Goal: Task Accomplishment & Management: Complete application form

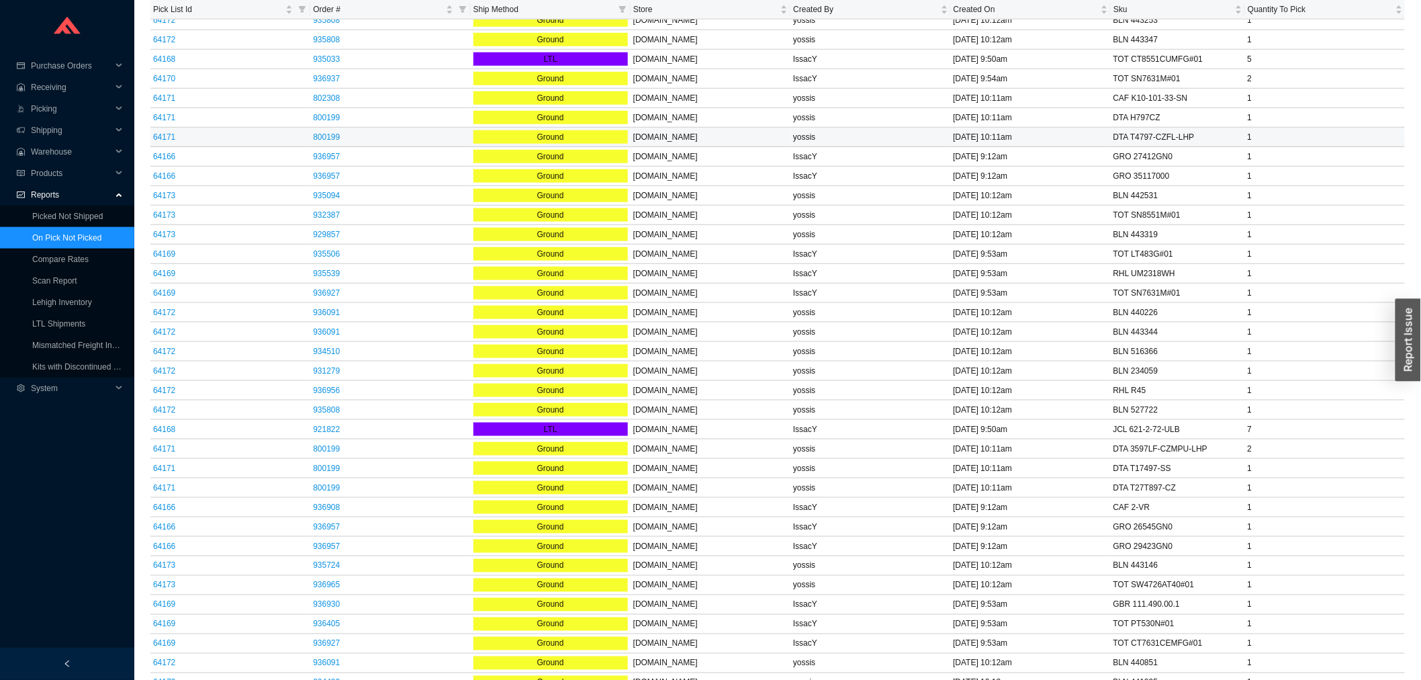
scroll to position [876, 0]
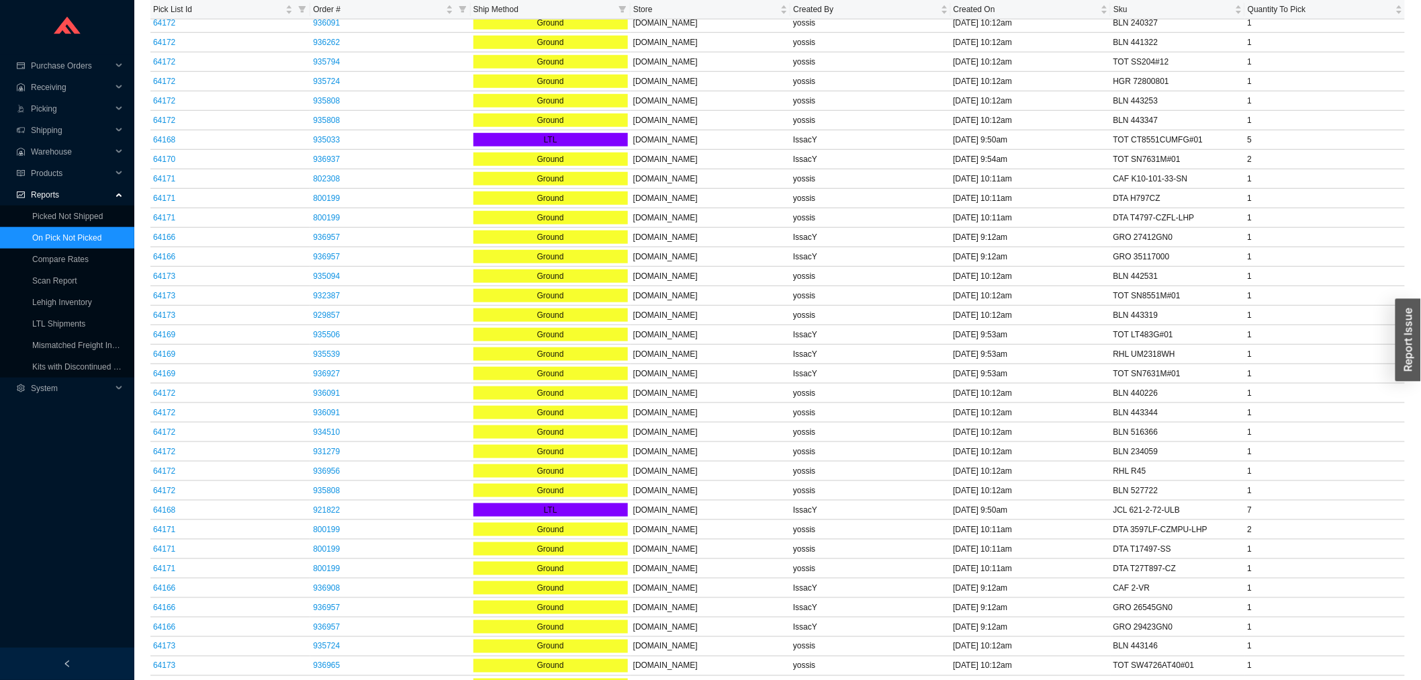
drag, startPoint x: 521, startPoint y: 265, endPoint x: 0, endPoint y: -91, distance: 630.4
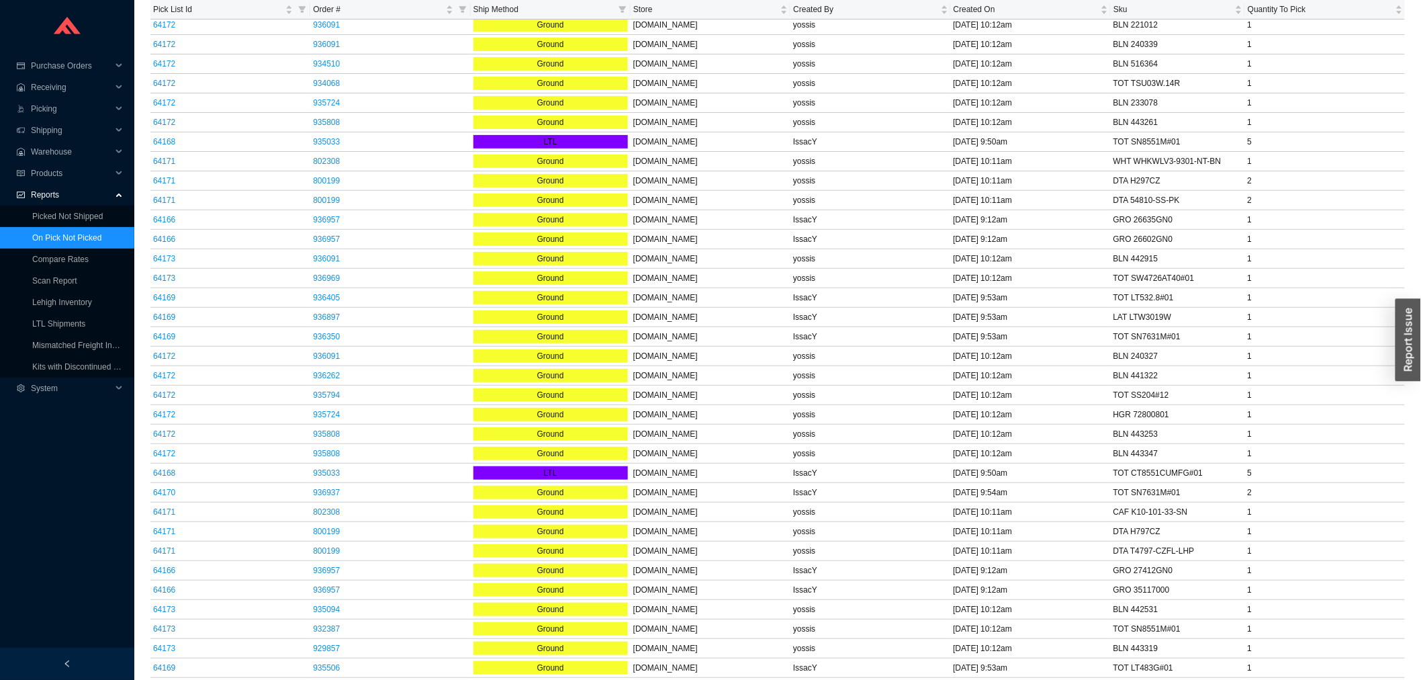
scroll to position [0, 0]
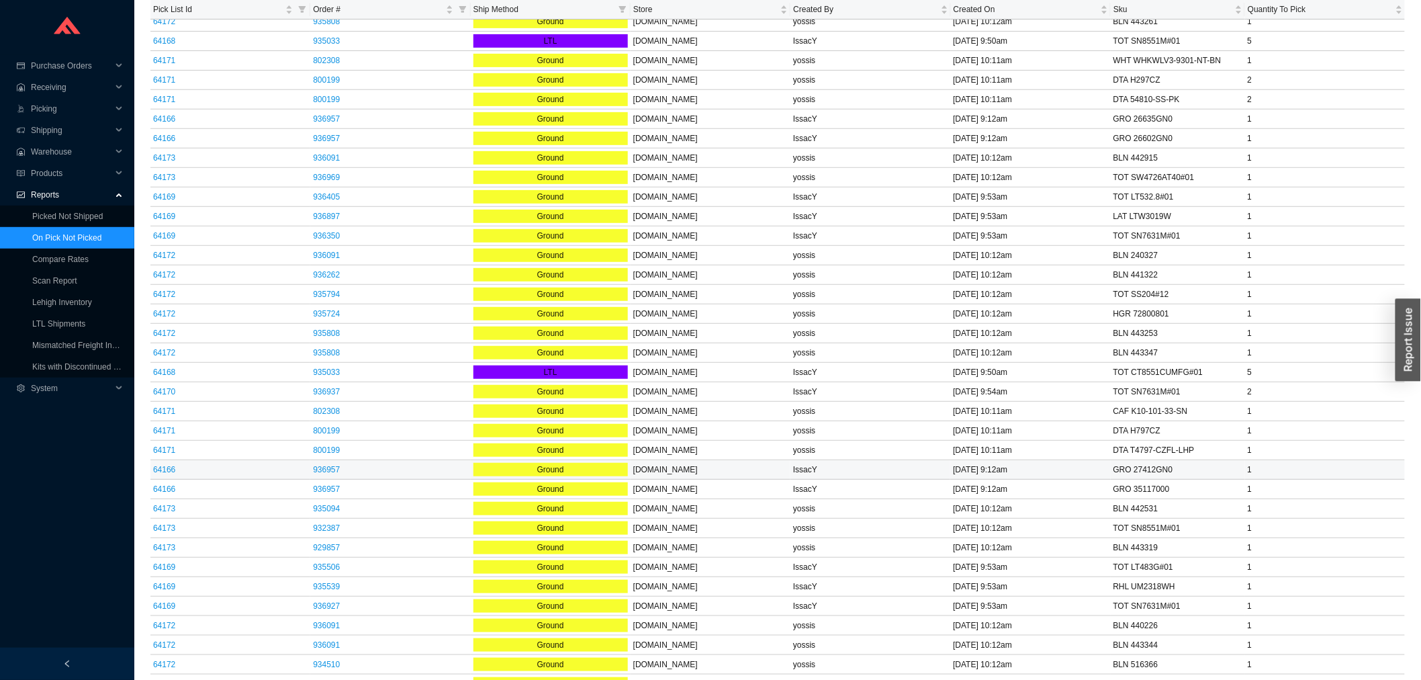
click at [1079, 659] on tbody "64172 936091 Ground QualityBath.com yossis 8/29/25 10:12am BLN 221012 1 64172 9…" at bounding box center [777, 636] width 1255 height 1442
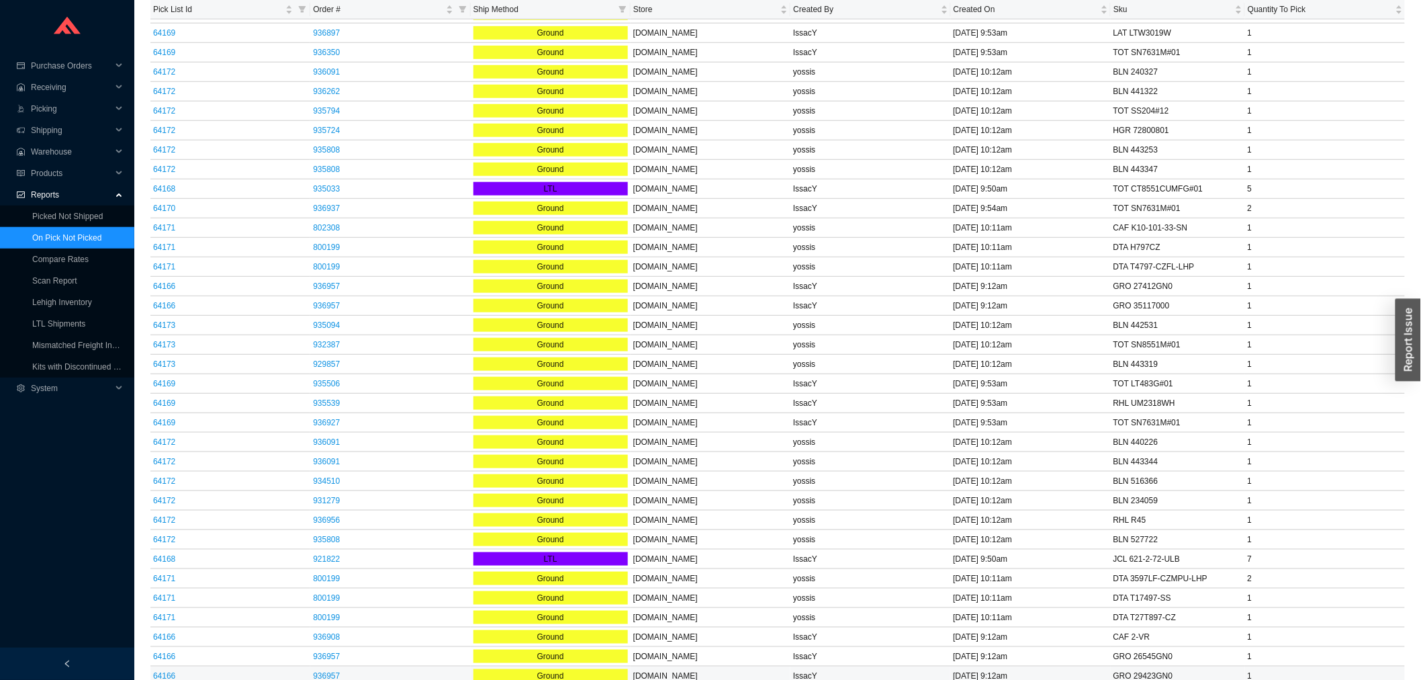
scroll to position [353, 0]
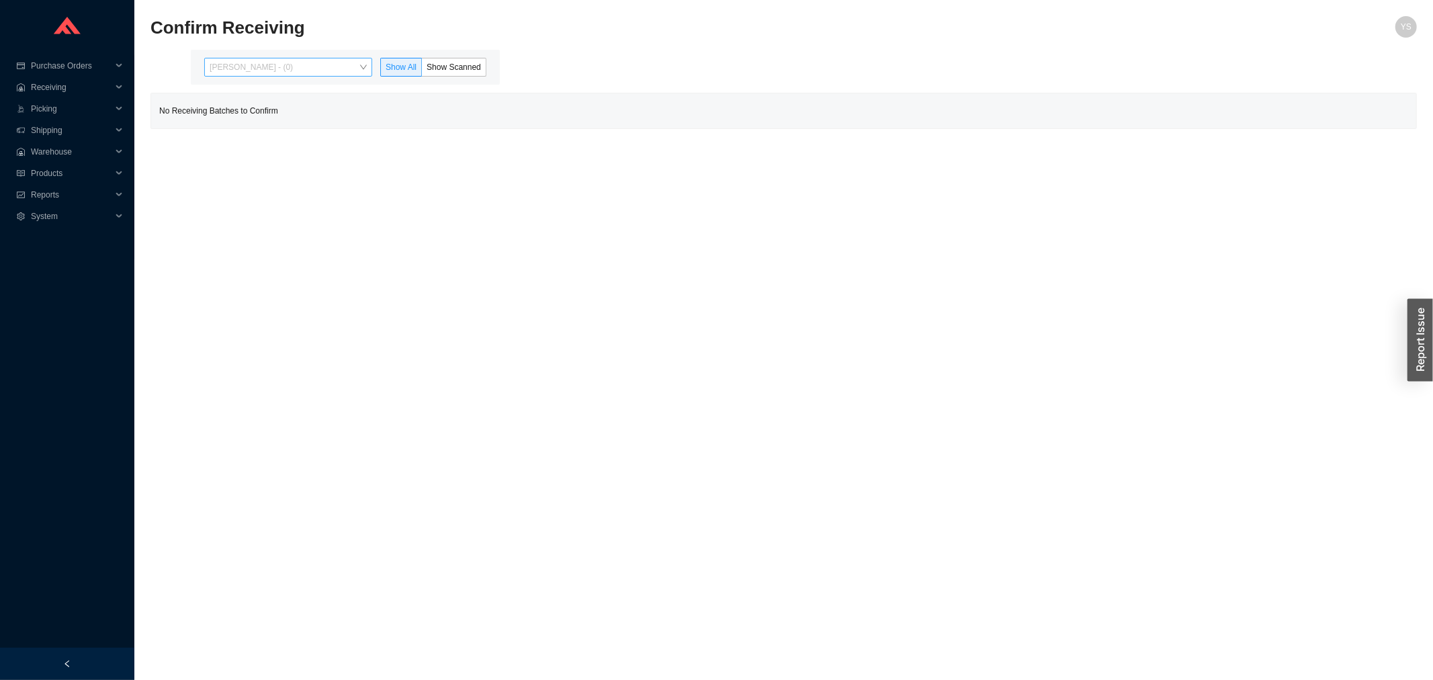
click at [290, 70] on span "[PERSON_NAME] - (0)" at bounding box center [288, 66] width 157 height 17
click at [284, 103] on div "[PERSON_NAME] - (121)" at bounding box center [290, 110] width 168 height 19
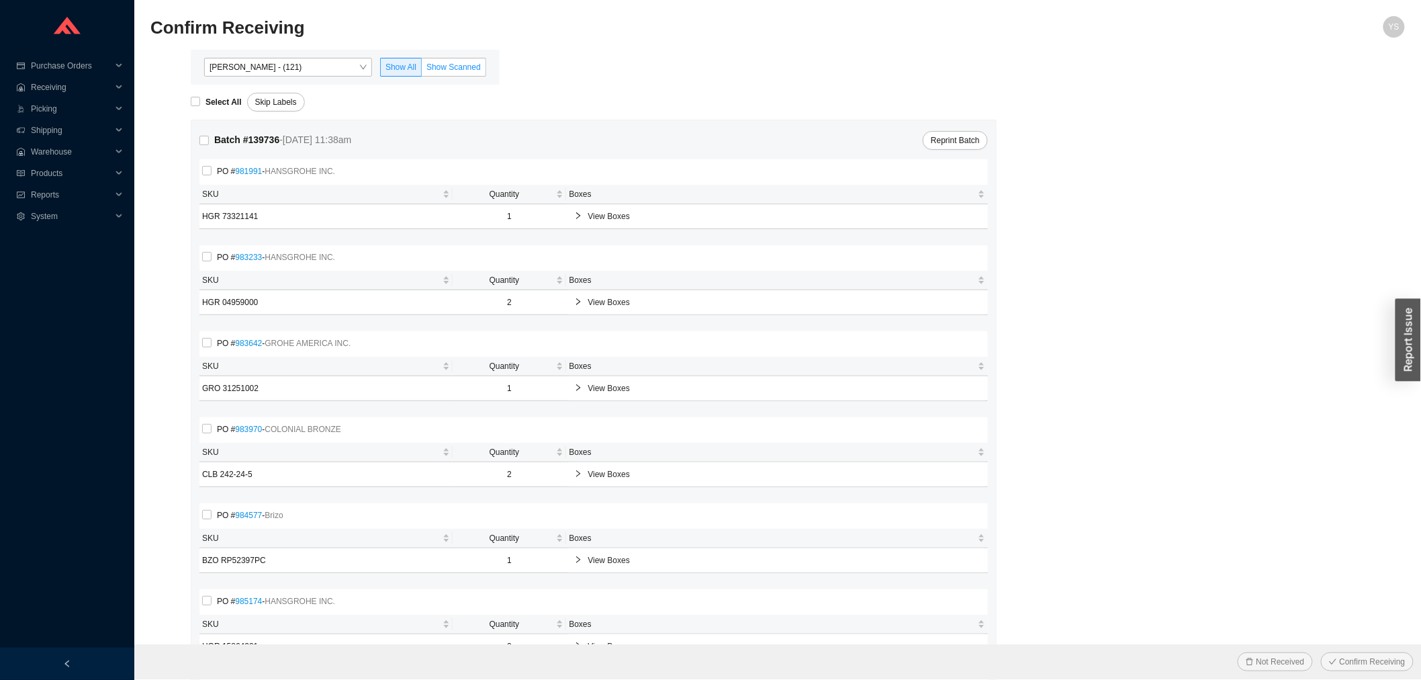
click at [435, 67] on span "Show Scanned" at bounding box center [454, 66] width 54 height 9
click at [422, 70] on input "Show Scanned" at bounding box center [422, 70] width 0 height 0
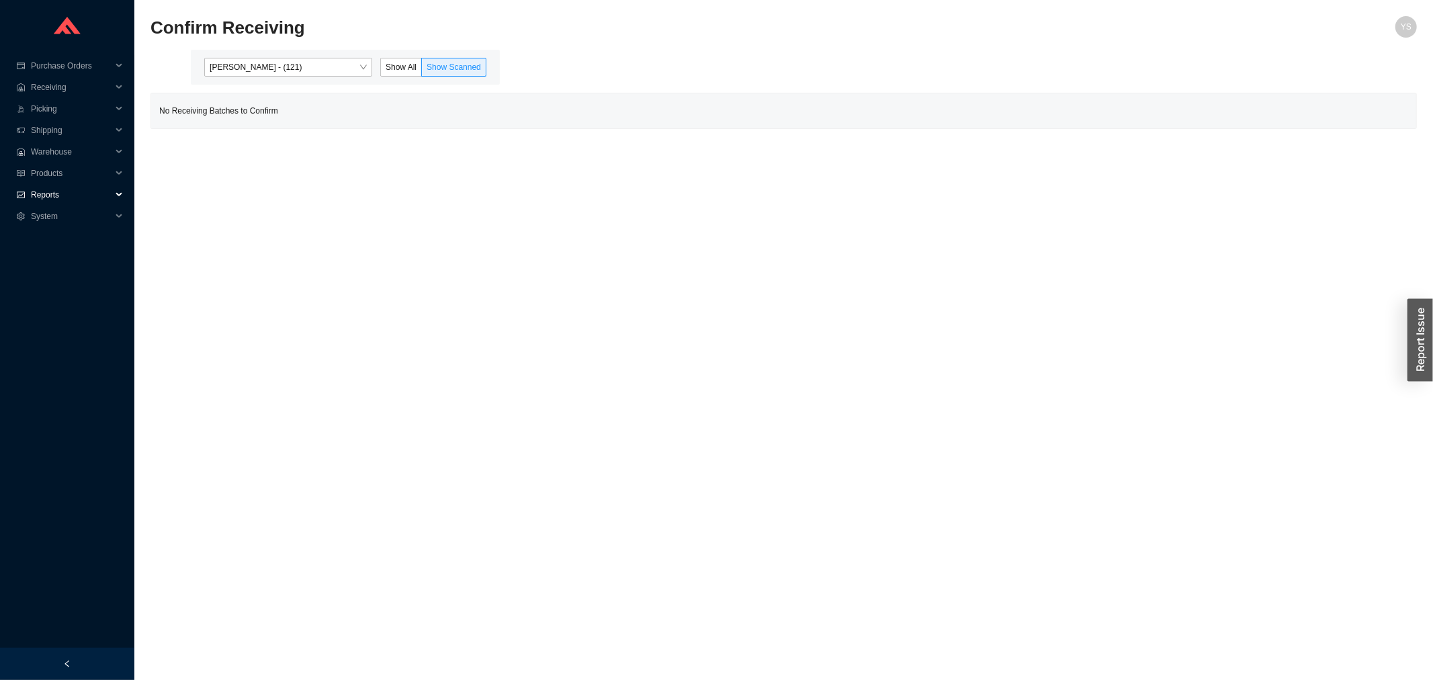
click at [54, 193] on span "Reports" at bounding box center [71, 194] width 81 height 21
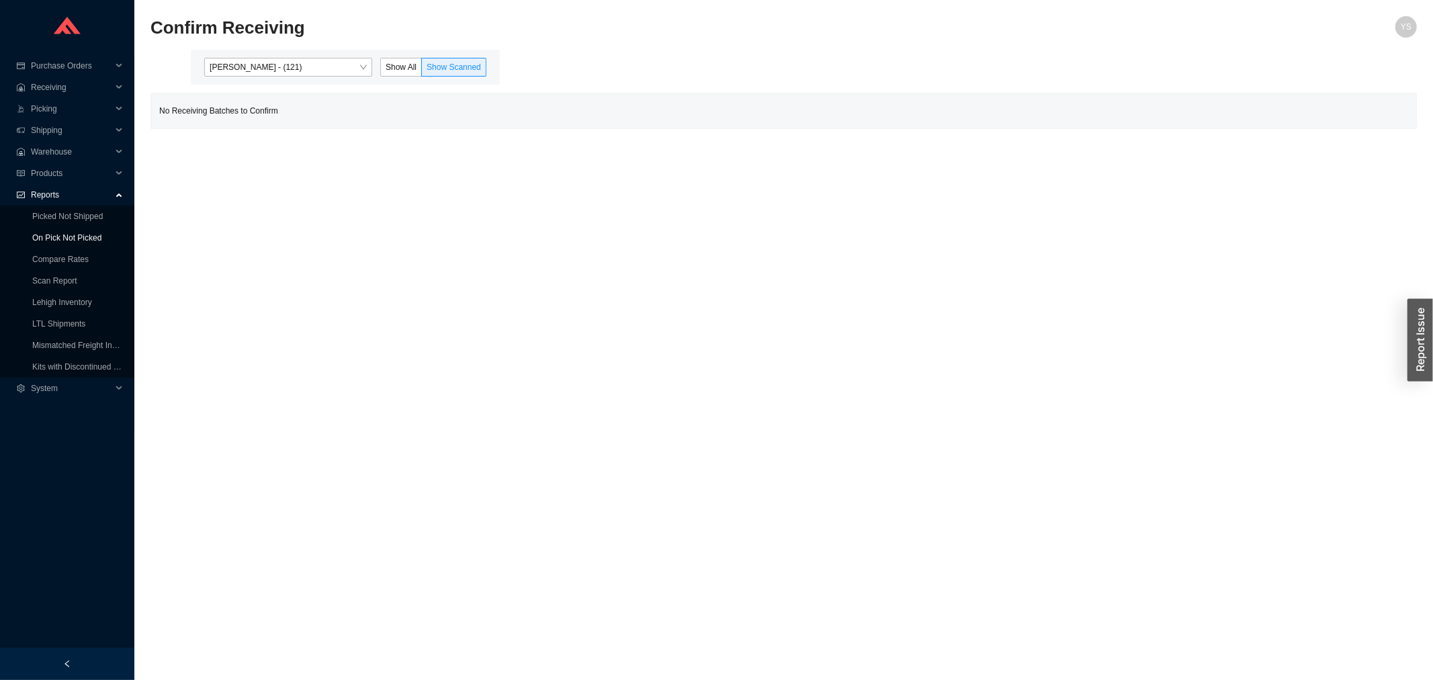
click at [61, 234] on link "On Pick Not Picked" at bounding box center [66, 237] width 69 height 9
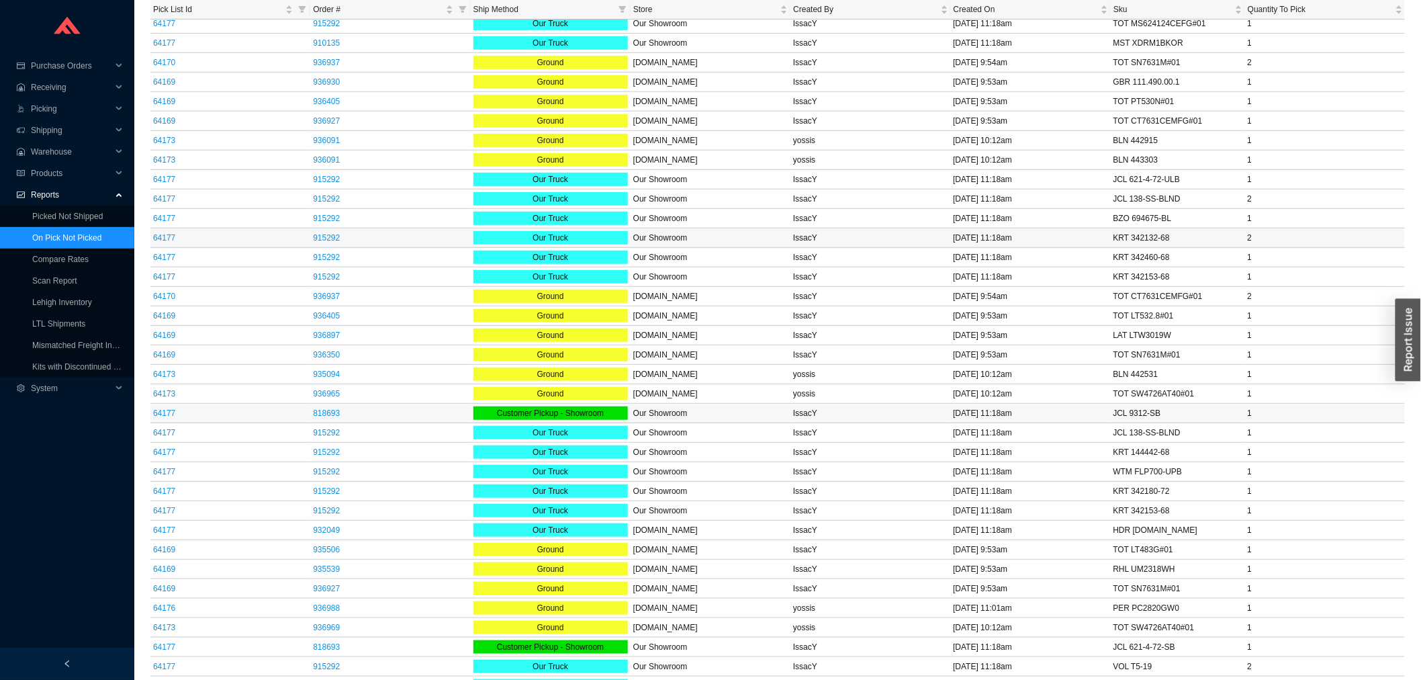
scroll to position [400, 0]
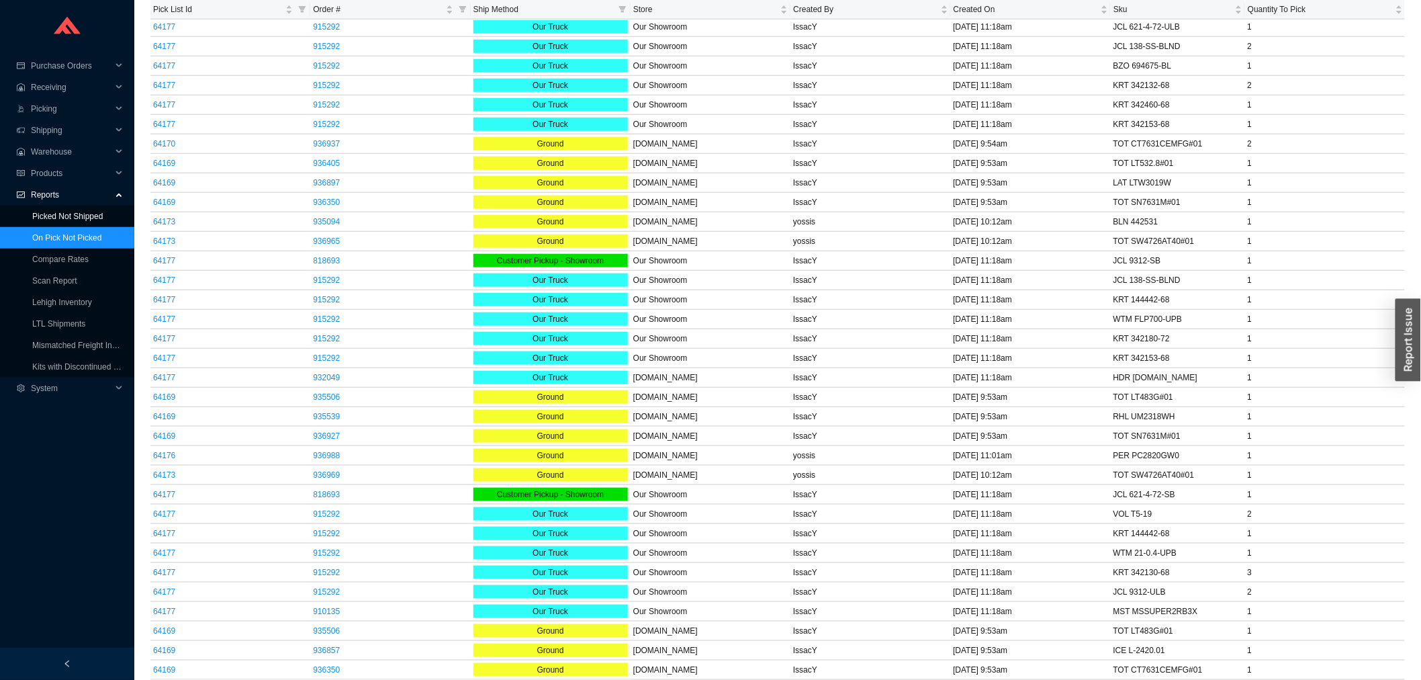
click at [85, 214] on link "Picked Not Shipped" at bounding box center [67, 216] width 71 height 9
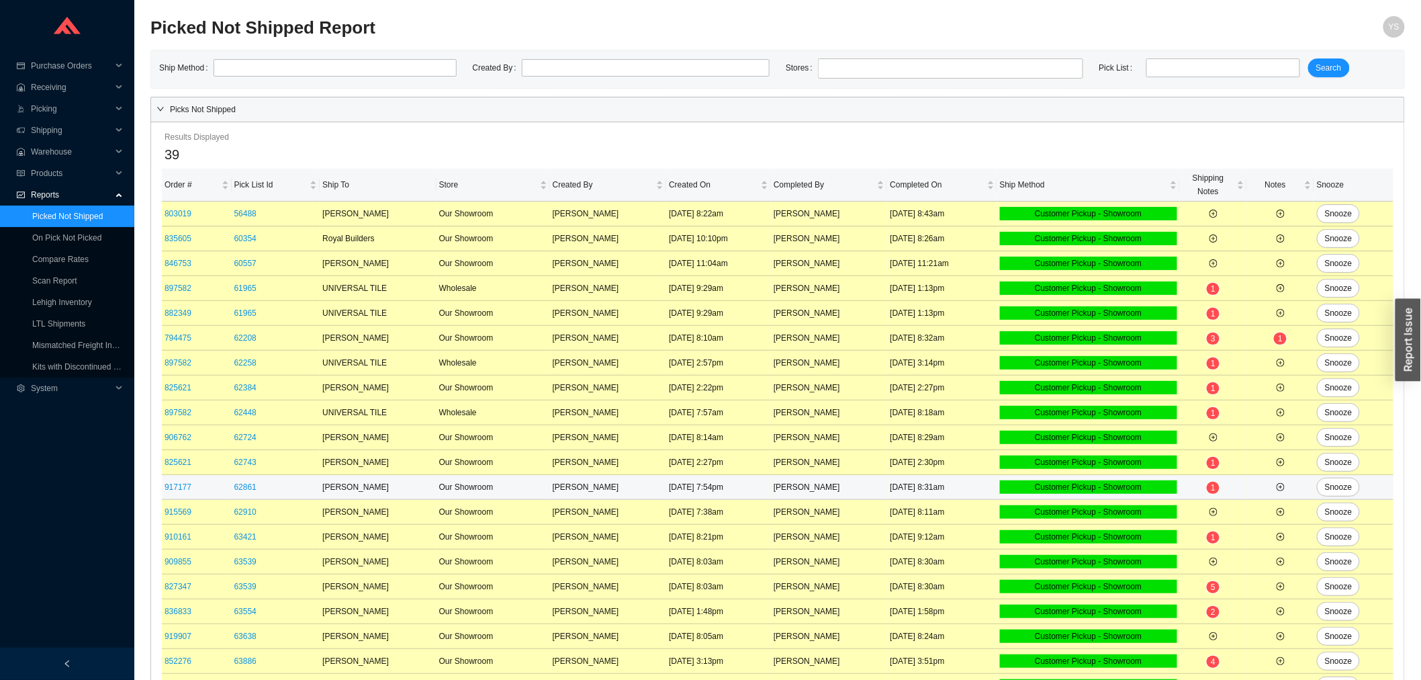
scroll to position [525, 0]
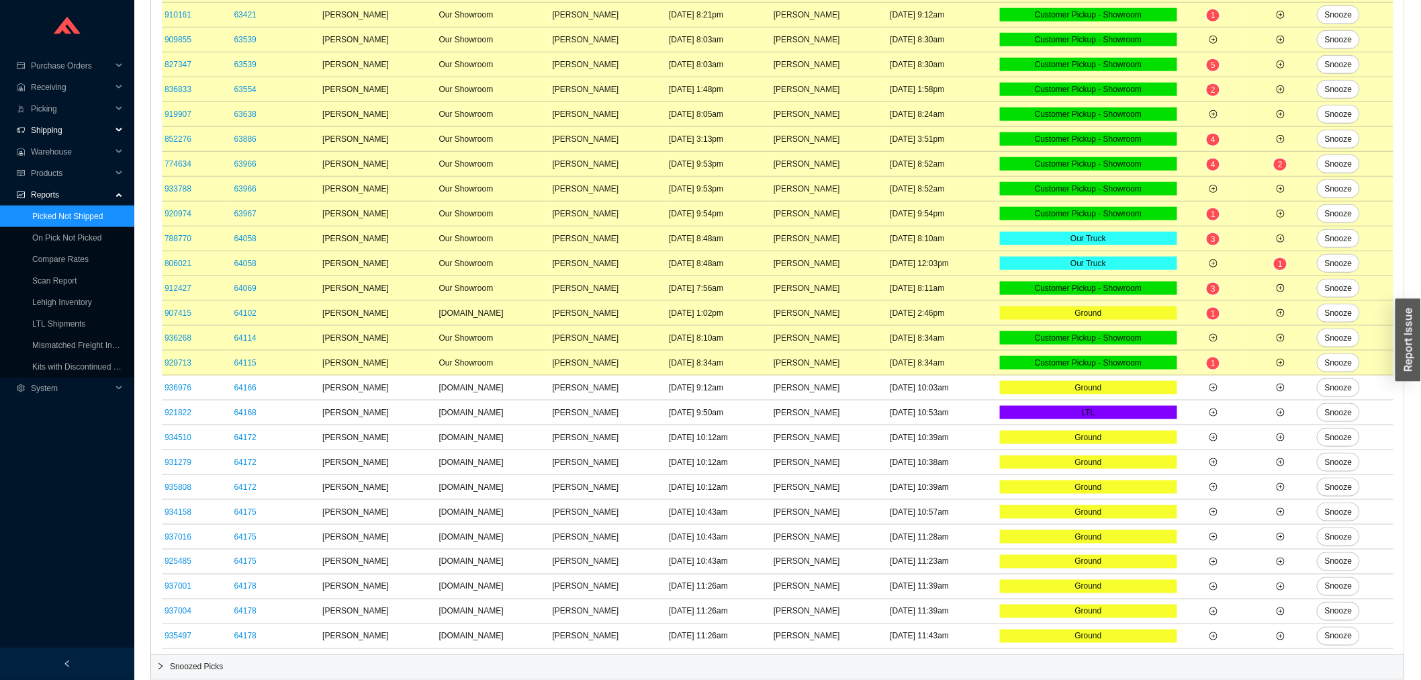
click at [68, 122] on span "Shipping" at bounding box center [71, 130] width 81 height 21
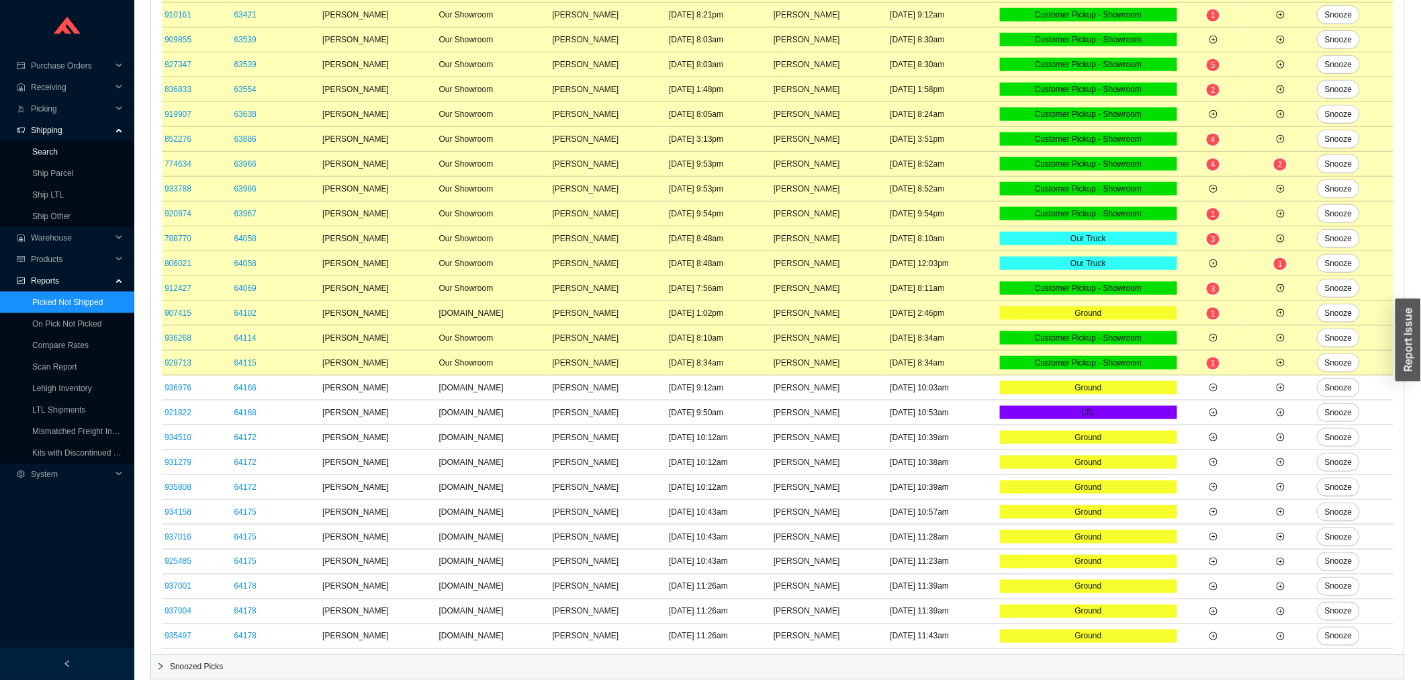
click at [58, 151] on link "Search" at bounding box center [45, 151] width 26 height 9
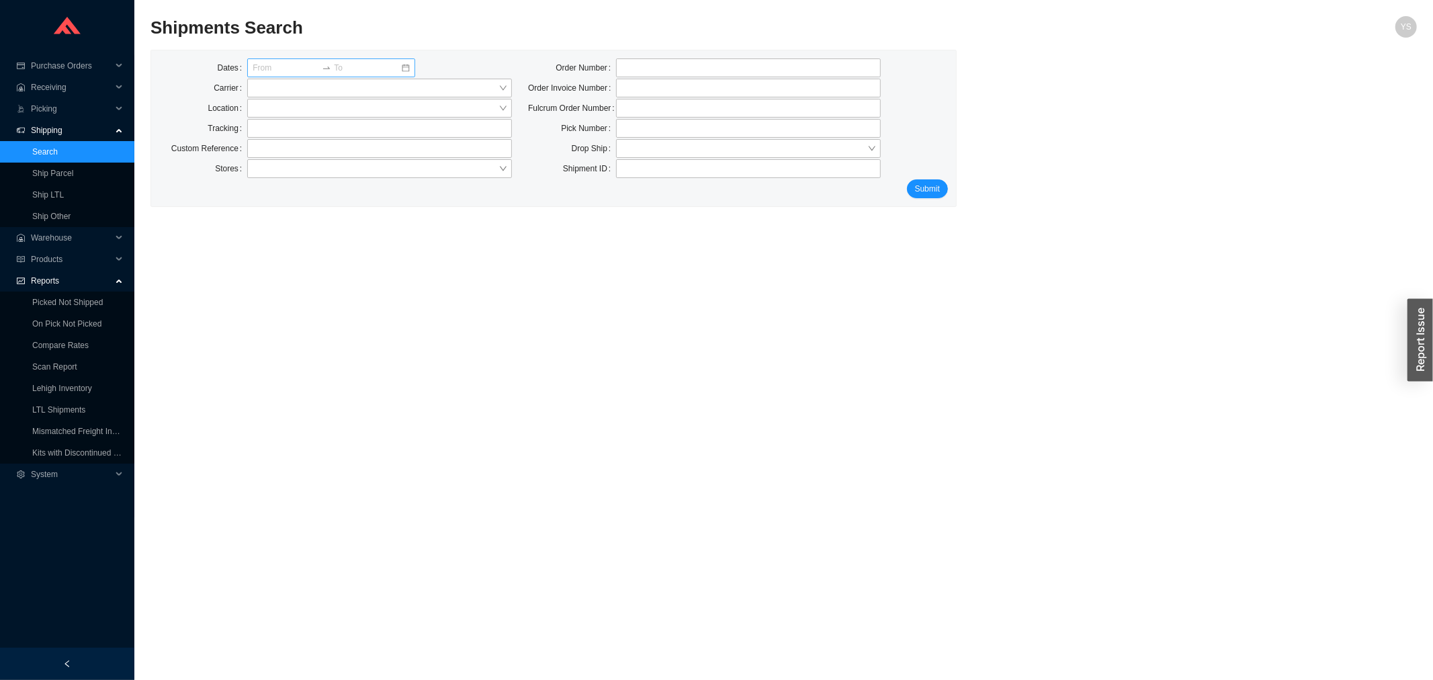
click at [282, 64] on input at bounding box center [286, 67] width 67 height 13
type input "08/28/2025"
click at [346, 212] on div "28" at bounding box center [349, 216] width 15 height 15
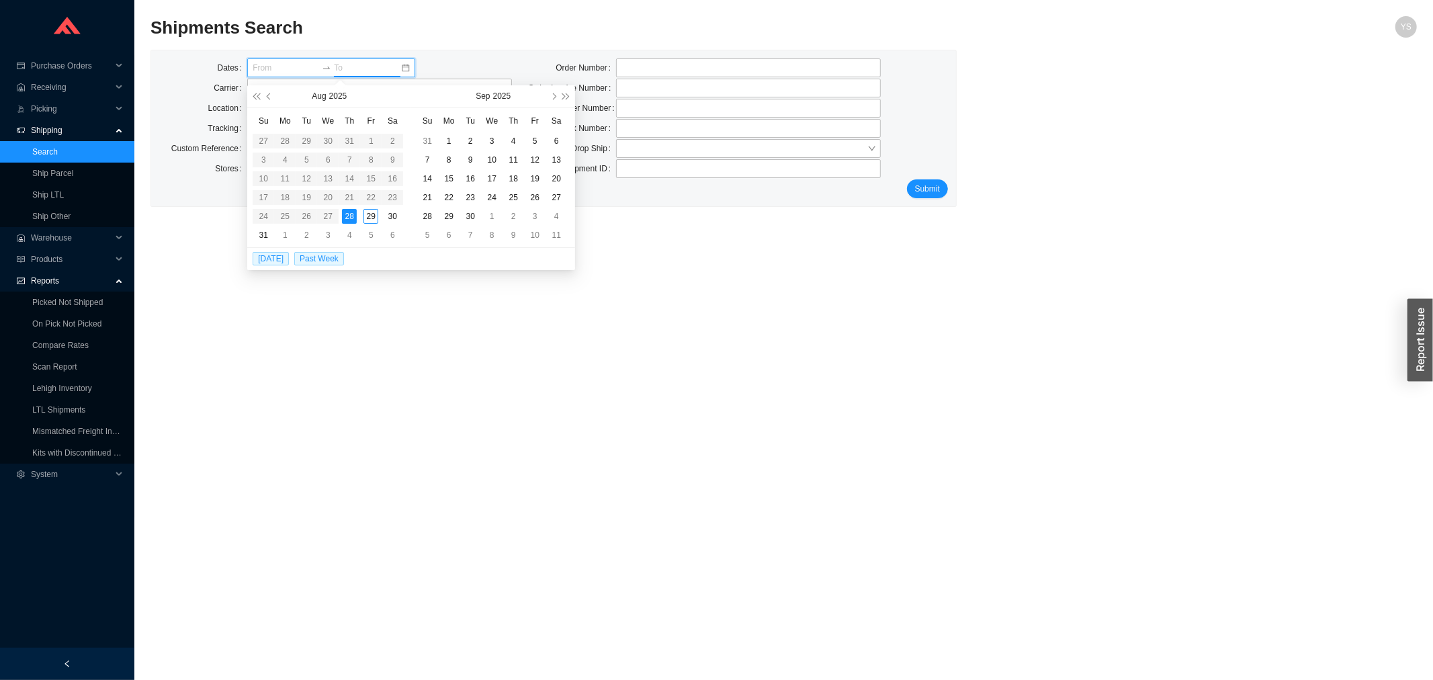
click at [210, 107] on label "Location" at bounding box center [228, 108] width 40 height 19
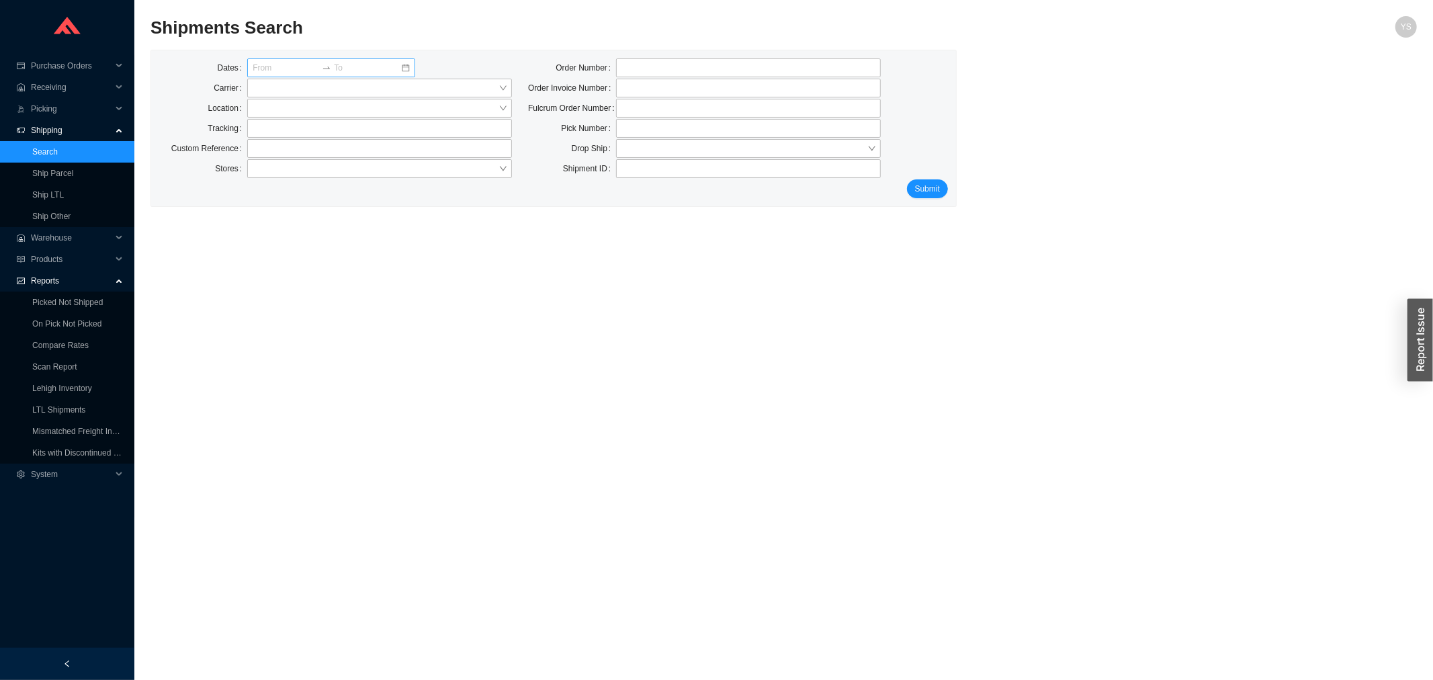
click at [286, 71] on input at bounding box center [286, 67] width 67 height 13
type input "08/28/2025"
click at [353, 211] on div "28" at bounding box center [349, 216] width 15 height 15
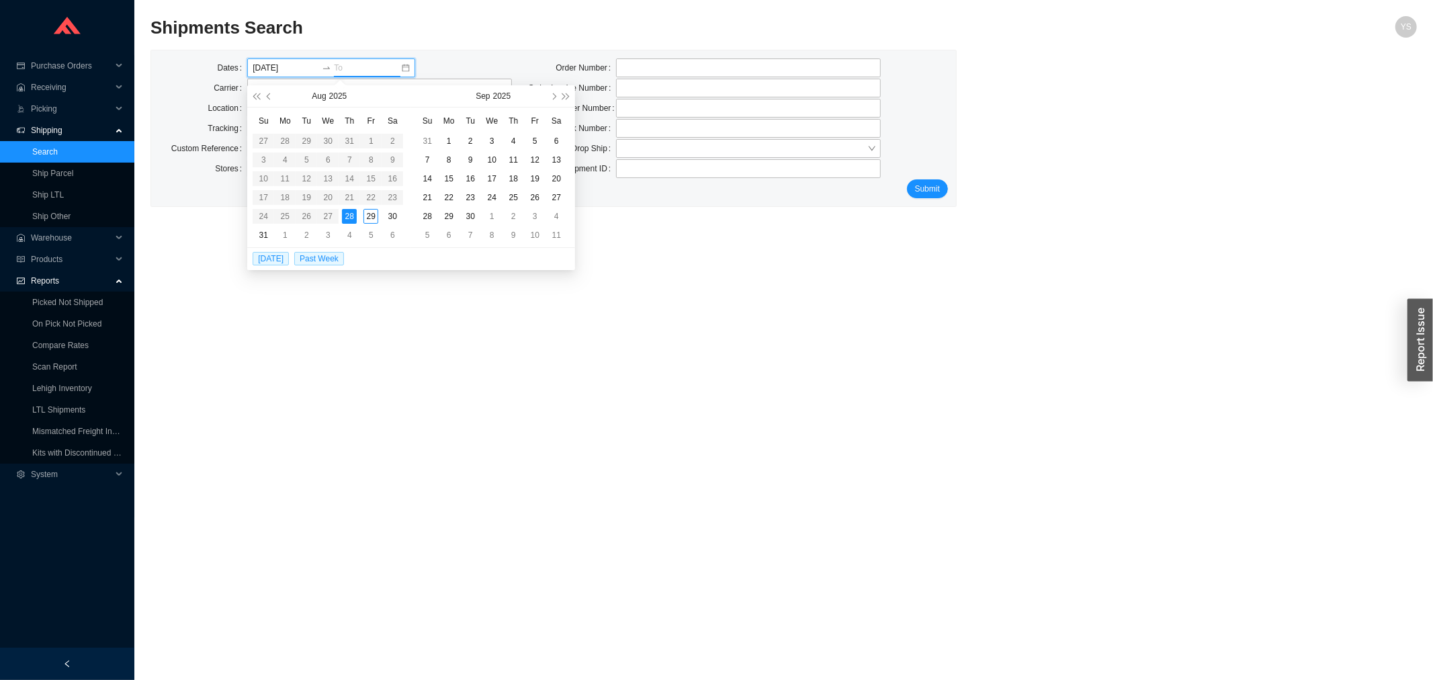
click at [353, 211] on div "28" at bounding box center [349, 216] width 15 height 15
type input "08/28/2025"
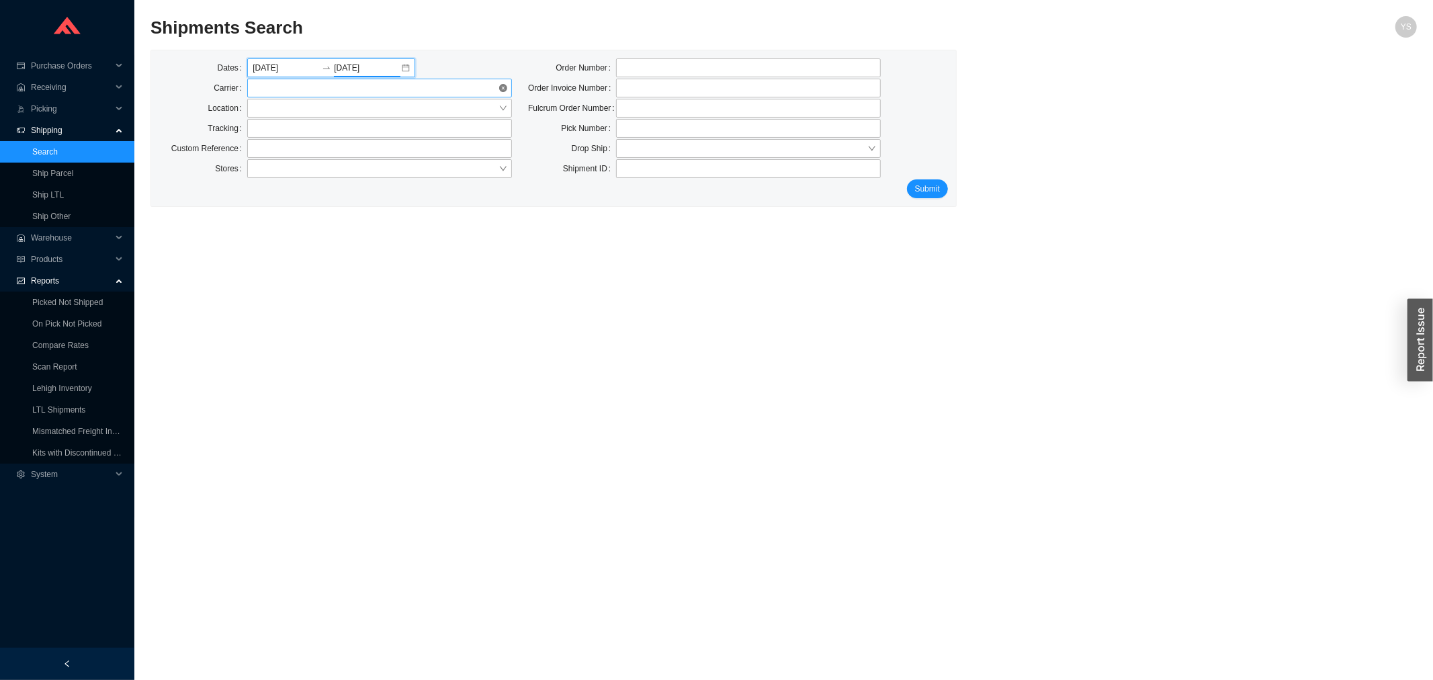
click at [271, 82] on span at bounding box center [380, 87] width 254 height 17
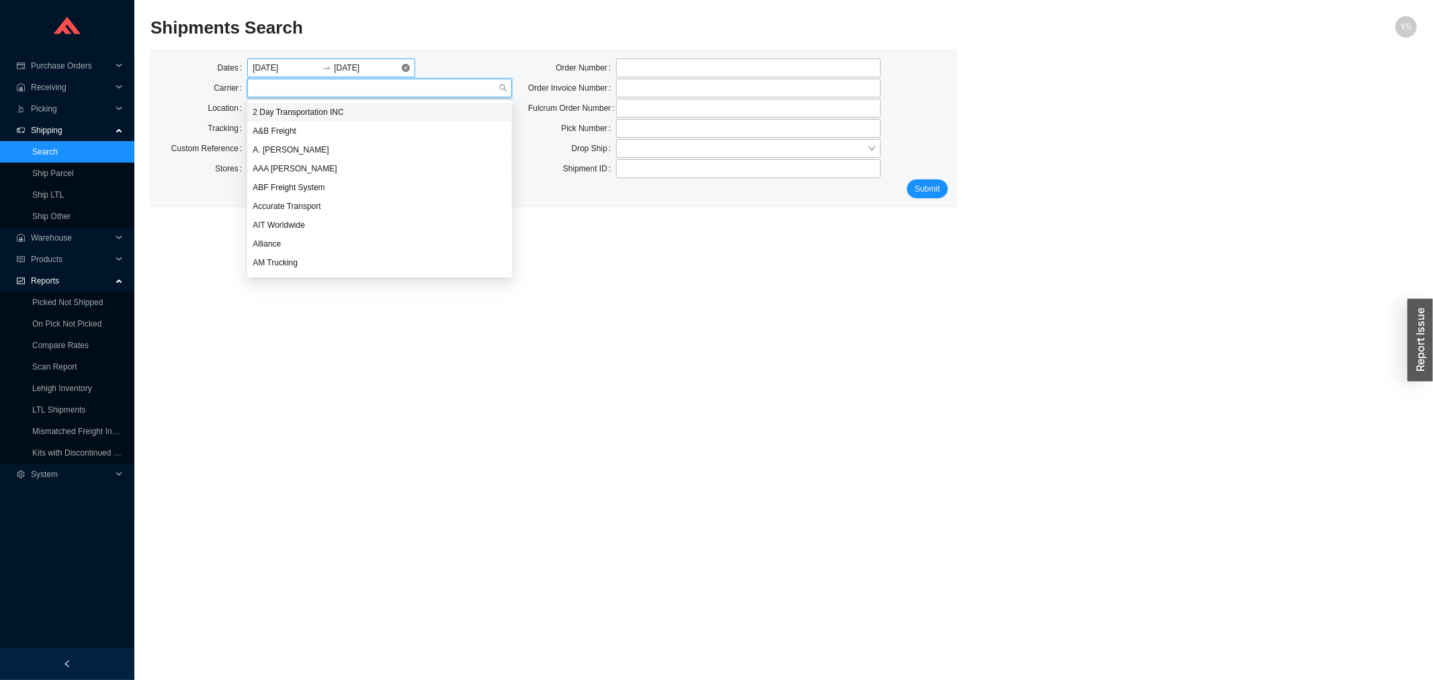
type input "a"
click at [290, 118] on div "A. Duie Pyle" at bounding box center [379, 112] width 265 height 19
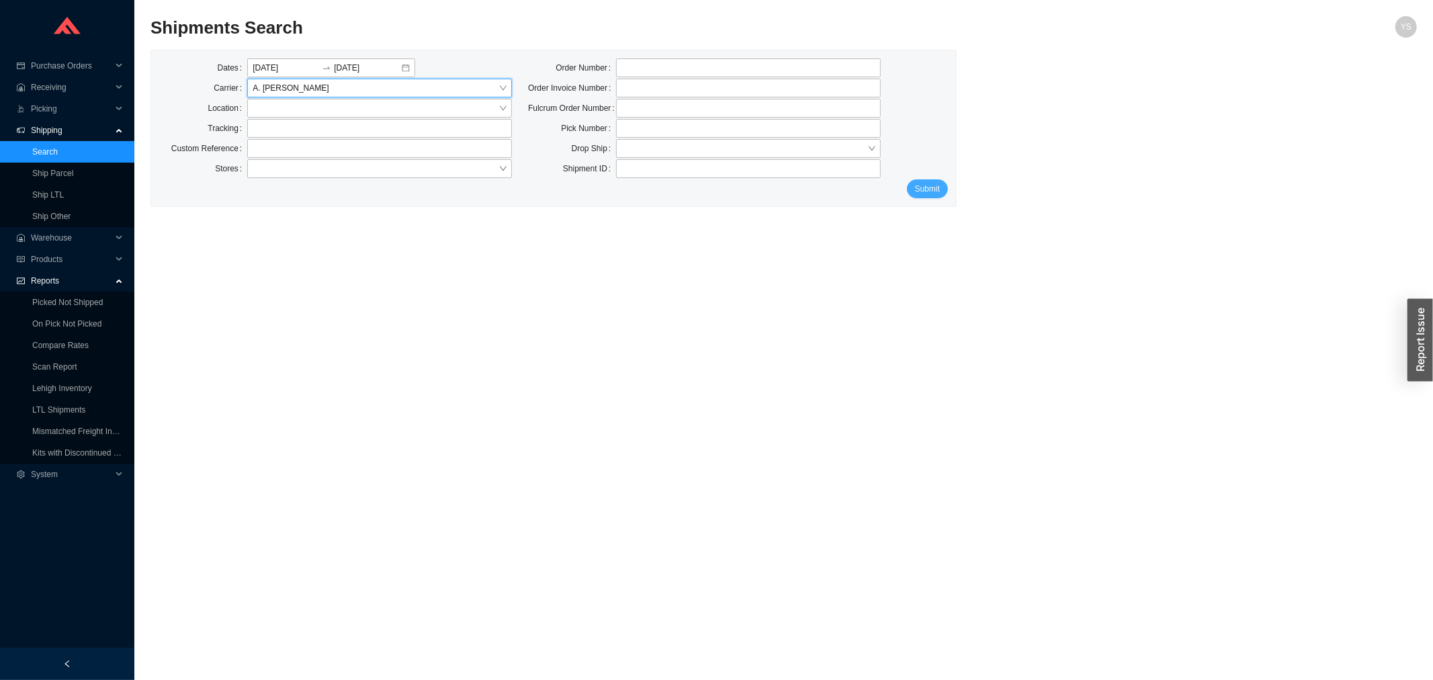
click at [936, 184] on span "Submit" at bounding box center [927, 188] width 25 height 13
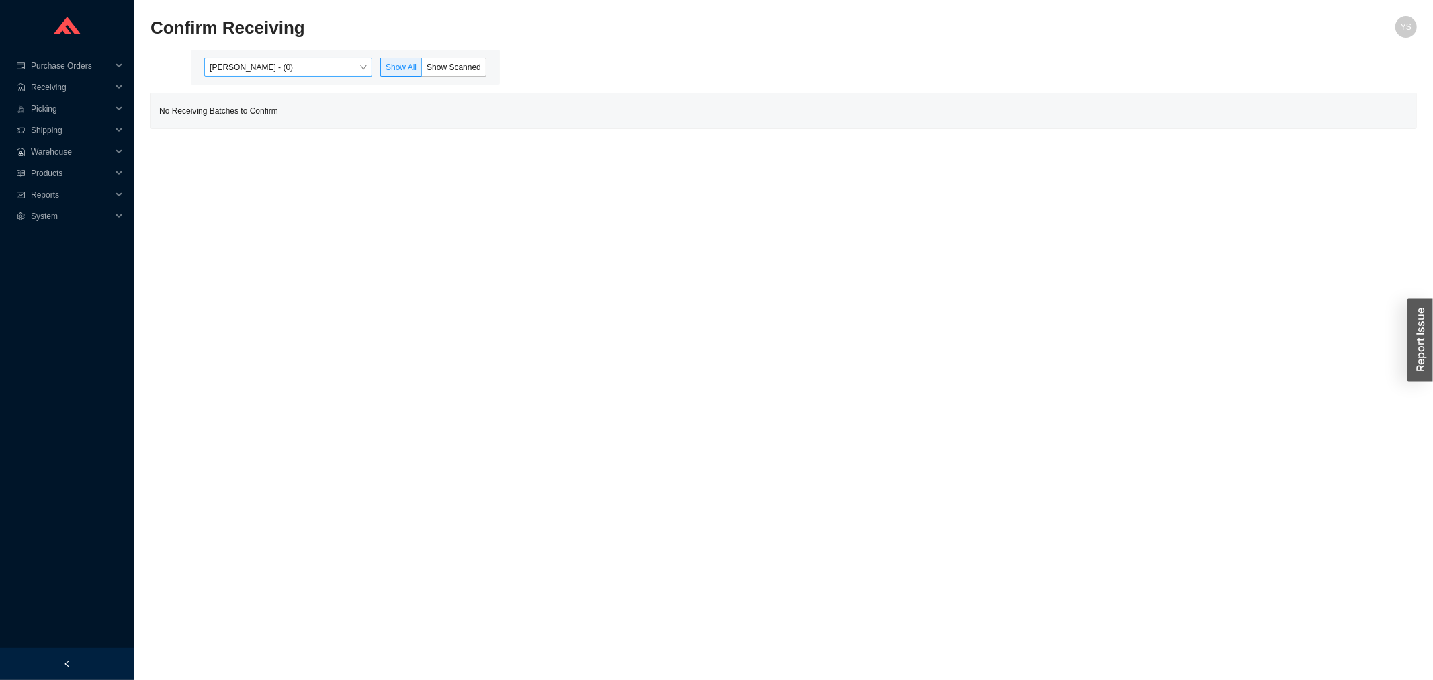
drag, startPoint x: 265, startPoint y: 85, endPoint x: 262, endPoint y: 69, distance: 16.5
click at [265, 84] on main "[PERSON_NAME] - (0) Show All Show Scanned No Receiving Batches to Confirm" at bounding box center [783, 89] width 1266 height 79
click at [261, 69] on span "[PERSON_NAME] - (0)" at bounding box center [288, 66] width 157 height 17
click at [270, 120] on div "Aron - (0)" at bounding box center [290, 129] width 168 height 19
click at [267, 113] on div "Angel Negron - (121)" at bounding box center [289, 110] width 157 height 12
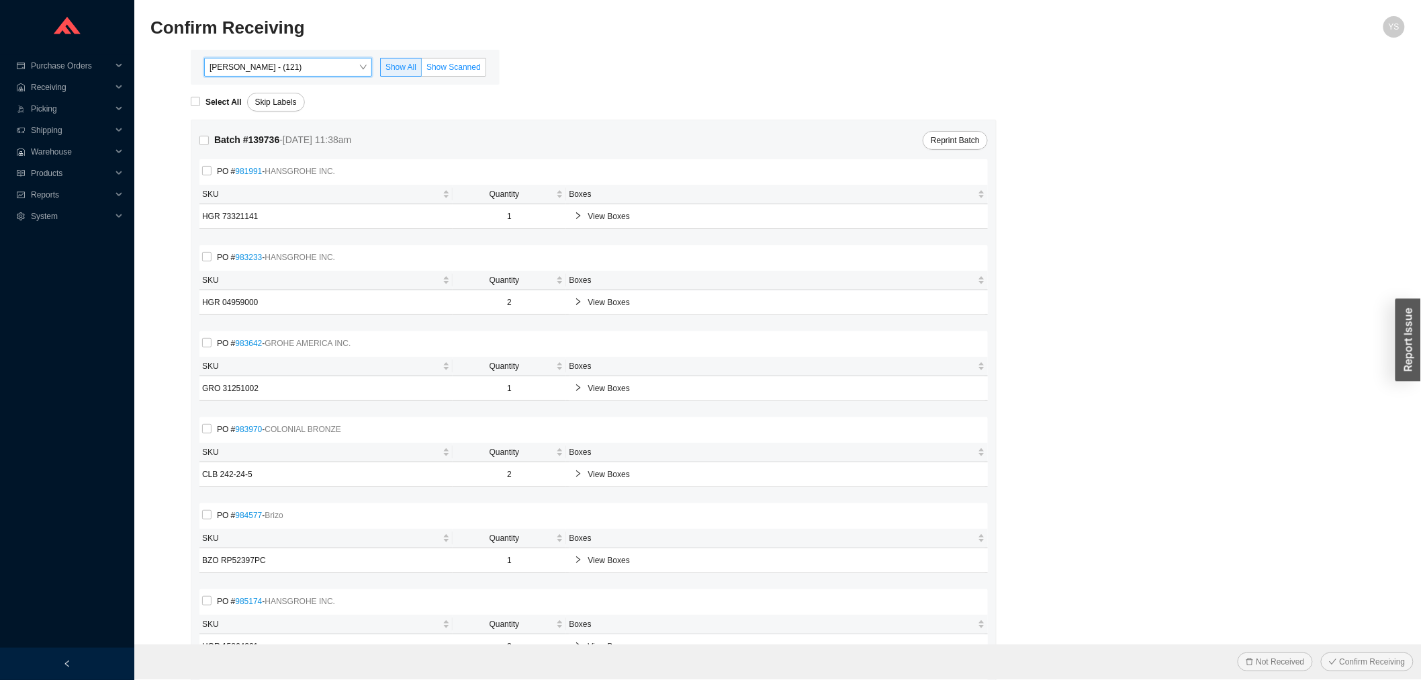
click at [445, 72] on label "Show Scanned" at bounding box center [454, 67] width 64 height 19
click at [422, 70] on input "Show Scanned" at bounding box center [422, 70] width 0 height 0
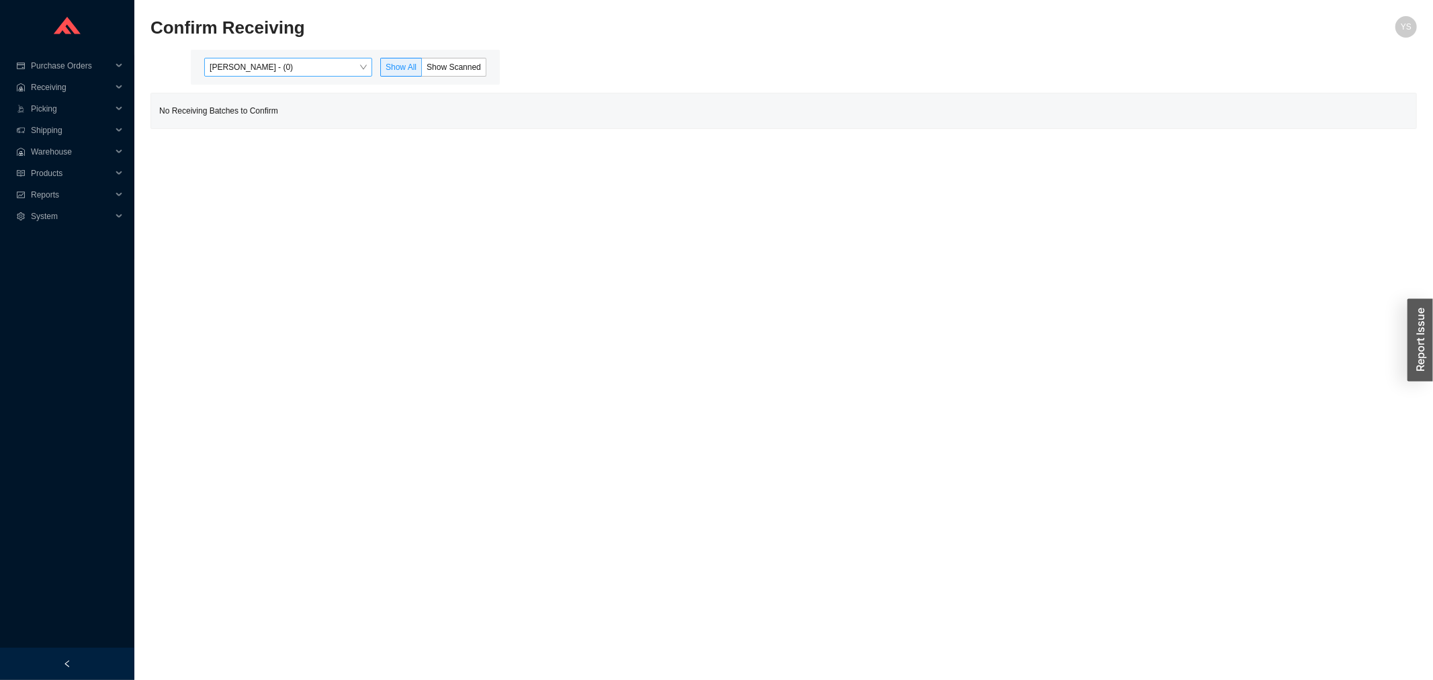
click at [279, 71] on span "[PERSON_NAME] - (0)" at bounding box center [288, 66] width 157 height 17
click at [286, 104] on div "[PERSON_NAME] - (121)" at bounding box center [289, 110] width 157 height 12
click at [256, 61] on span "[PERSON_NAME] - (0)" at bounding box center [288, 66] width 157 height 17
click at [264, 101] on div "Angel Negron - (121)" at bounding box center [290, 110] width 168 height 19
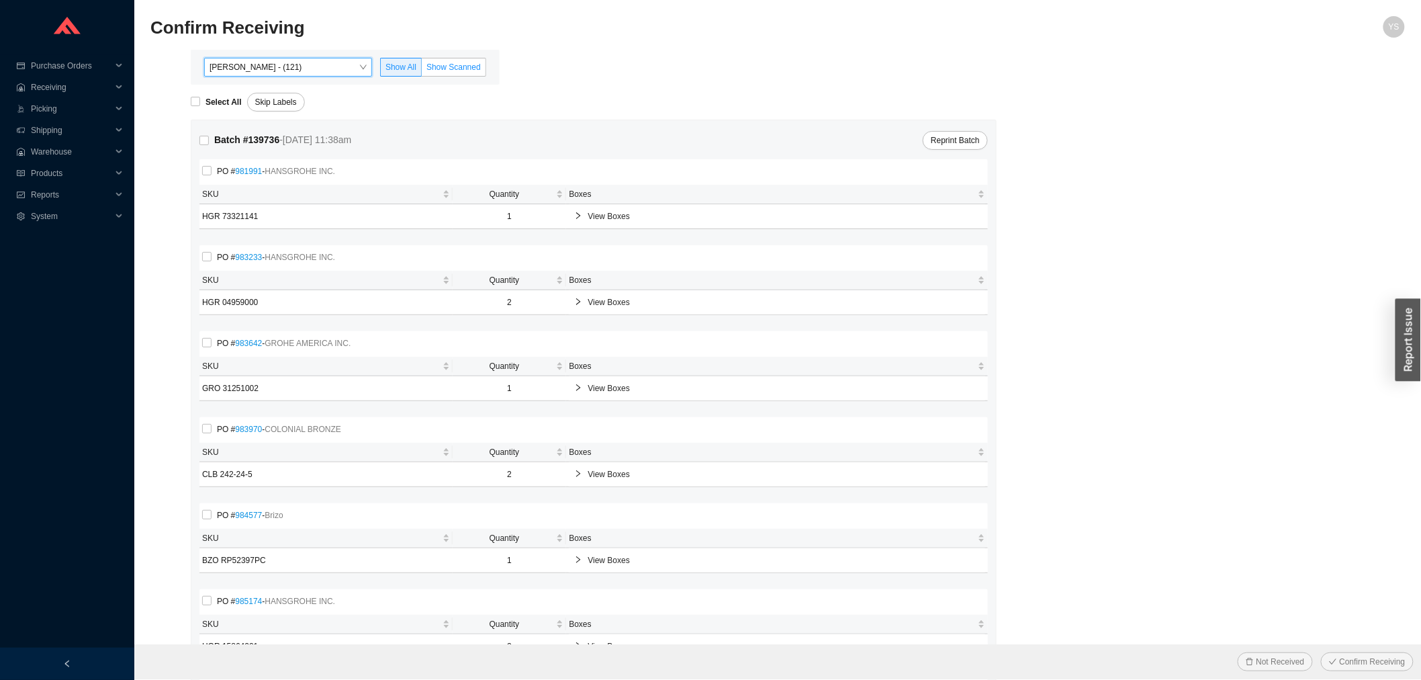
click at [445, 65] on span "Show Scanned" at bounding box center [454, 66] width 54 height 9
click at [422, 70] on input "Show Scanned" at bounding box center [422, 70] width 0 height 0
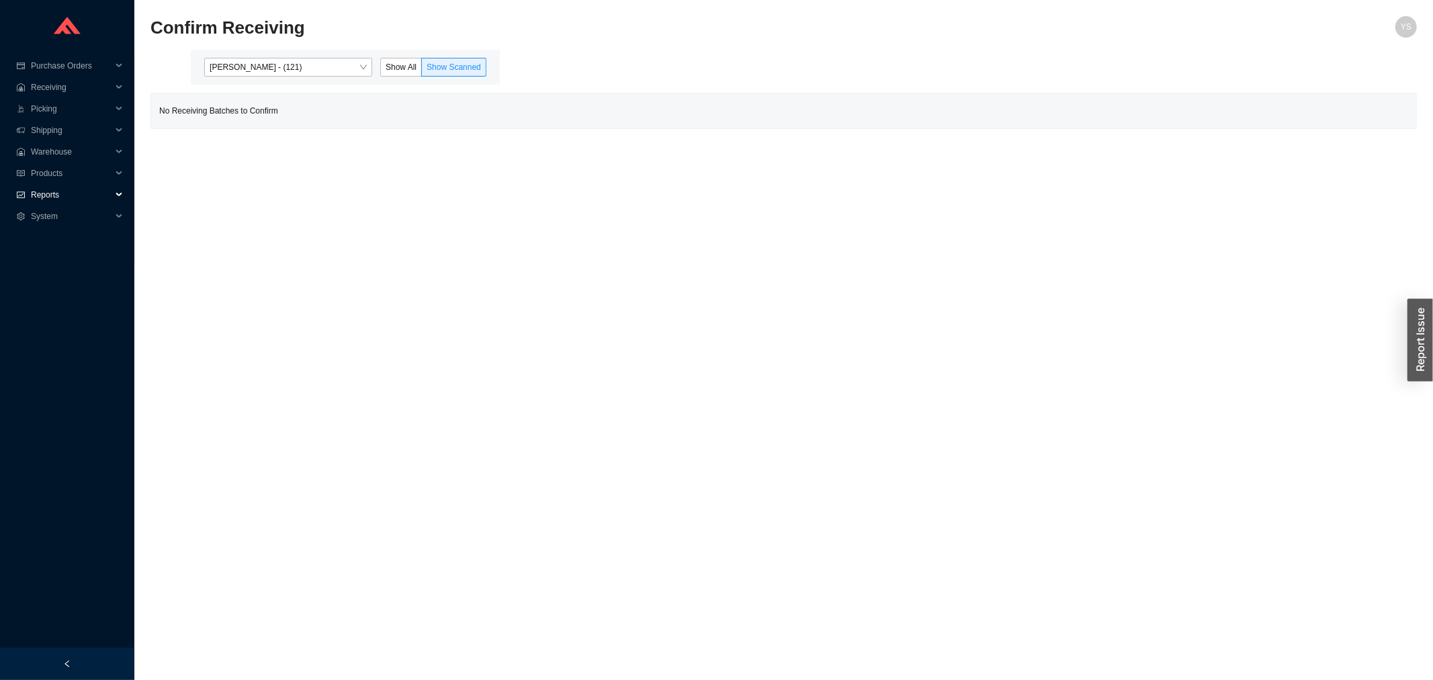
click at [88, 188] on span "Reports" at bounding box center [71, 194] width 81 height 21
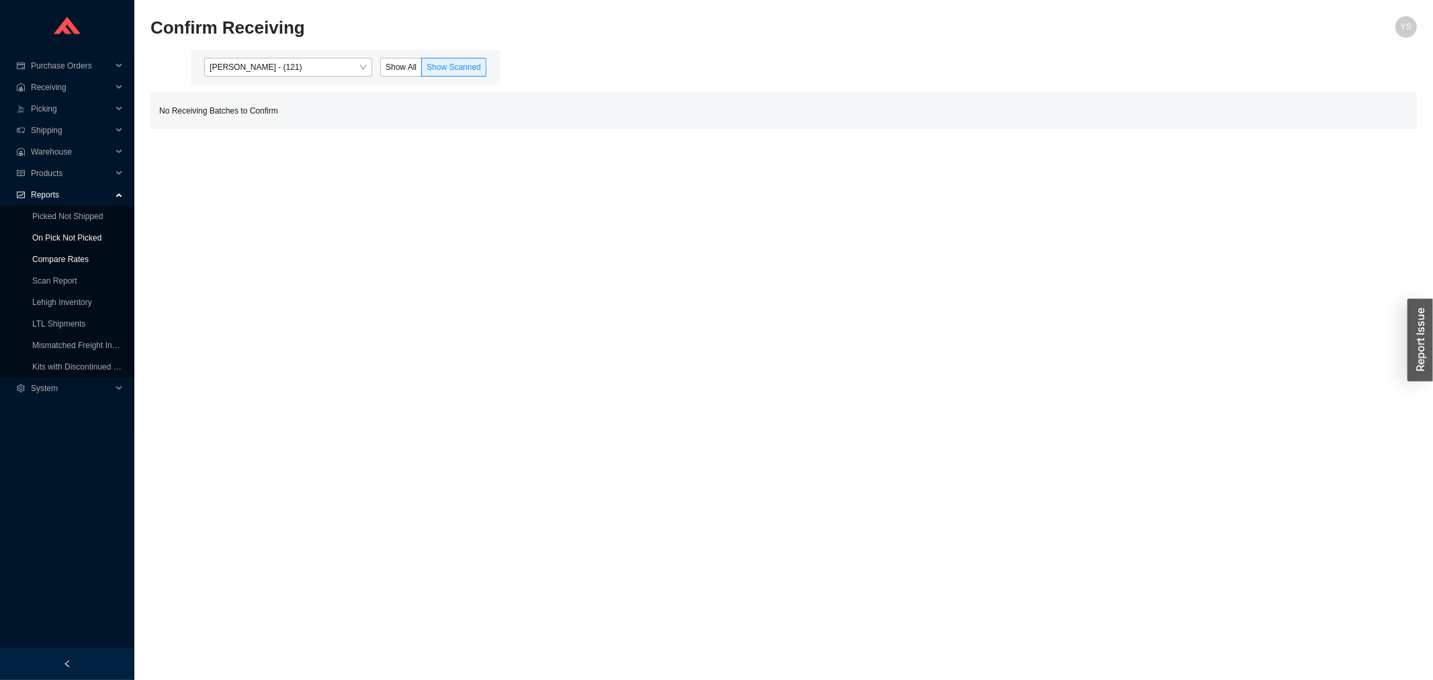
click at [89, 255] on link "Compare Rates" at bounding box center [60, 259] width 56 height 9
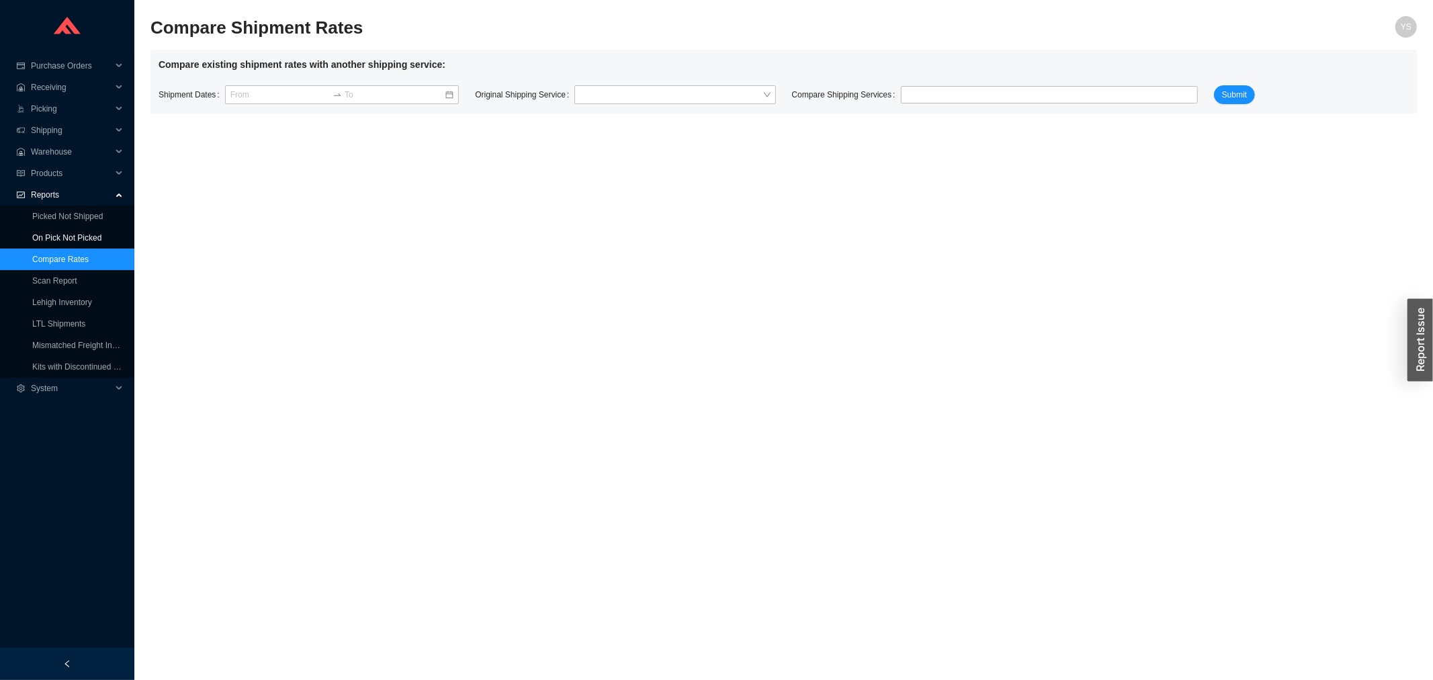
click at [95, 240] on link "On Pick Not Picked" at bounding box center [66, 237] width 69 height 9
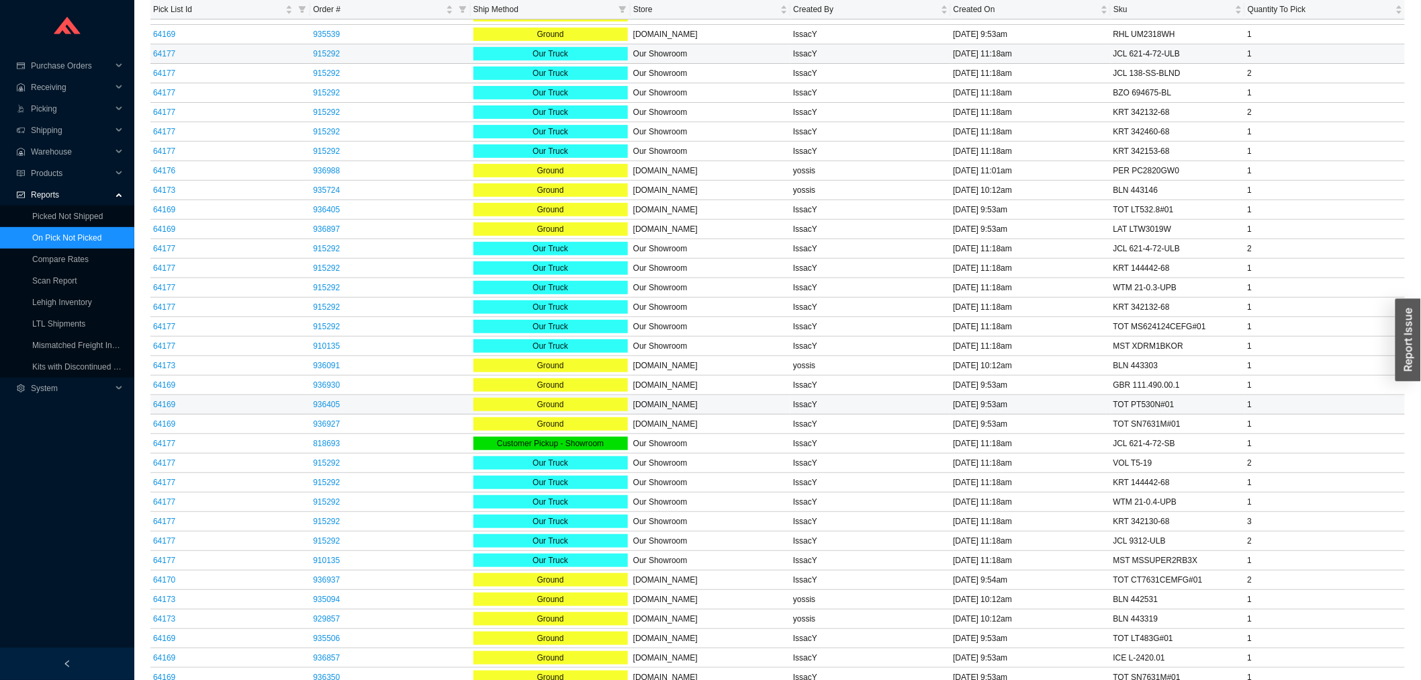
scroll to position [323, 0]
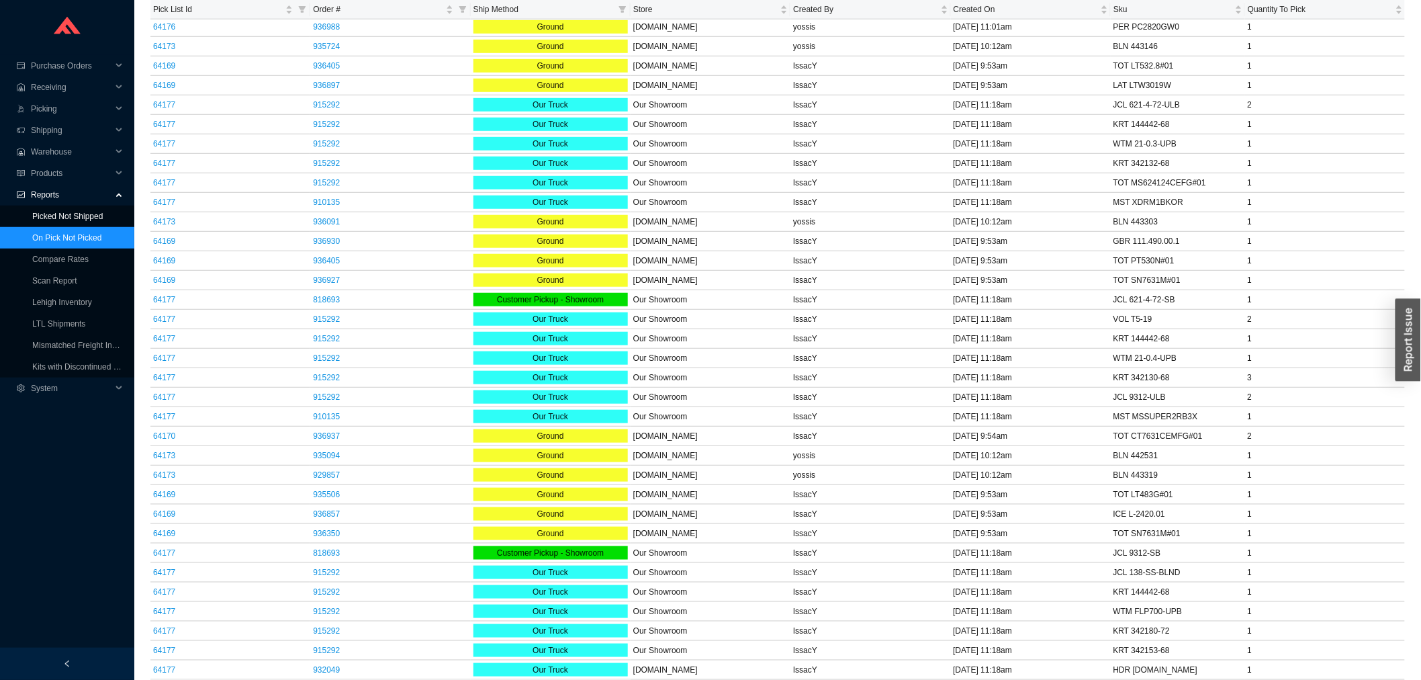
click at [103, 216] on link "Picked Not Shipped" at bounding box center [67, 216] width 71 height 9
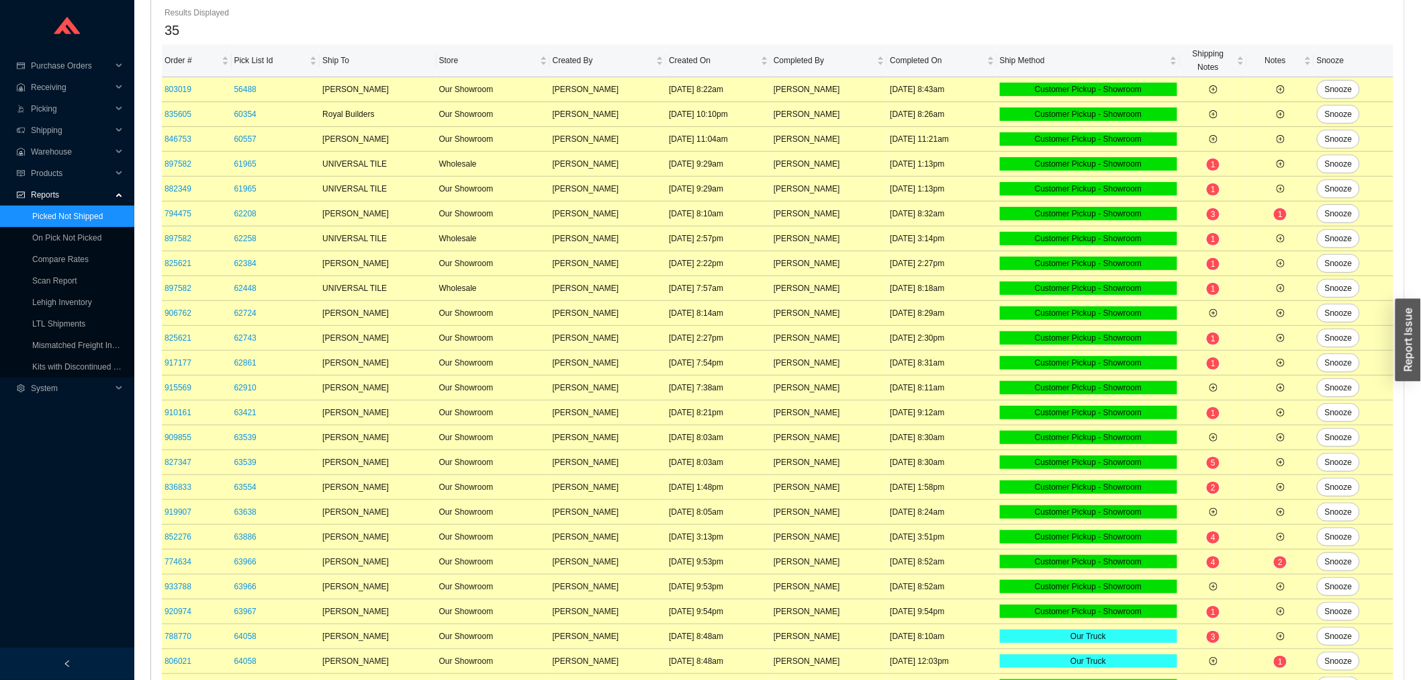
scroll to position [425, 0]
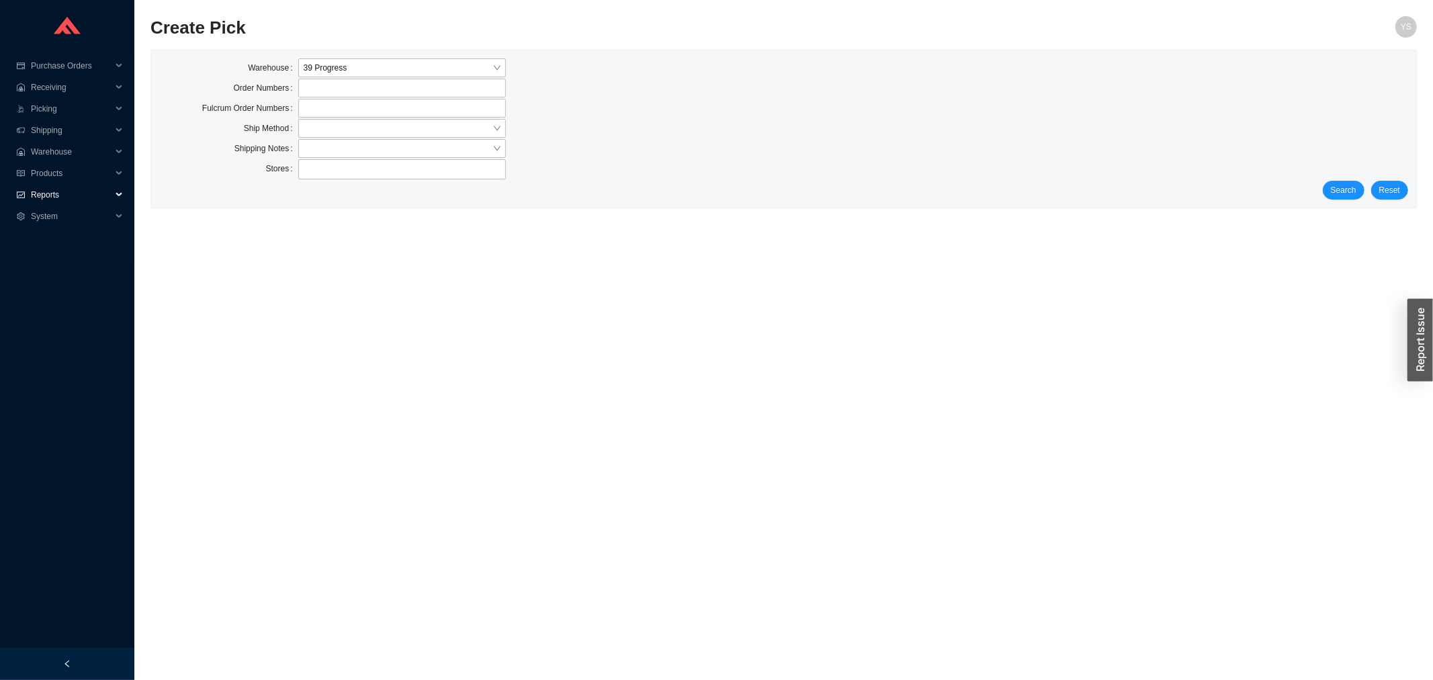
click at [105, 198] on span "Reports" at bounding box center [71, 194] width 81 height 21
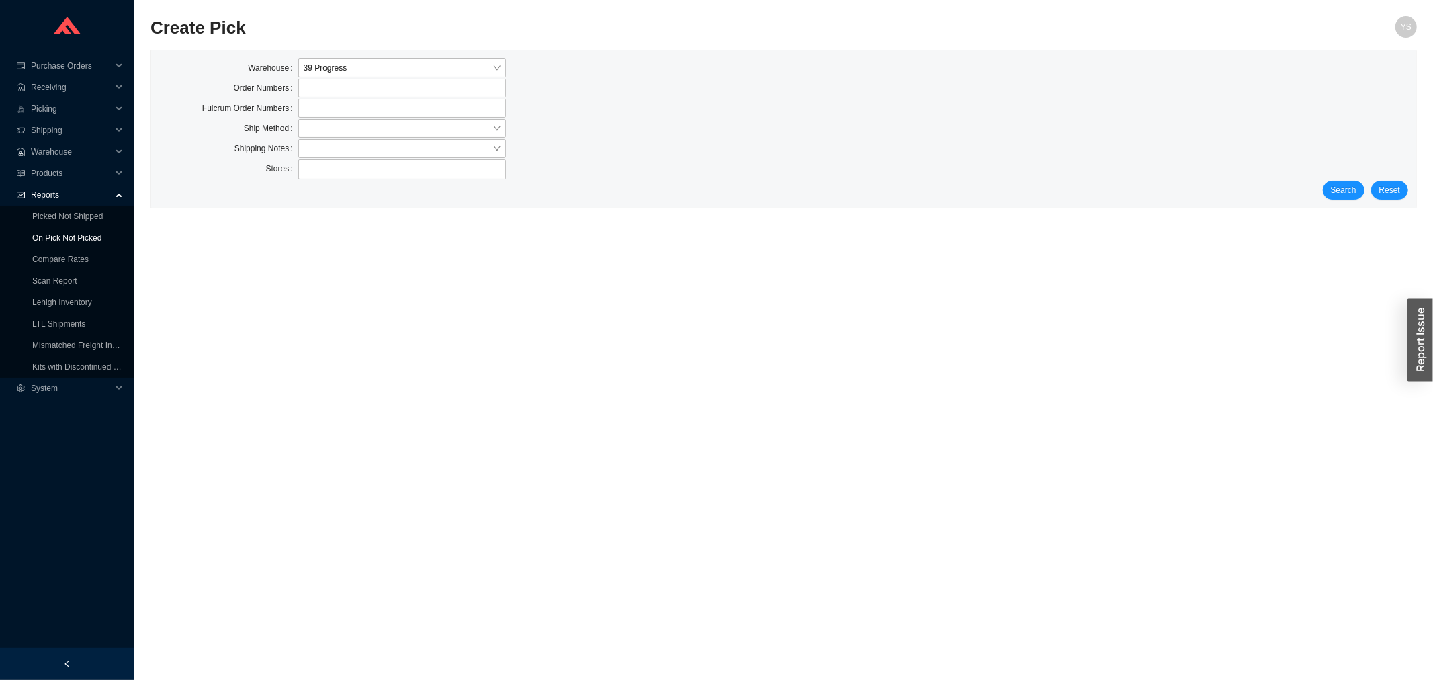
click at [95, 233] on link "On Pick Not Picked" at bounding box center [66, 237] width 69 height 9
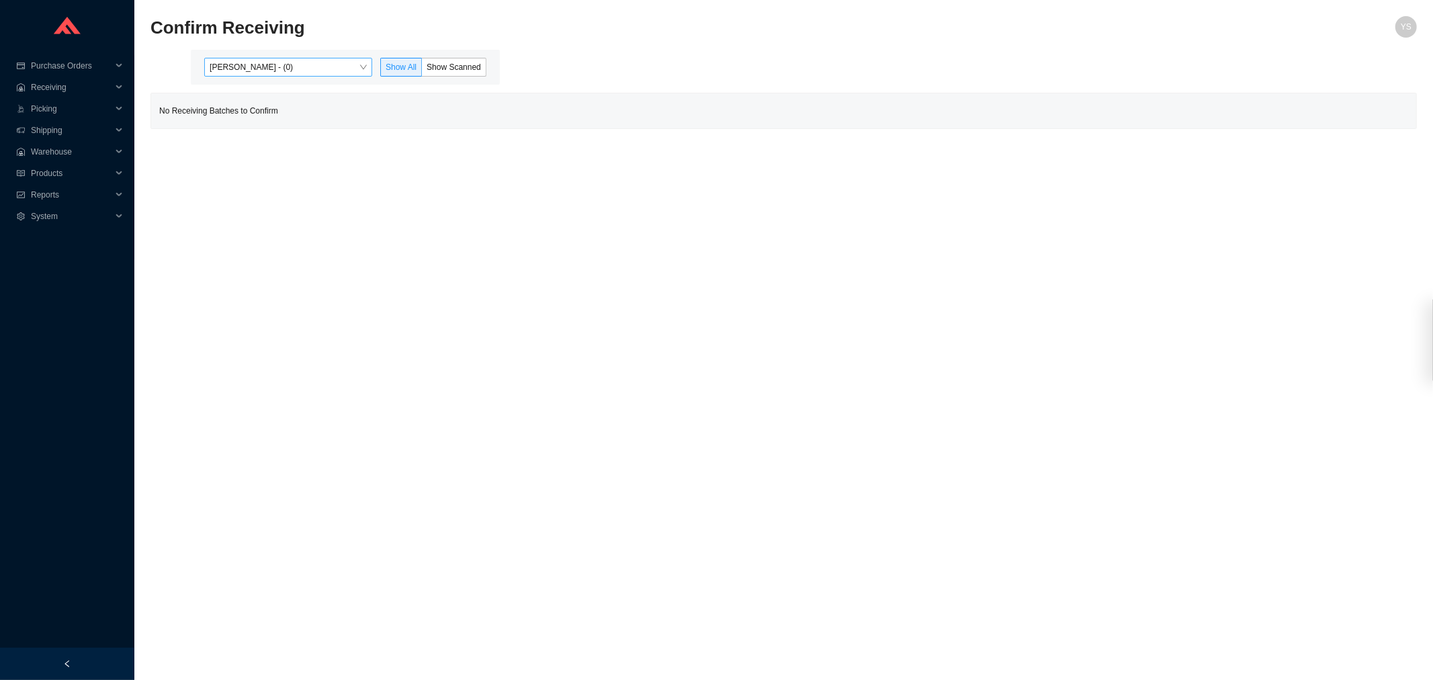
click at [279, 60] on div "[PERSON_NAME] - (0) Show All Show Scanned" at bounding box center [345, 67] width 309 height 35
click at [279, 64] on span "[PERSON_NAME] - (0)" at bounding box center [288, 66] width 157 height 17
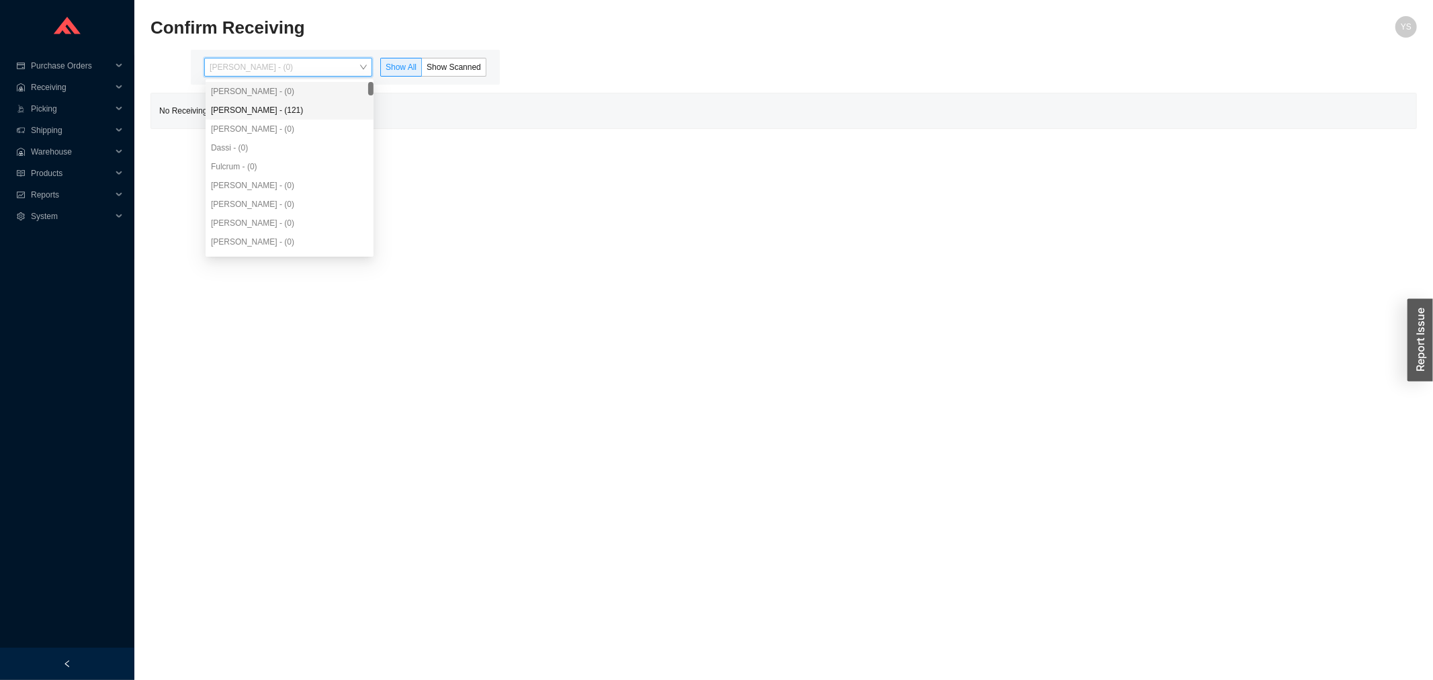
click at [275, 106] on div "[PERSON_NAME] - (121)" at bounding box center [289, 110] width 157 height 12
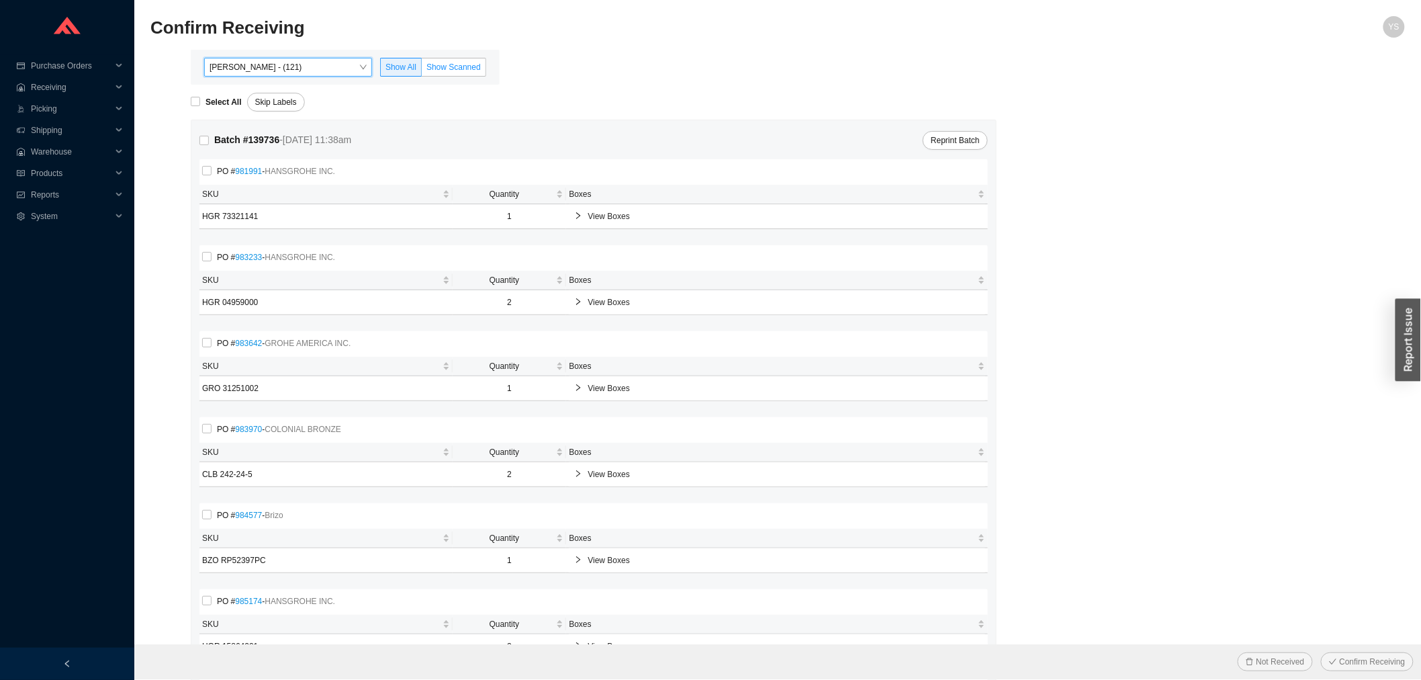
click at [480, 75] on label "Show Scanned" at bounding box center [454, 67] width 64 height 19
click at [422, 70] on input "Show Scanned" at bounding box center [422, 70] width 0 height 0
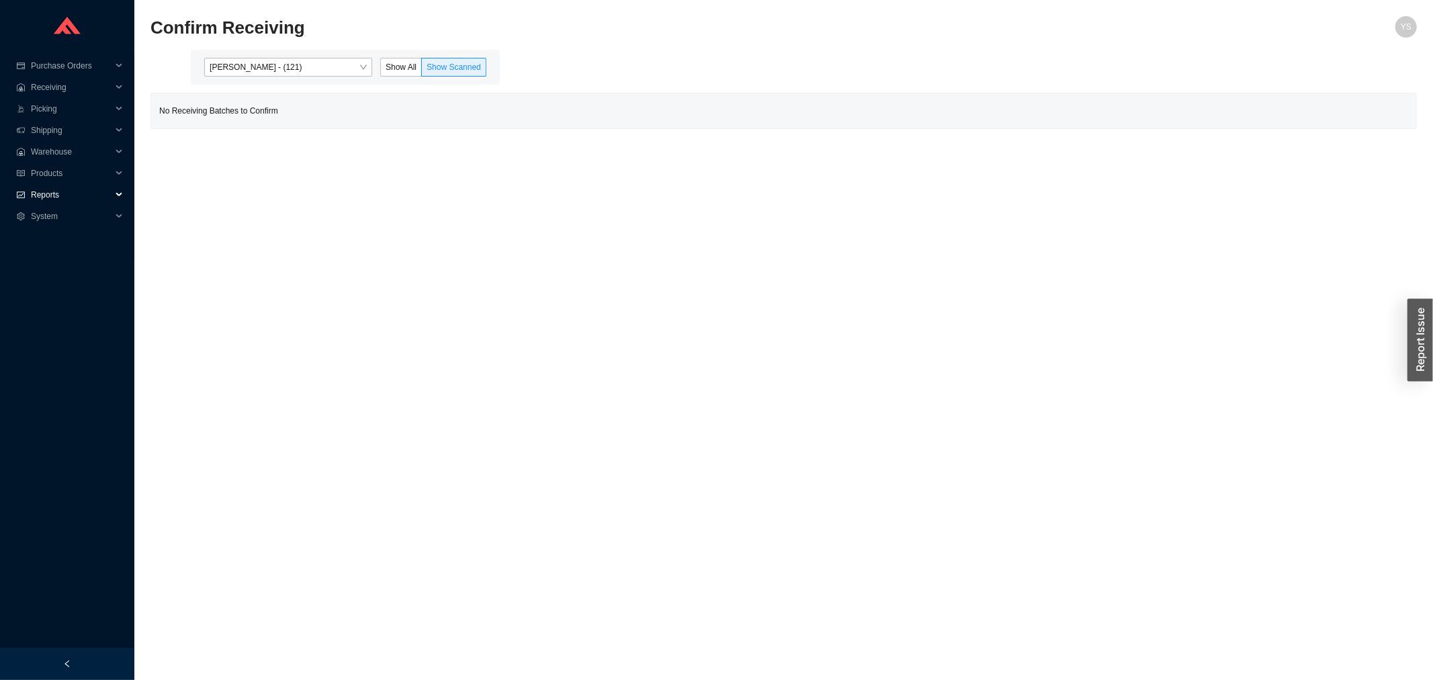
click at [48, 189] on span "Reports" at bounding box center [71, 194] width 81 height 21
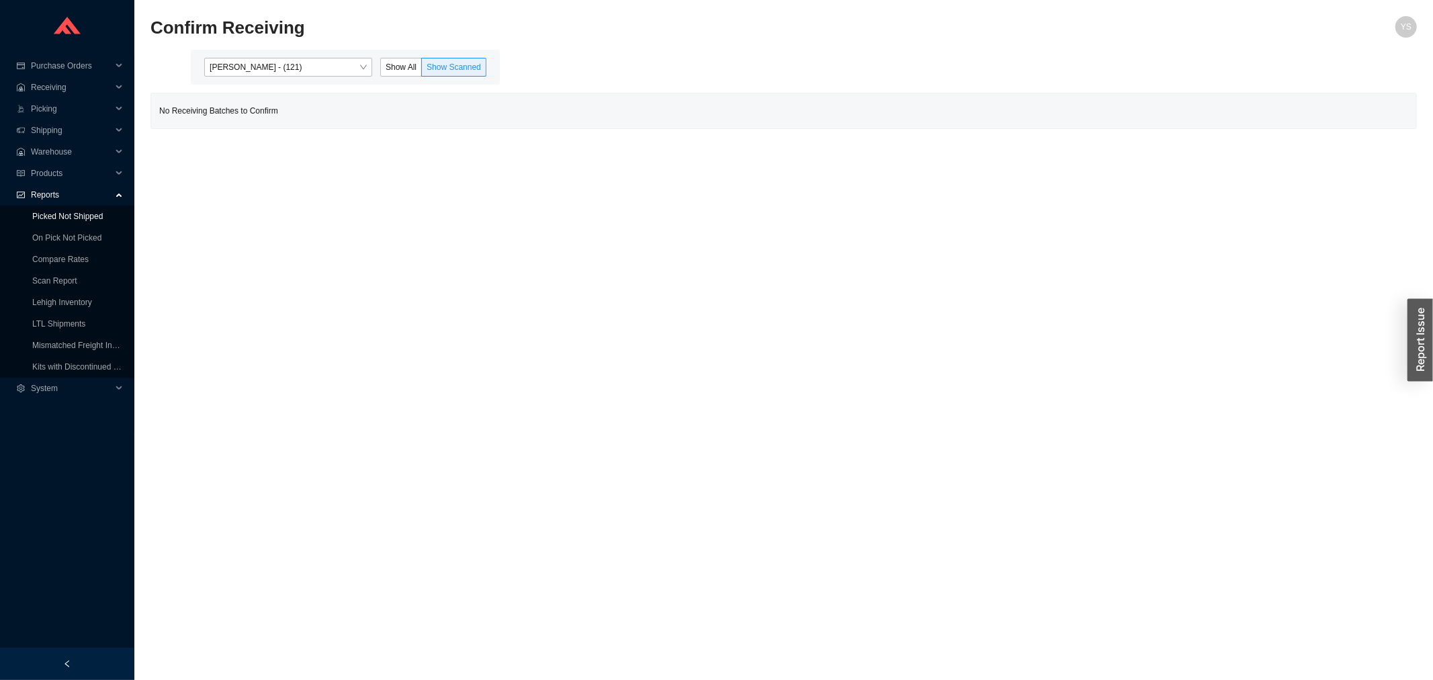
click at [44, 221] on link "Picked Not Shipped" at bounding box center [67, 216] width 71 height 9
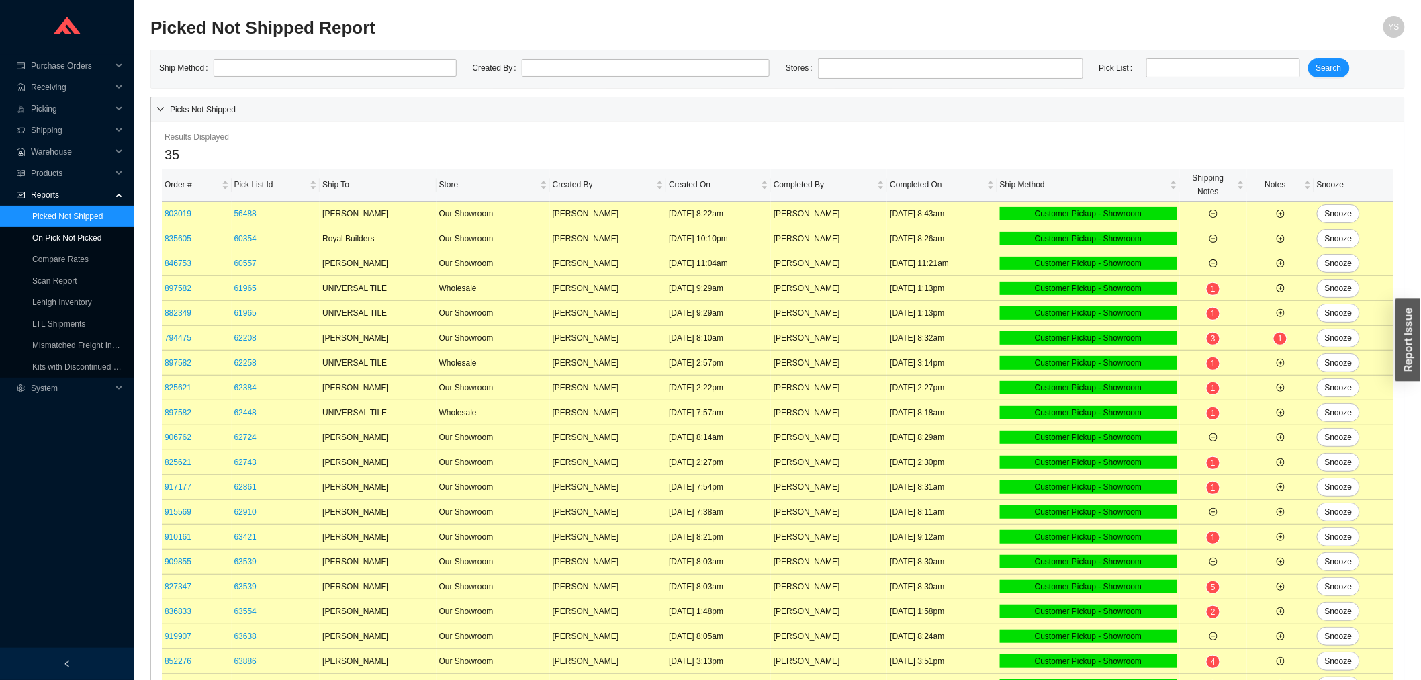
click at [44, 233] on link "On Pick Not Picked" at bounding box center [66, 237] width 69 height 9
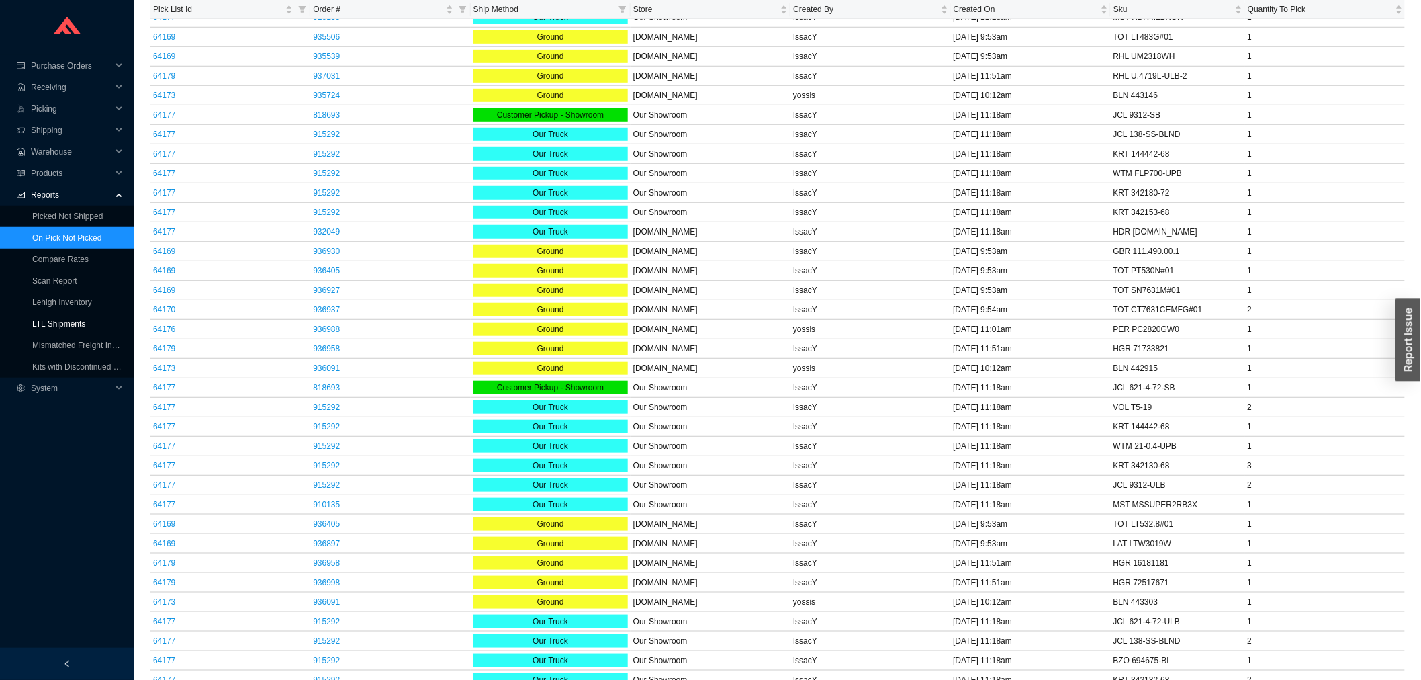
scroll to position [291, 0]
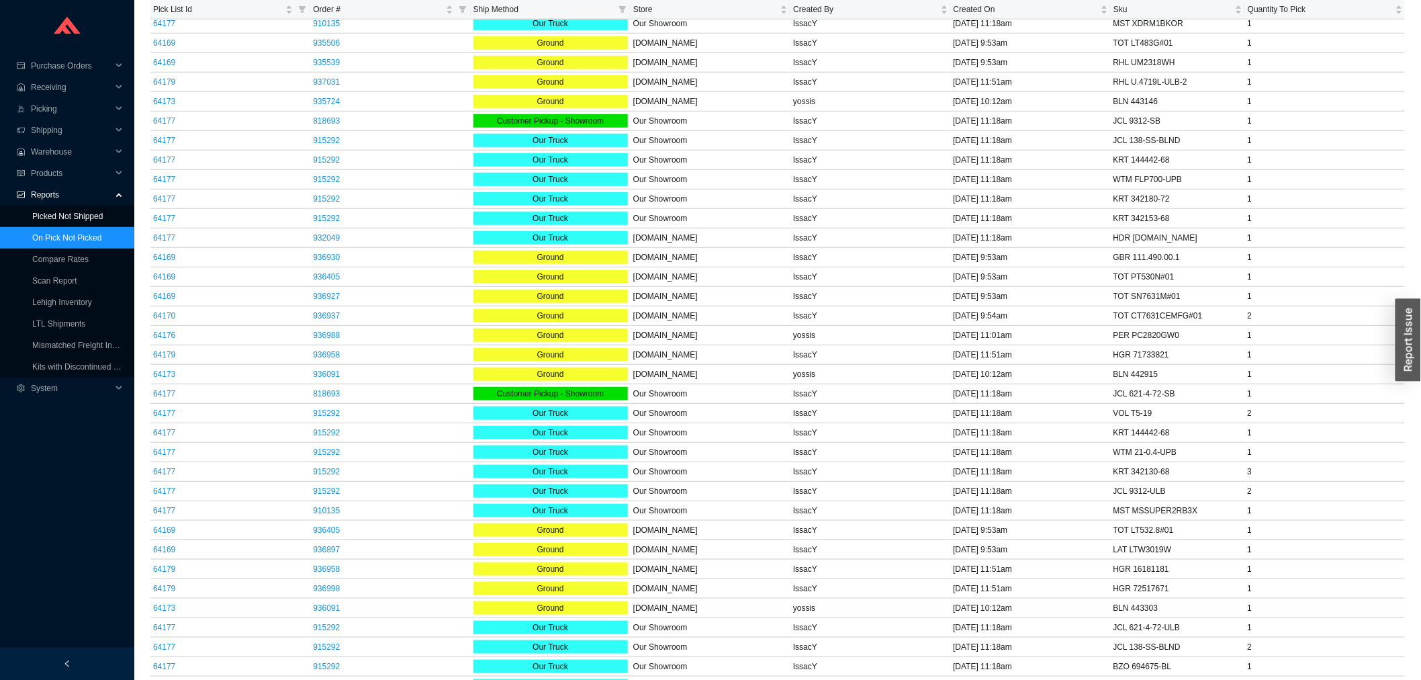
click at [48, 218] on link "Picked Not Shipped" at bounding box center [67, 216] width 71 height 9
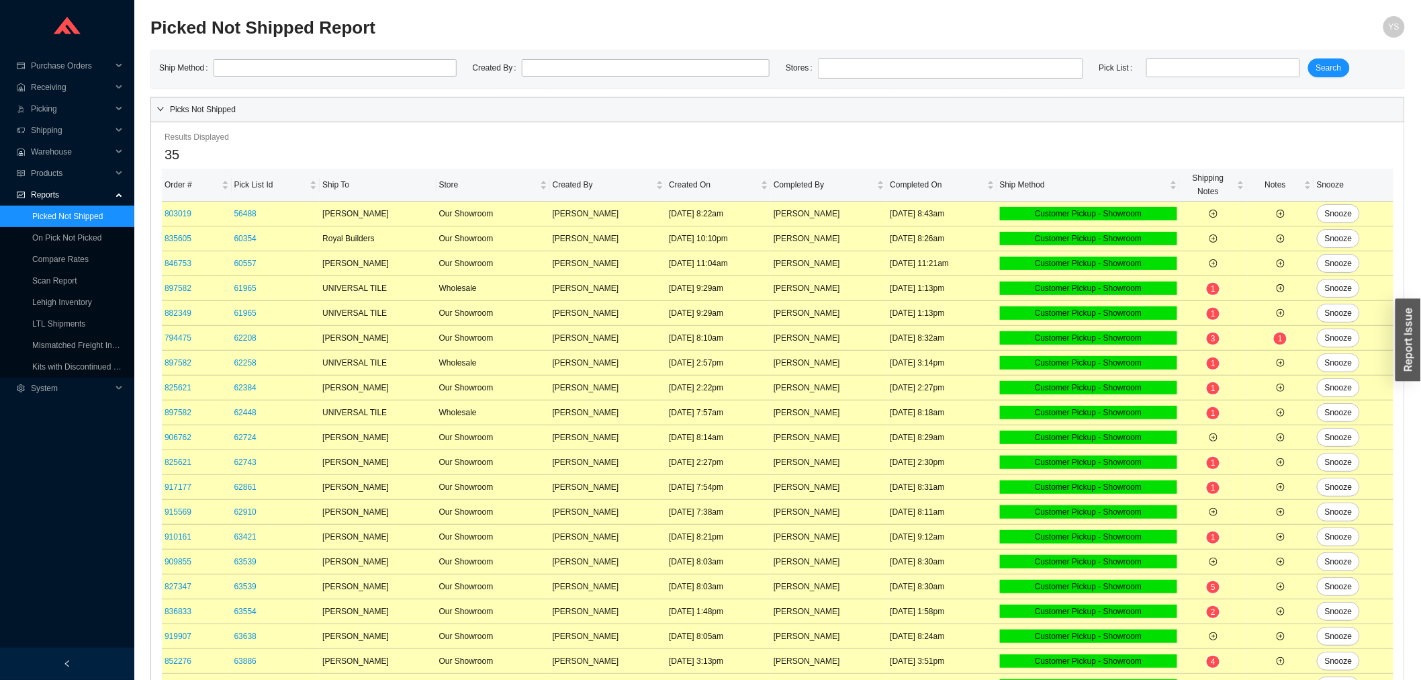
click at [351, 182] on th "Ship To" at bounding box center [378, 185] width 116 height 33
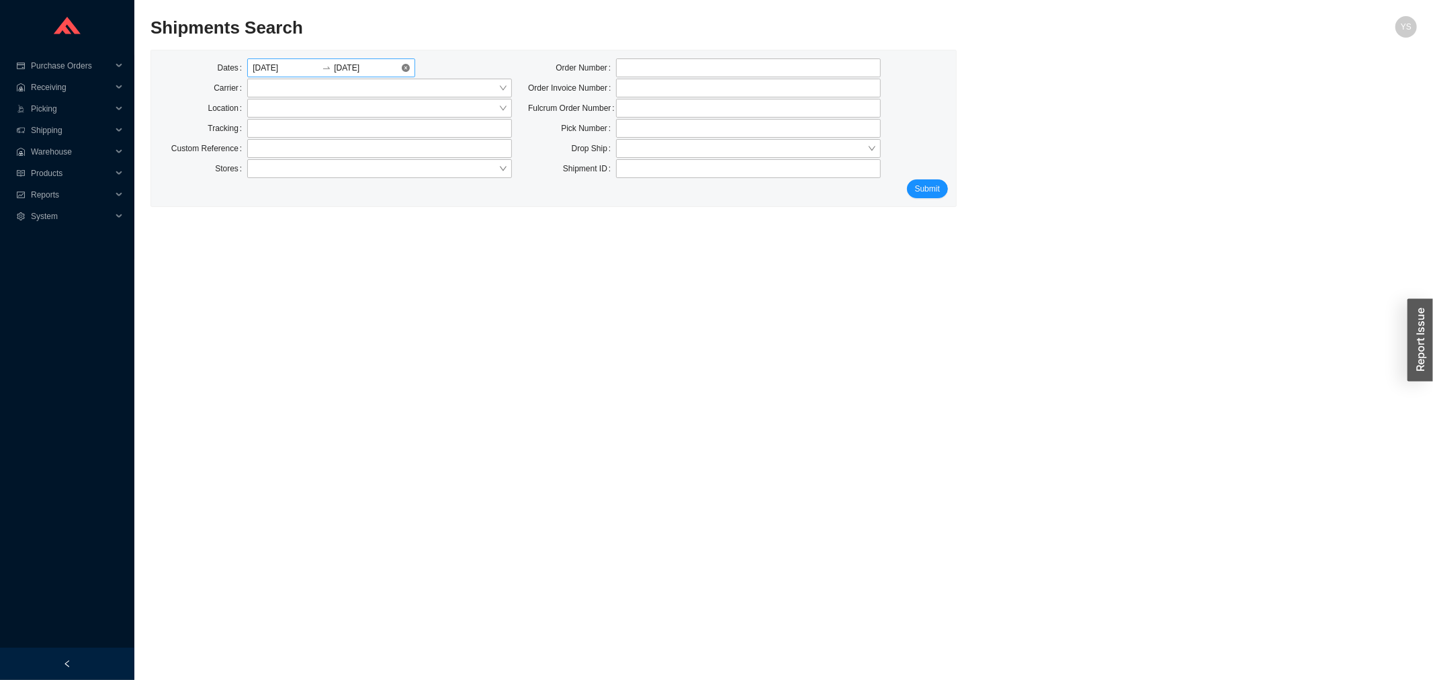
click at [374, 63] on input "[DATE]" at bounding box center [367, 67] width 67 height 13
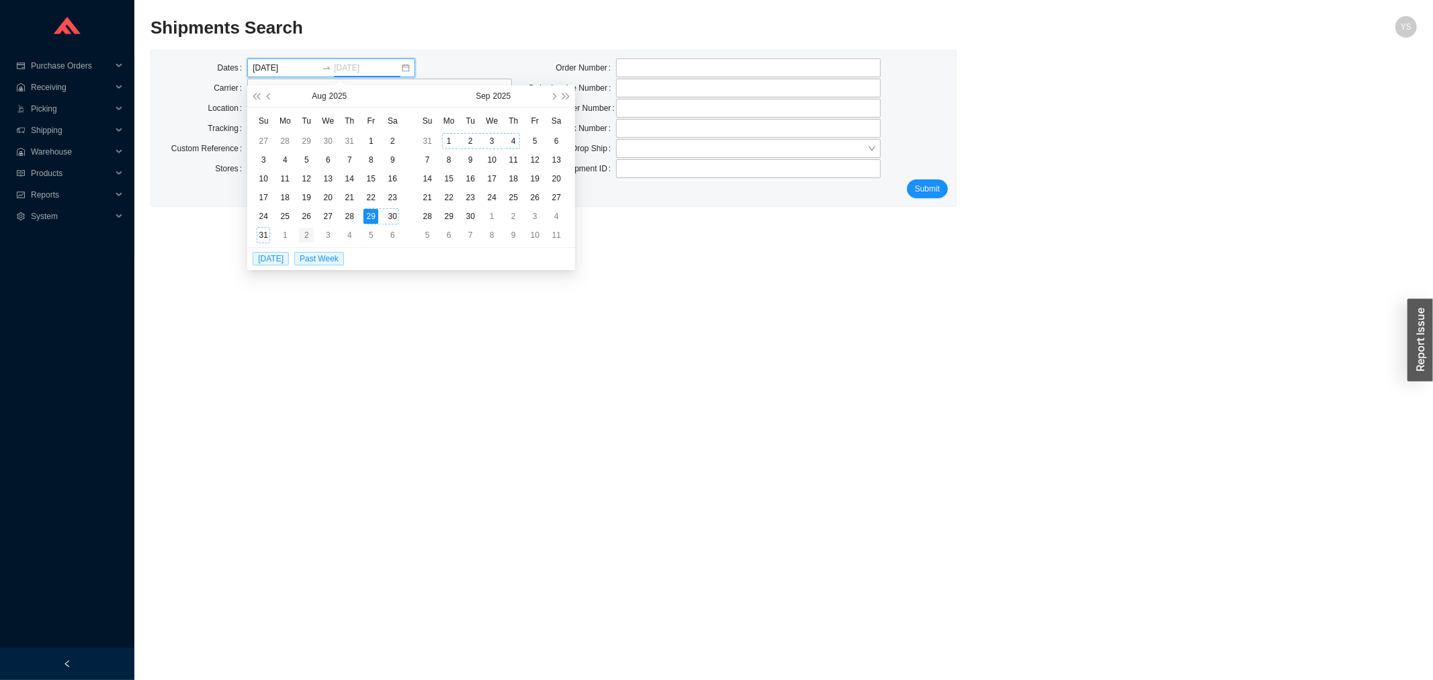
type input "09/02/2025"
click at [306, 230] on div "2" at bounding box center [306, 235] width 15 height 15
click at [305, 67] on input "09/02/2025" at bounding box center [286, 67] width 67 height 13
click at [260, 95] on span "button" at bounding box center [256, 96] width 7 height 7
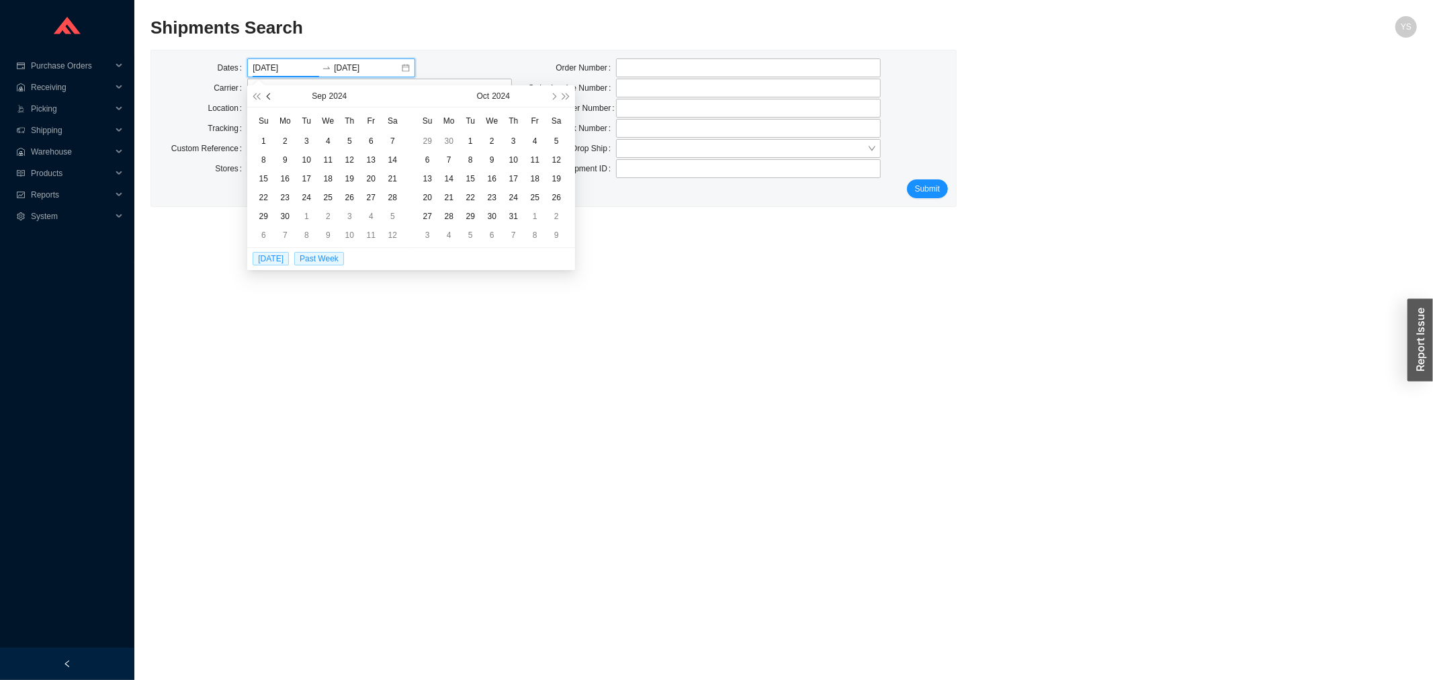
click at [267, 94] on span "button" at bounding box center [269, 96] width 7 height 7
click at [563, 95] on span "button" at bounding box center [566, 96] width 7 height 7
type input "08/28/2025"
click at [351, 212] on div "28" at bounding box center [349, 216] width 15 height 15
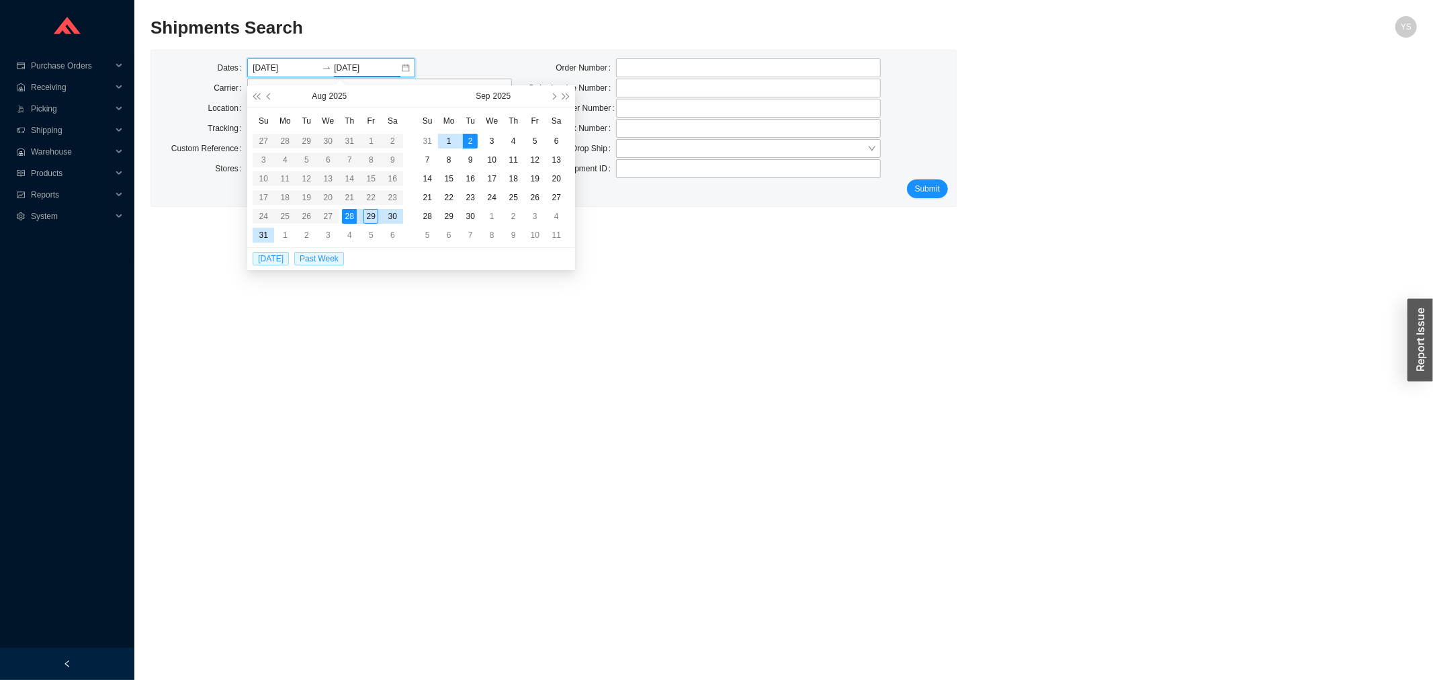
type input "08/28/2025"
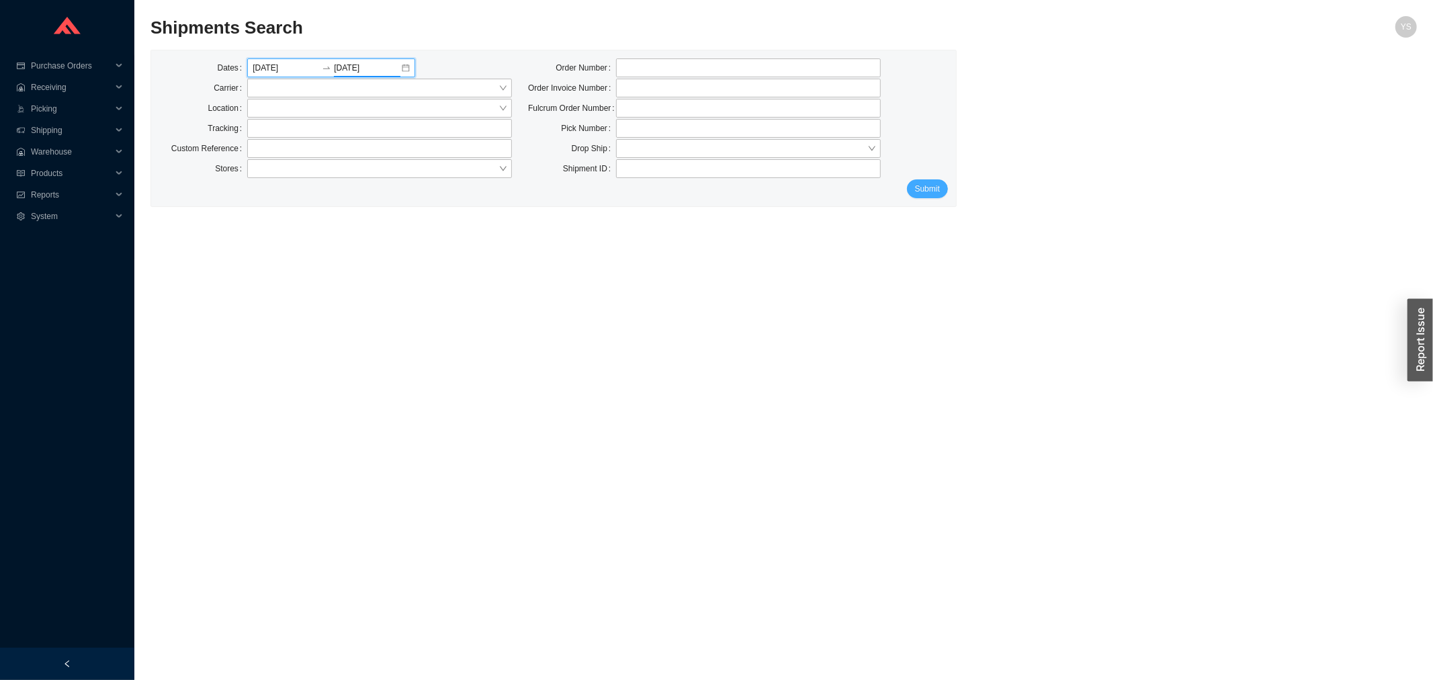
click at [915, 184] on span "Submit" at bounding box center [927, 188] width 25 height 13
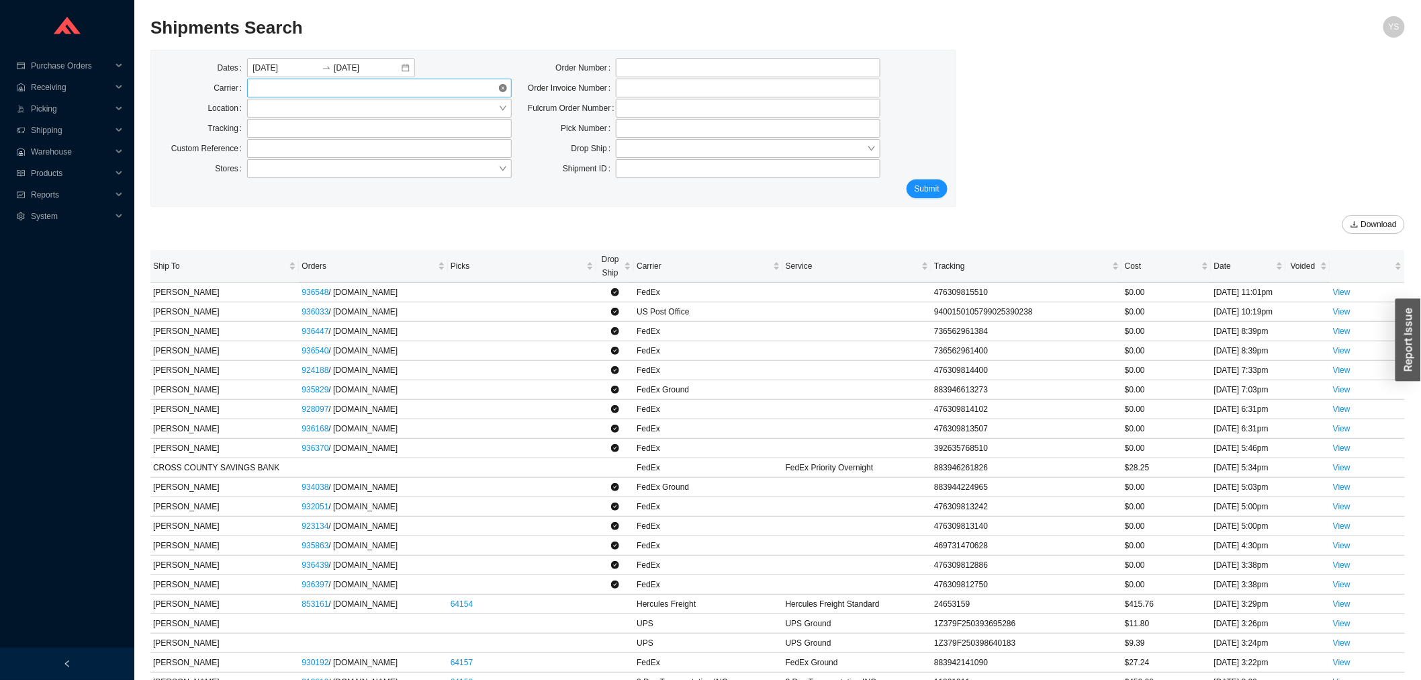
click at [266, 95] on span at bounding box center [380, 87] width 254 height 17
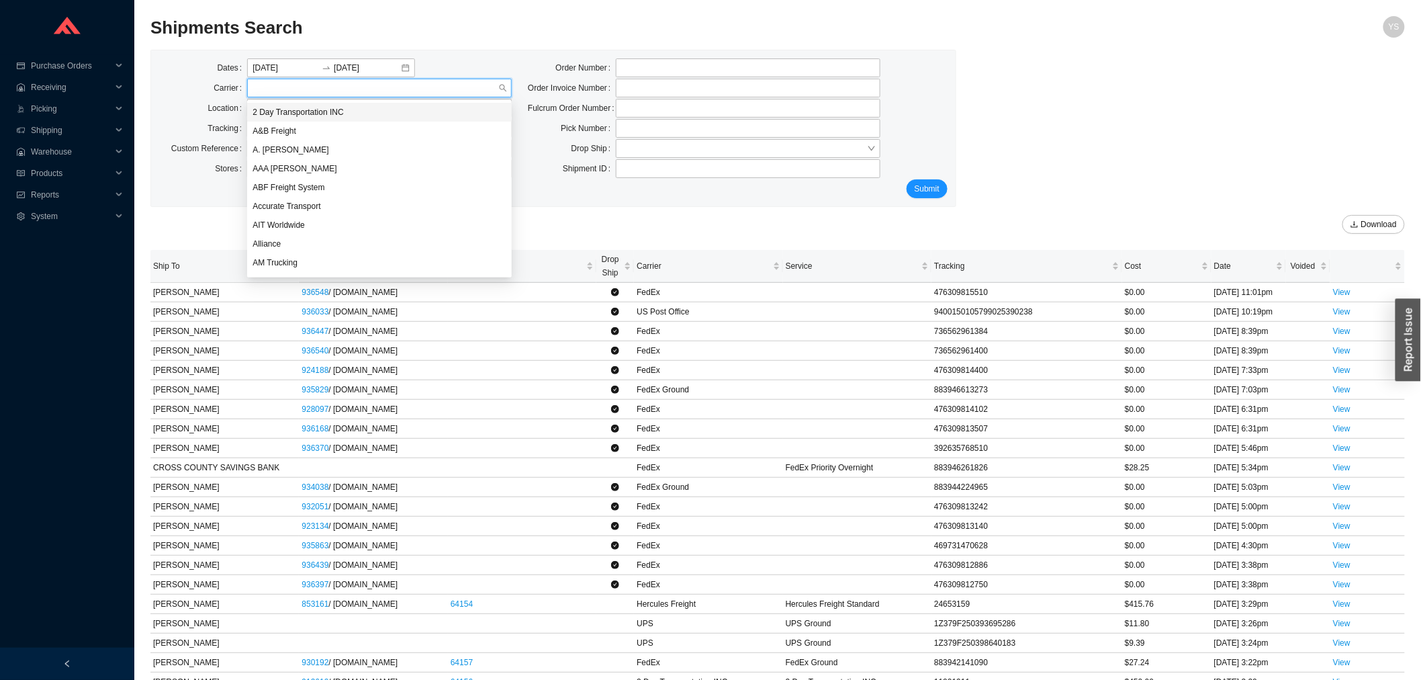
type input "a"
click at [271, 107] on div "A. Duie Pyle" at bounding box center [380, 112] width 254 height 12
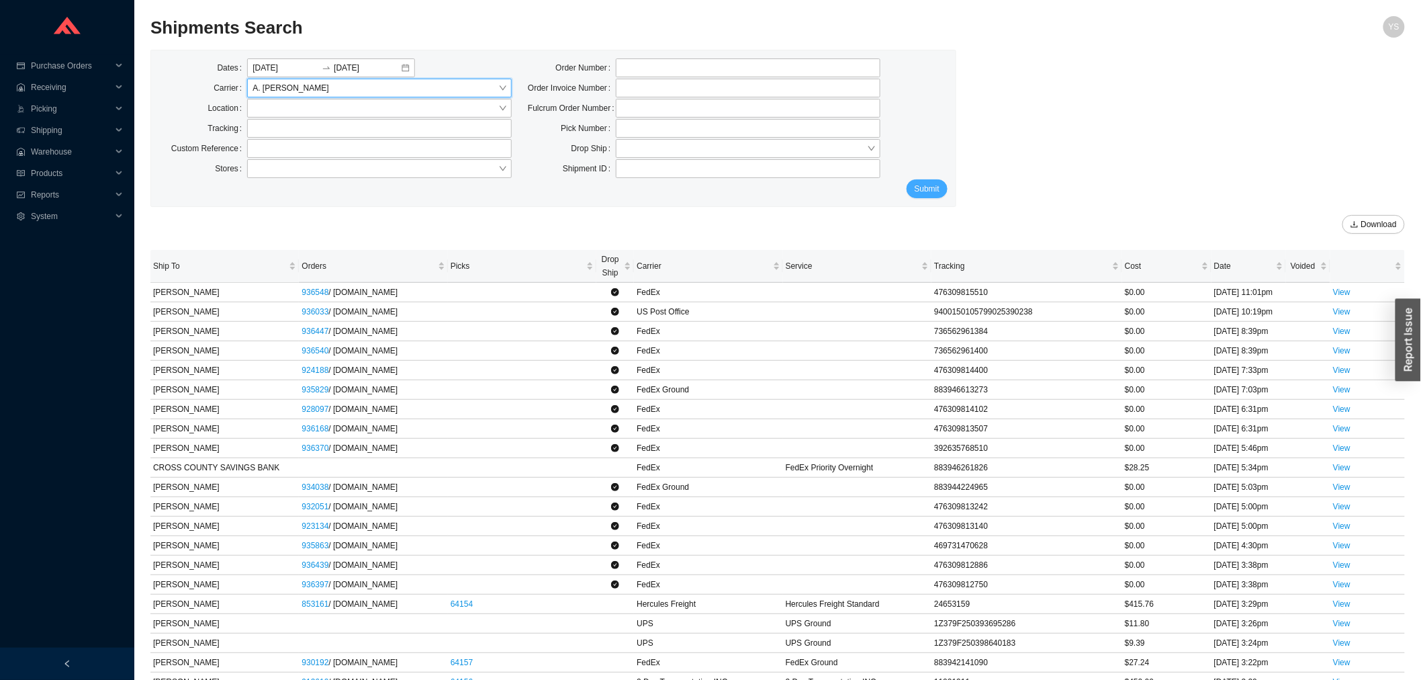
click at [924, 185] on span "Submit" at bounding box center [927, 188] width 25 height 13
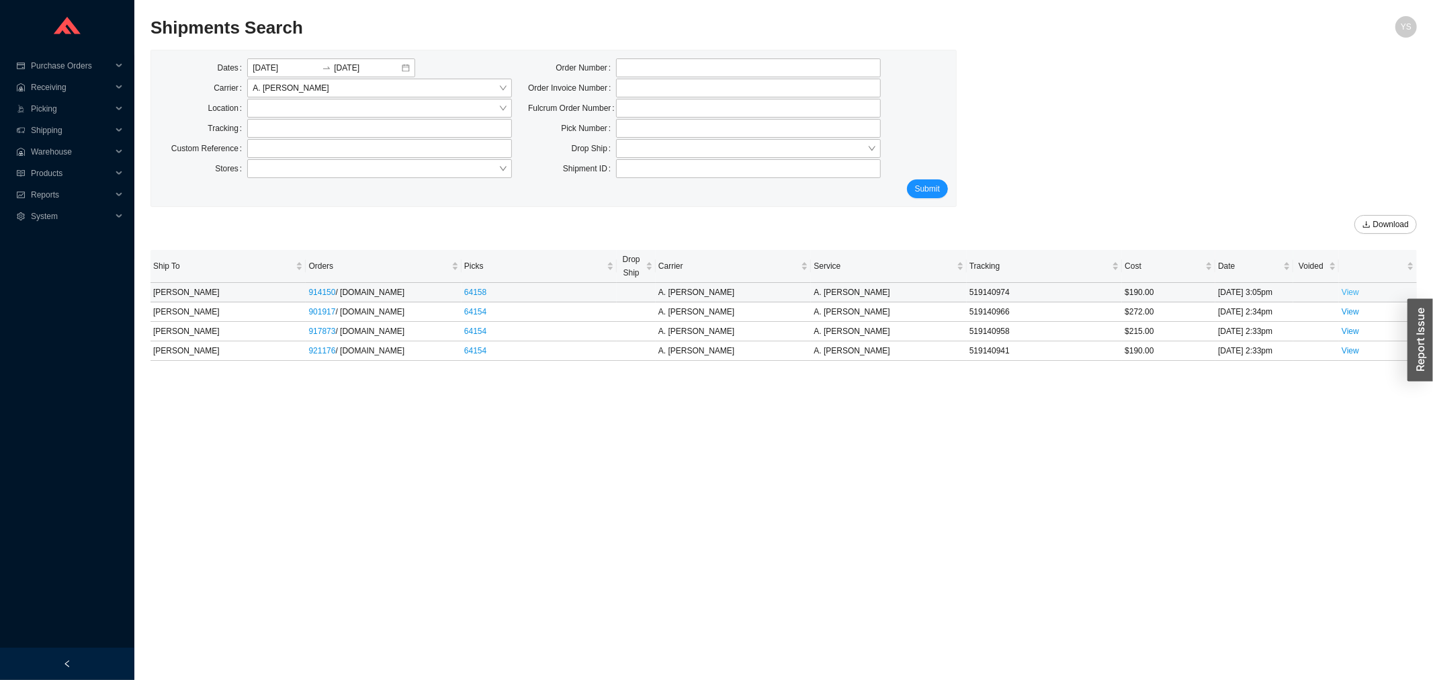
click at [1347, 296] on link "View" at bounding box center [1350, 292] width 17 height 9
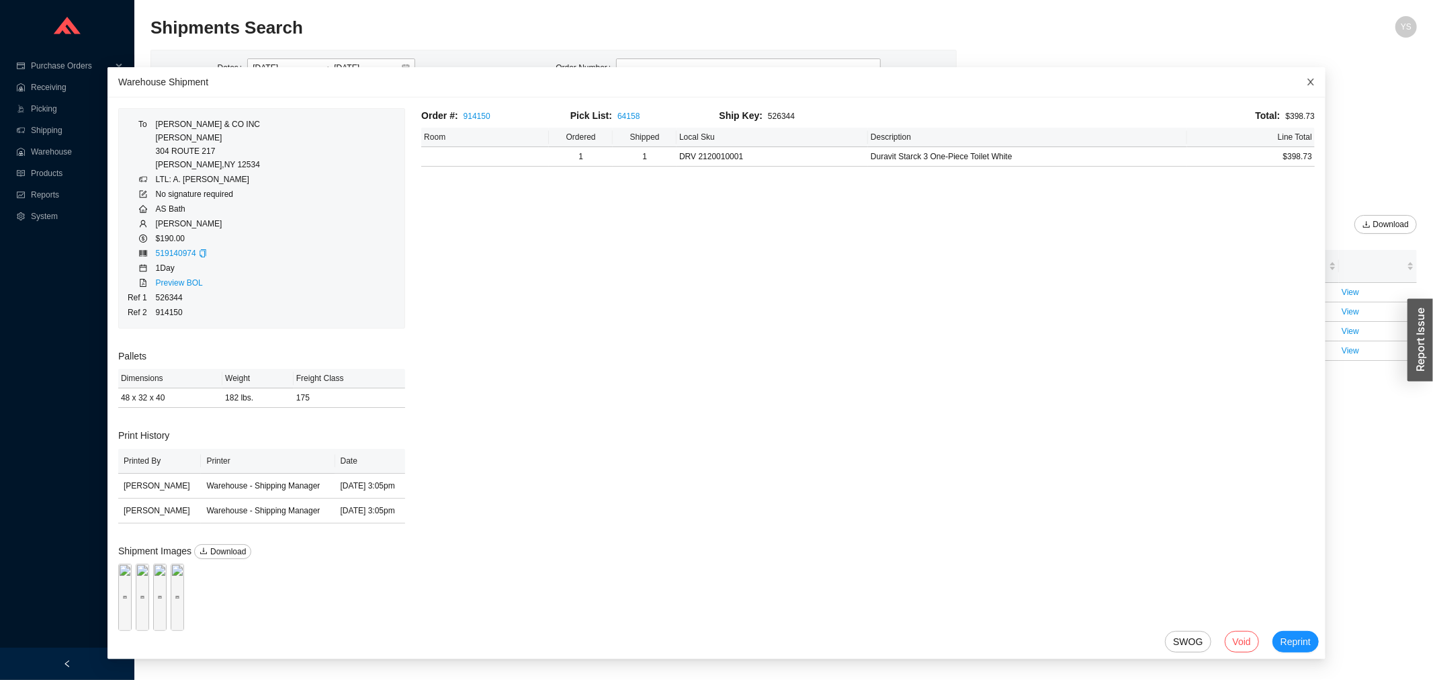
click at [1296, 81] on span "Close" at bounding box center [1311, 82] width 30 height 30
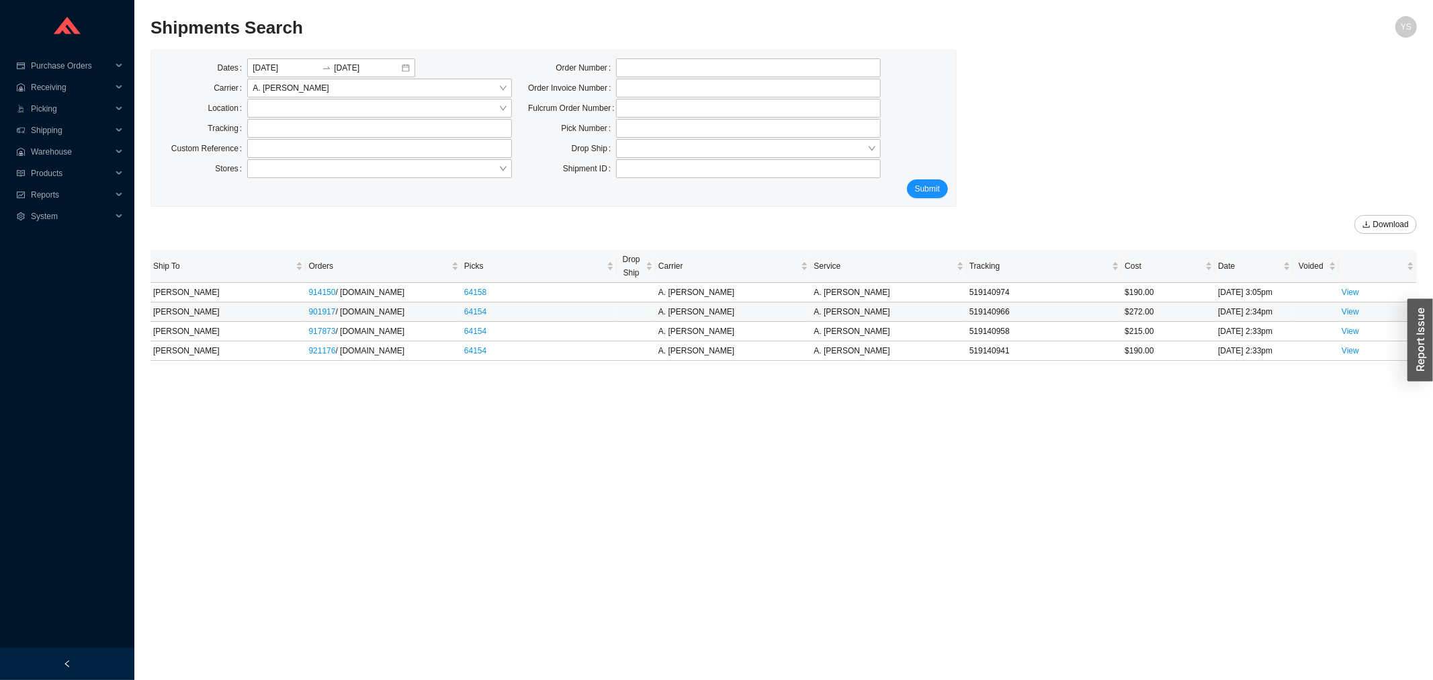
click at [1359, 310] on td "View" at bounding box center [1378, 311] width 78 height 19
click at [1362, 289] on td "View" at bounding box center [1378, 292] width 78 height 19
click at [1351, 312] on link "View" at bounding box center [1350, 311] width 17 height 9
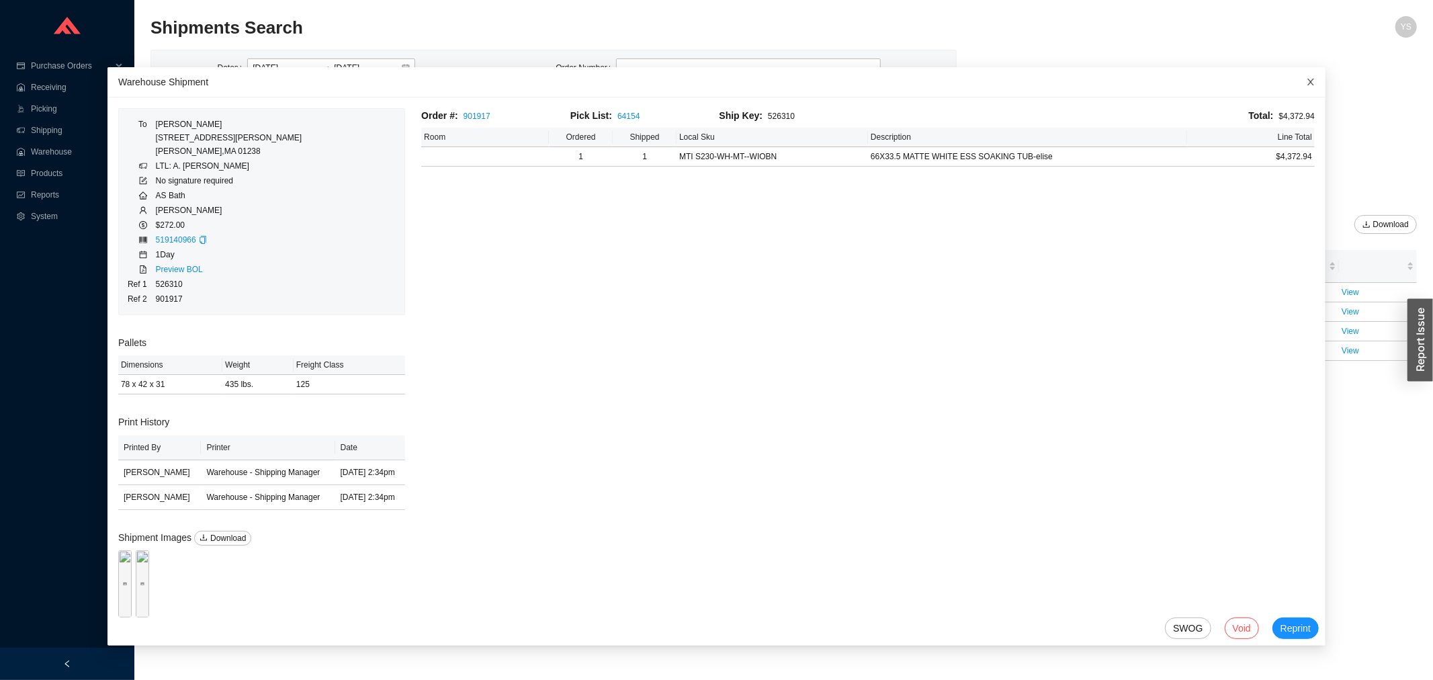
click at [1296, 88] on span "Close" at bounding box center [1311, 82] width 30 height 30
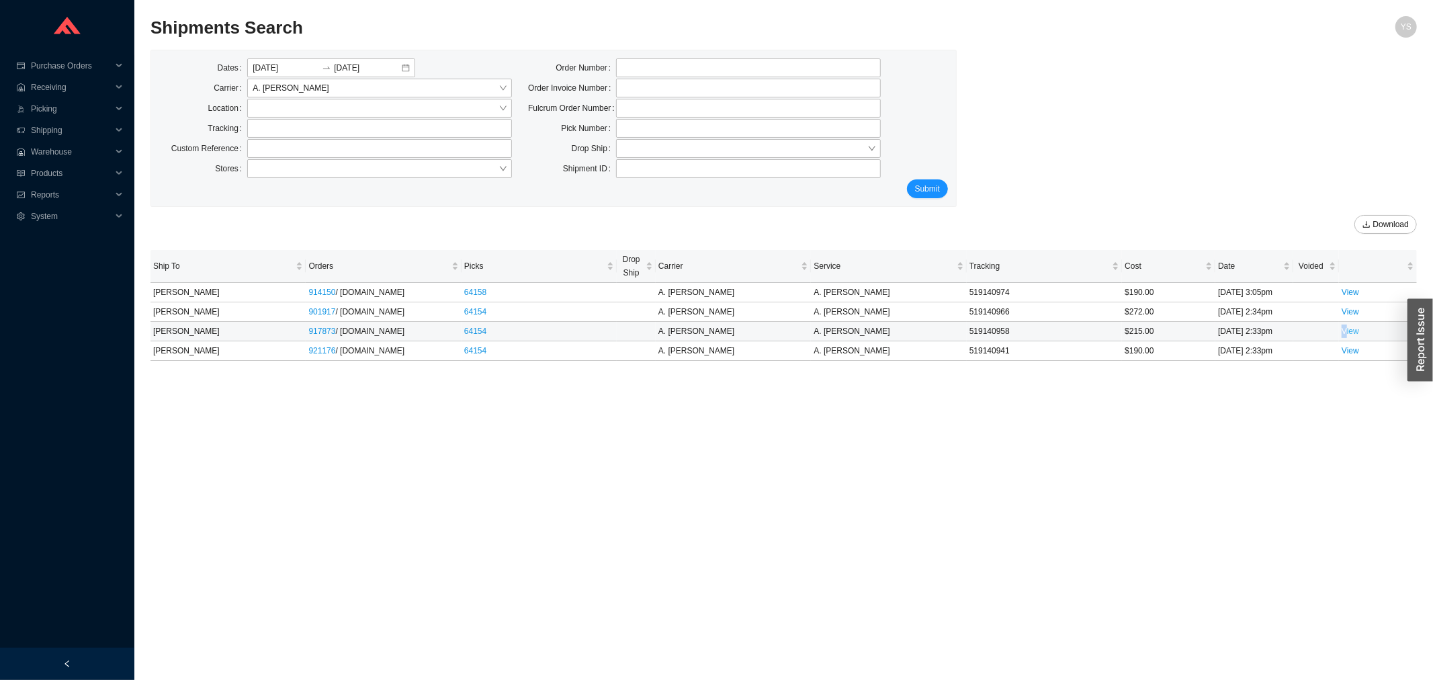
click at [1345, 326] on td "View" at bounding box center [1378, 331] width 78 height 19
click at [1348, 333] on link "View" at bounding box center [1350, 330] width 17 height 9
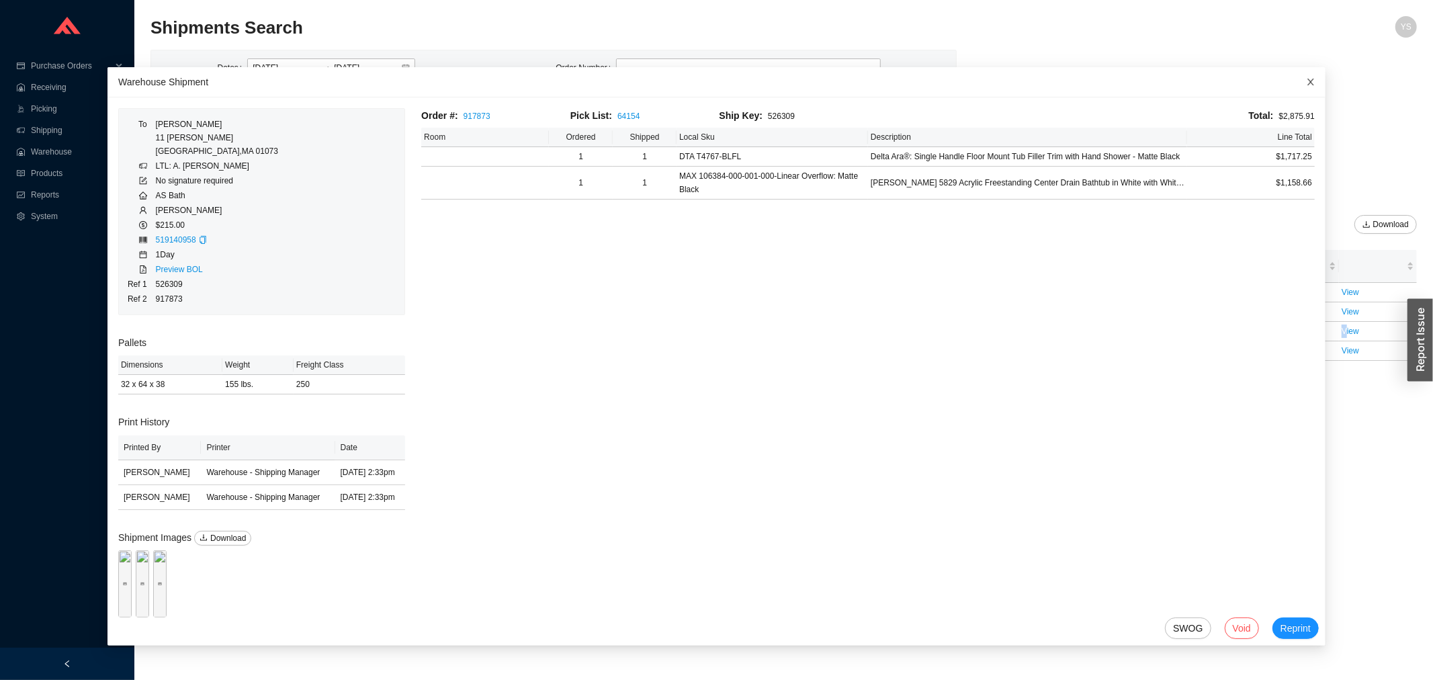
click at [1306, 85] on icon "close" at bounding box center [1310, 81] width 9 height 9
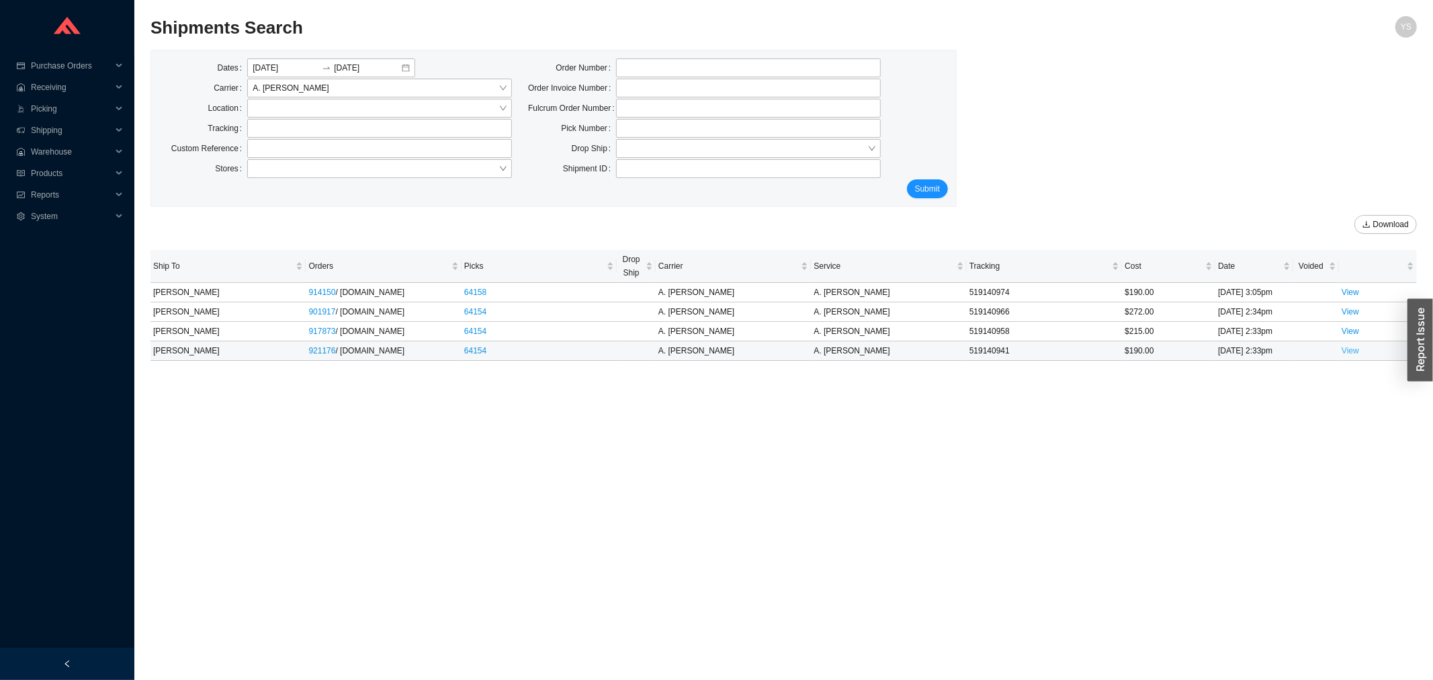
click at [1347, 346] on link "View" at bounding box center [1350, 350] width 17 height 9
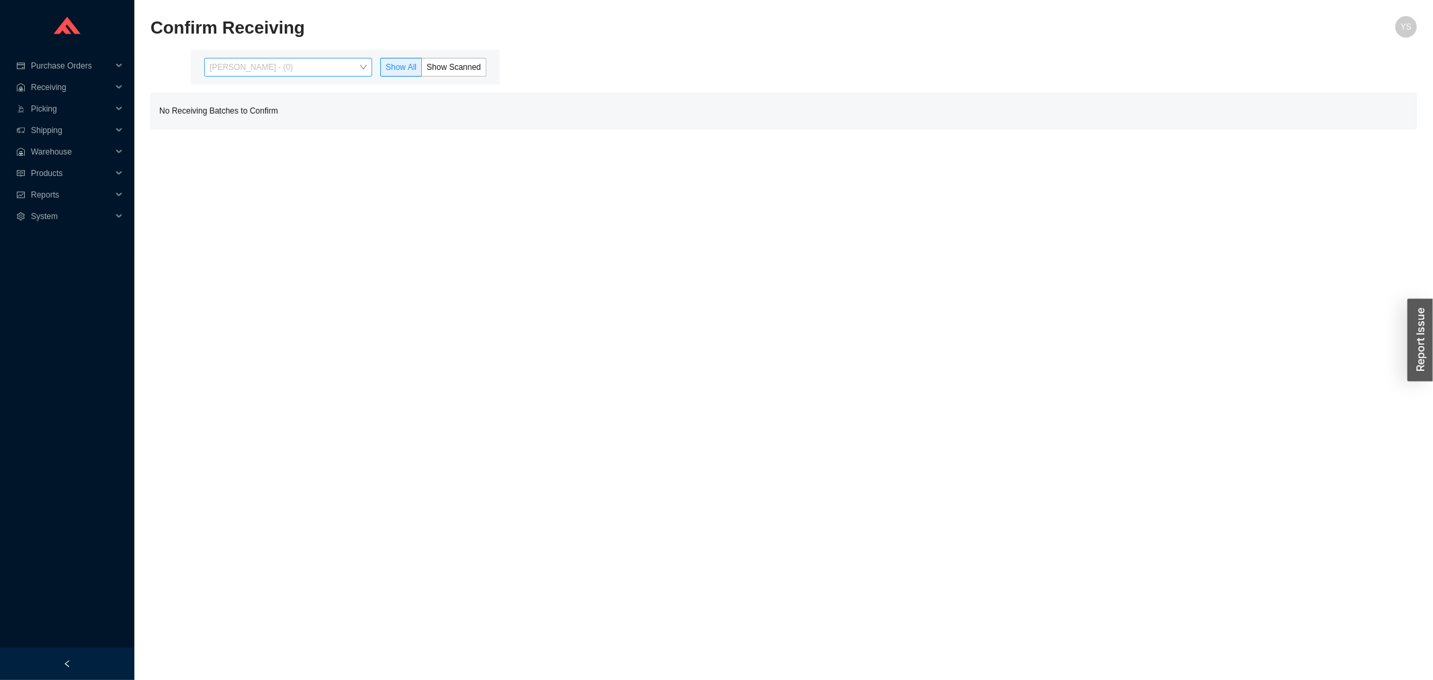
click at [267, 61] on span "Yossi Siff - (0)" at bounding box center [288, 66] width 157 height 17
click at [260, 115] on div "Angel Negron - (84)" at bounding box center [289, 110] width 157 height 12
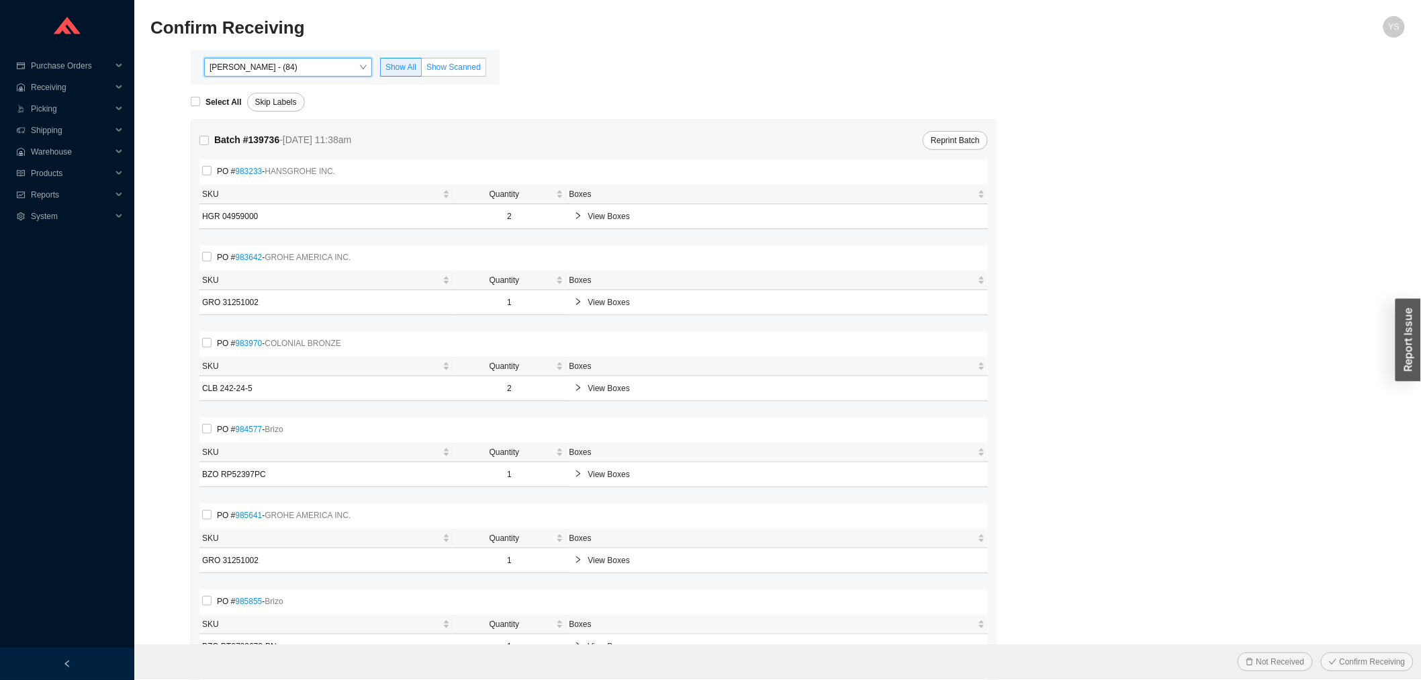
click at [439, 62] on span "Show Scanned" at bounding box center [454, 66] width 54 height 9
click at [422, 70] on input "Show Scanned" at bounding box center [422, 70] width 0 height 0
click at [210, 101] on strong "Select All" at bounding box center [224, 101] width 36 height 9
click at [200, 101] on input "Select All" at bounding box center [195, 101] width 9 height 9
checkbox input "true"
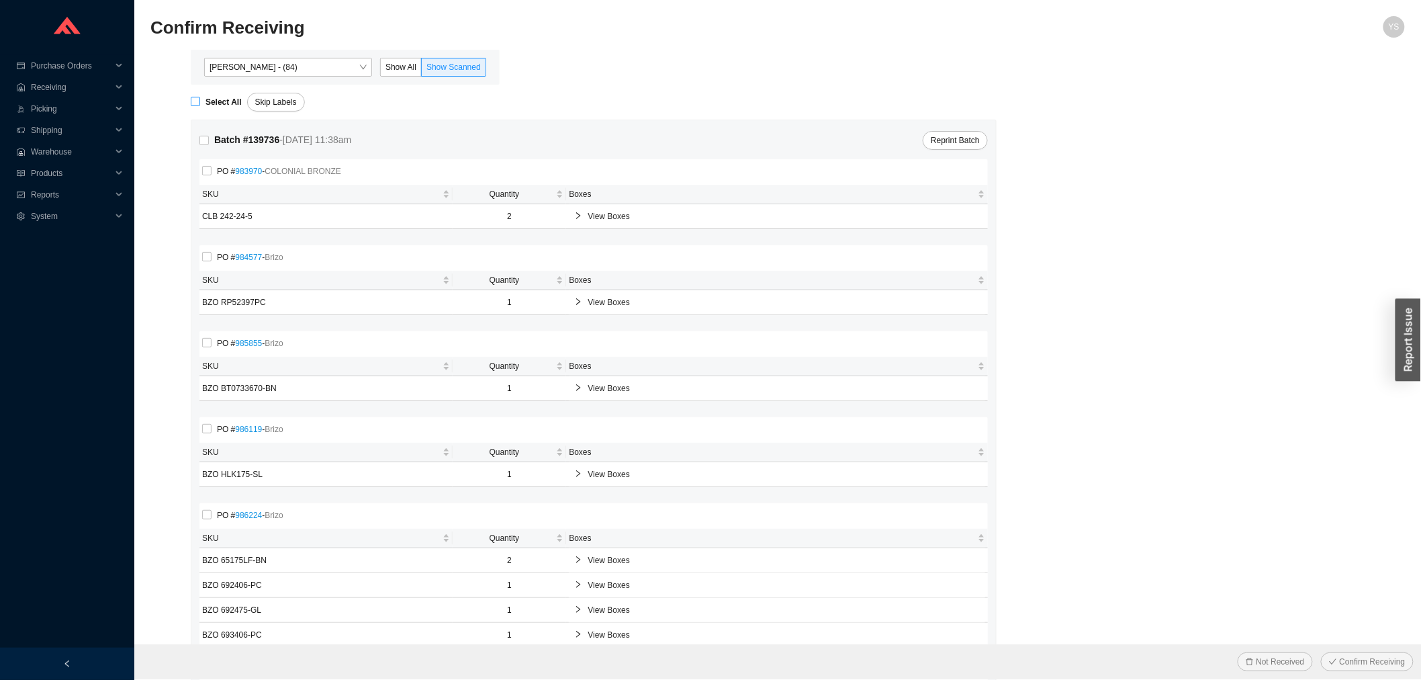
checkbox input "true"
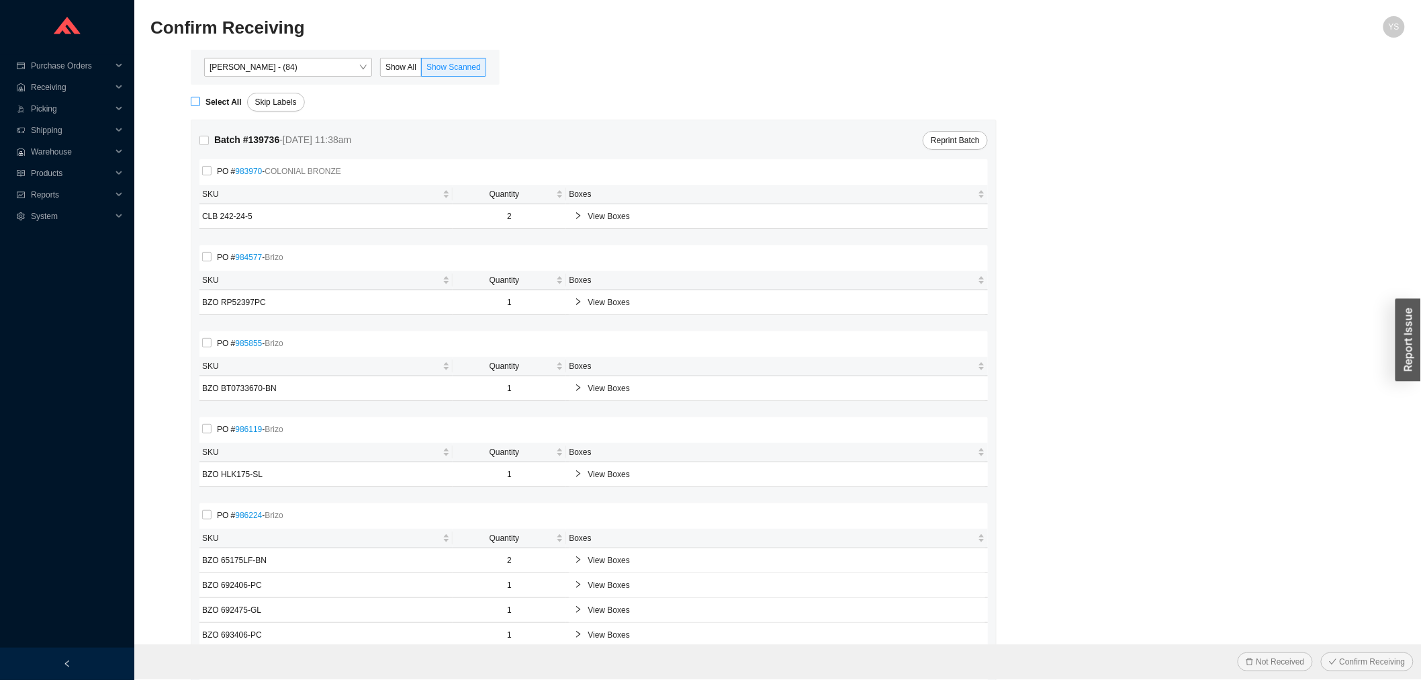
checkbox input "true"
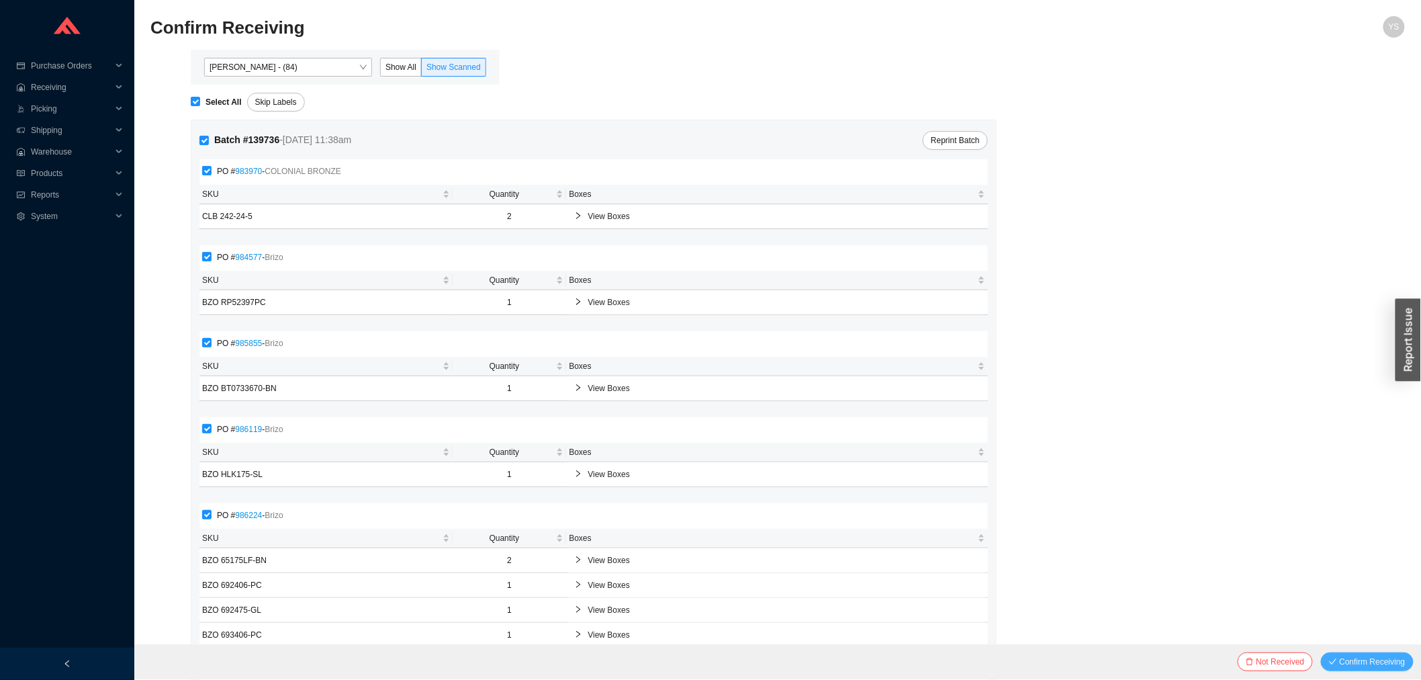
click at [1372, 656] on span "Confirm Receiving" at bounding box center [1373, 661] width 66 height 13
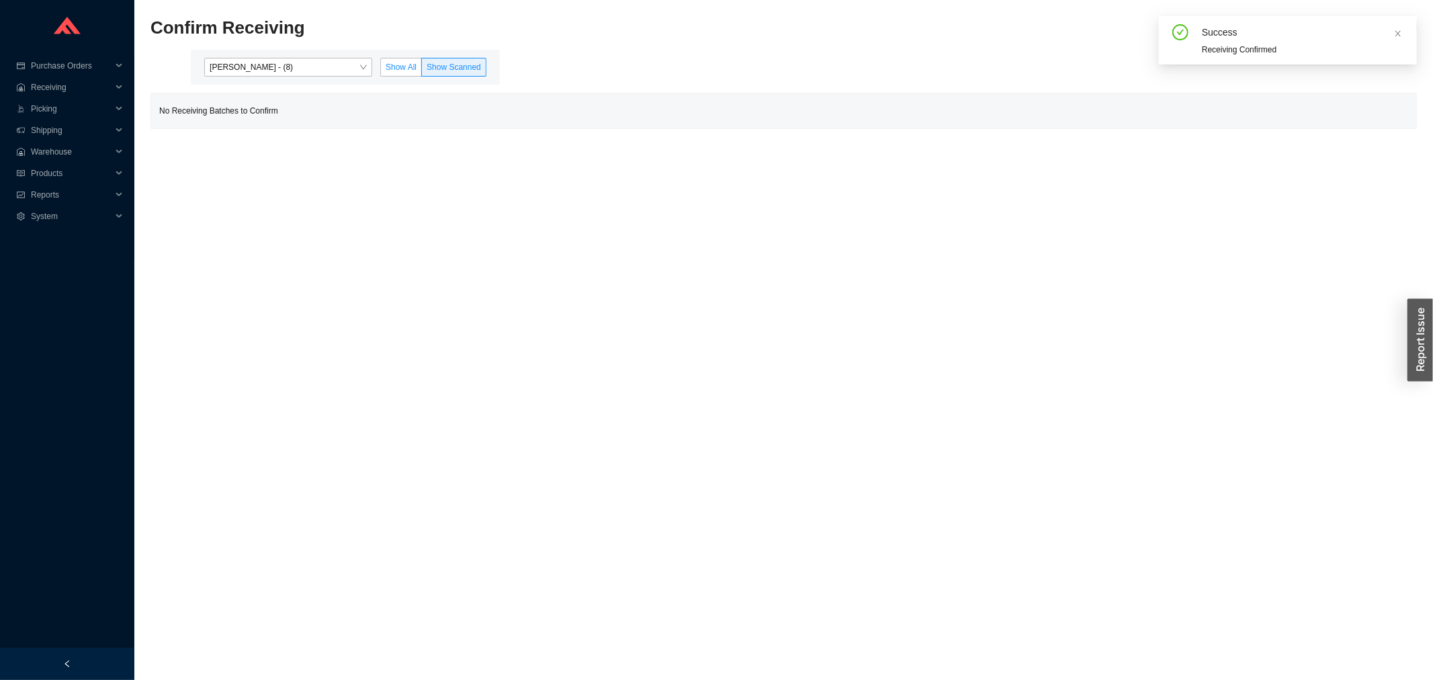
click at [391, 62] on span "Show All" at bounding box center [401, 66] width 31 height 9
click at [381, 70] on input "Show All" at bounding box center [381, 70] width 0 height 0
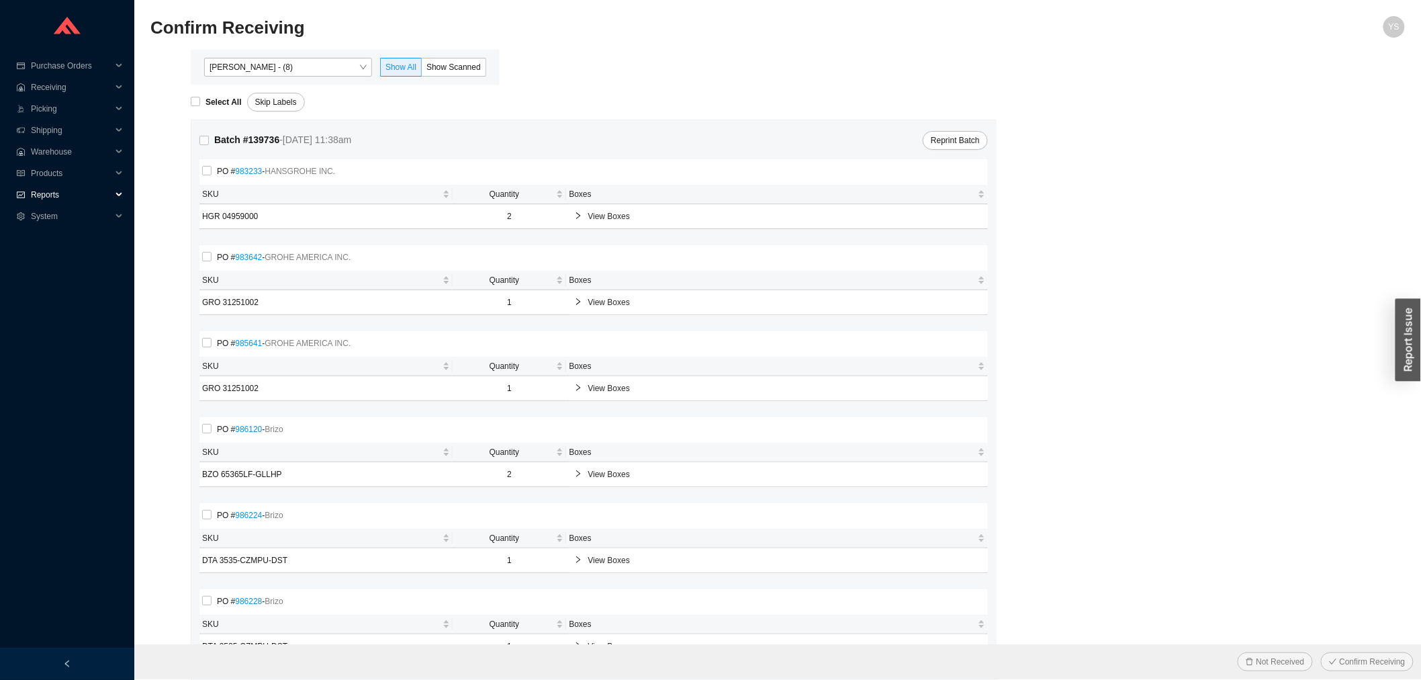
click at [60, 192] on span "Reports" at bounding box center [71, 194] width 81 height 21
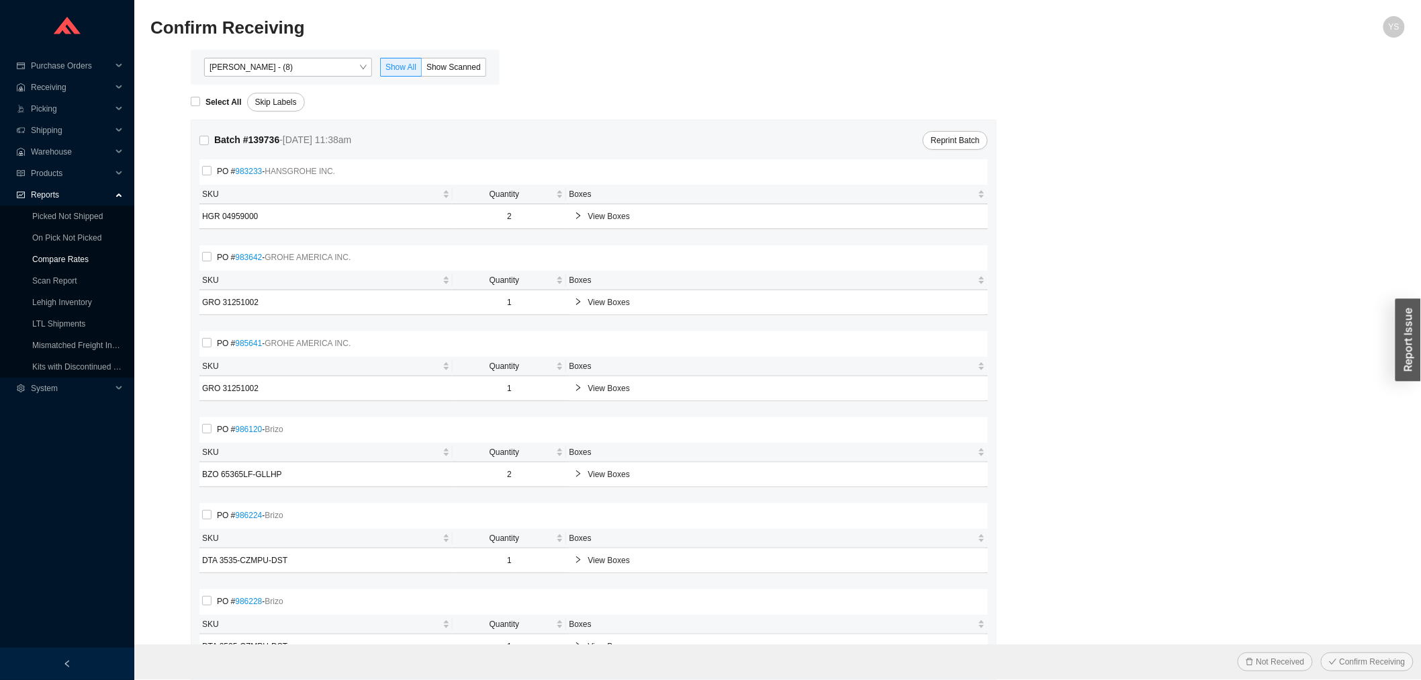
click at [71, 255] on link "Compare Rates" at bounding box center [60, 259] width 56 height 9
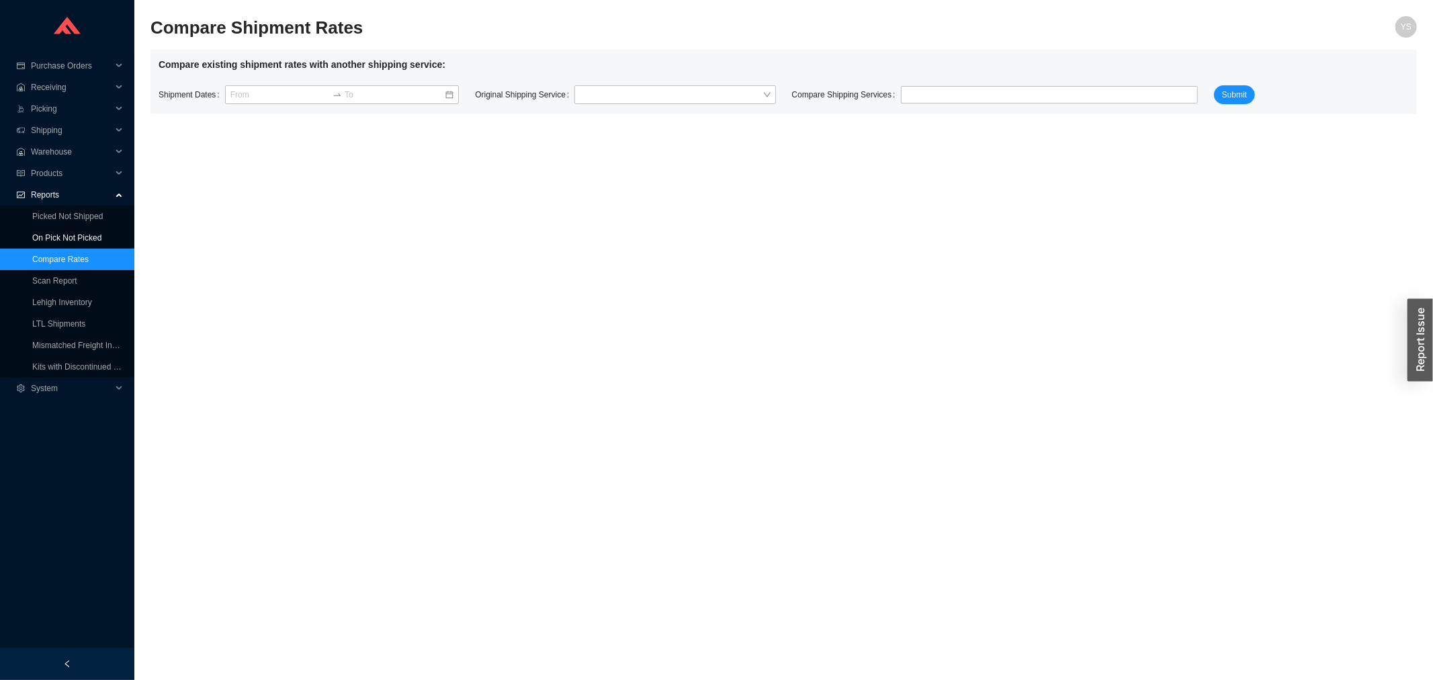
click at [74, 237] on link "On Pick Not Picked" at bounding box center [66, 237] width 69 height 9
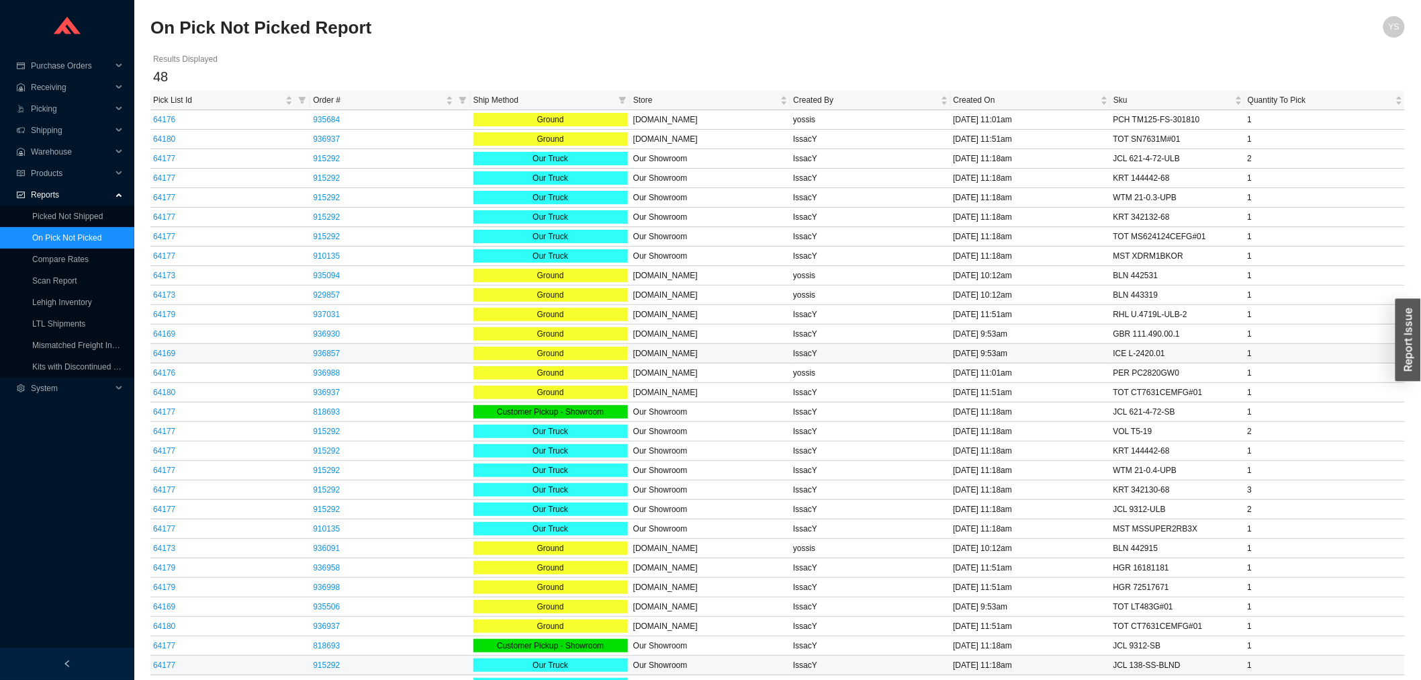
scroll to position [381, 0]
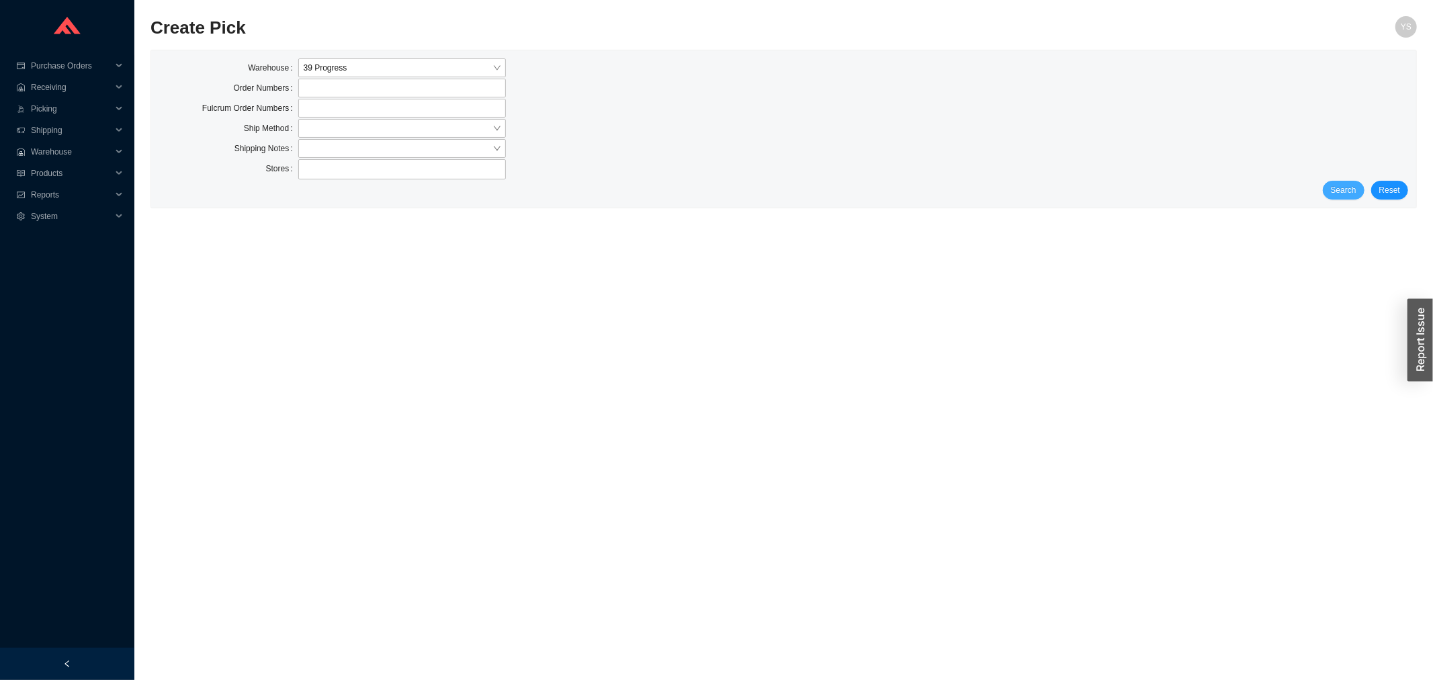
click at [1340, 188] on span "Search" at bounding box center [1344, 189] width 26 height 13
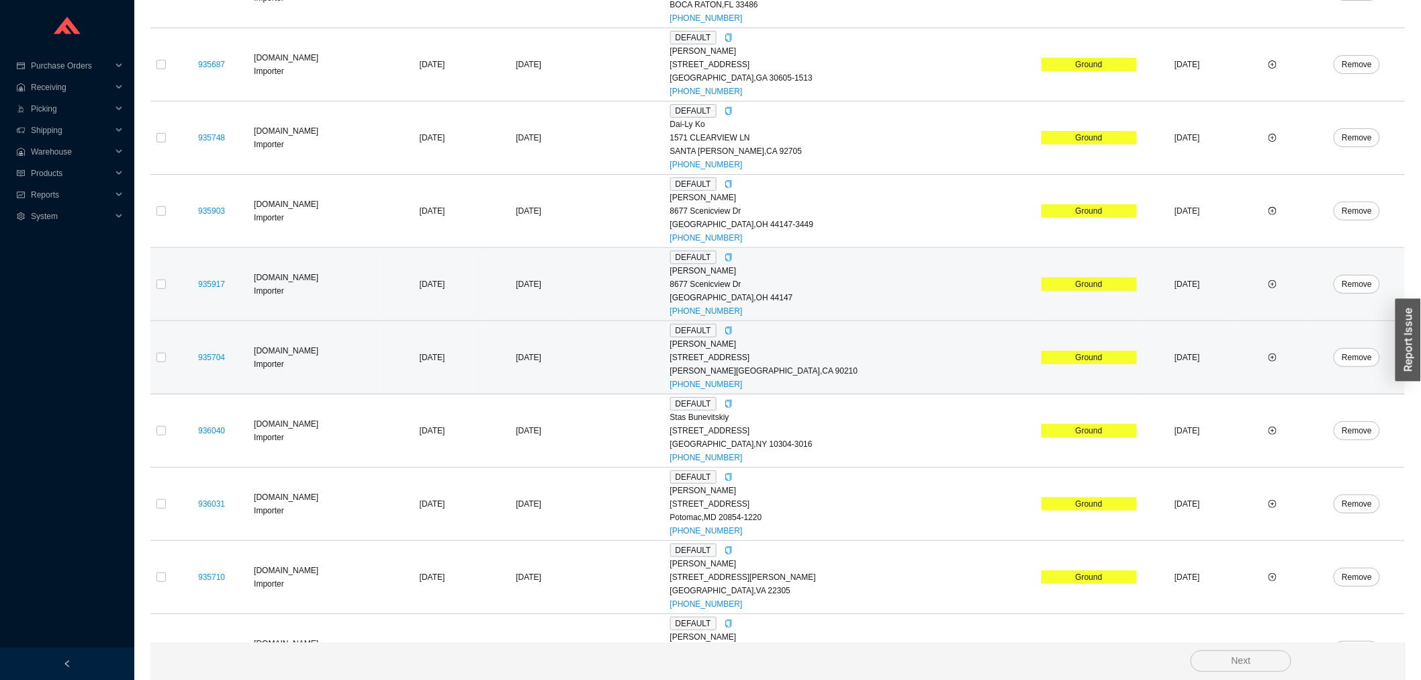
scroll to position [2269, 0]
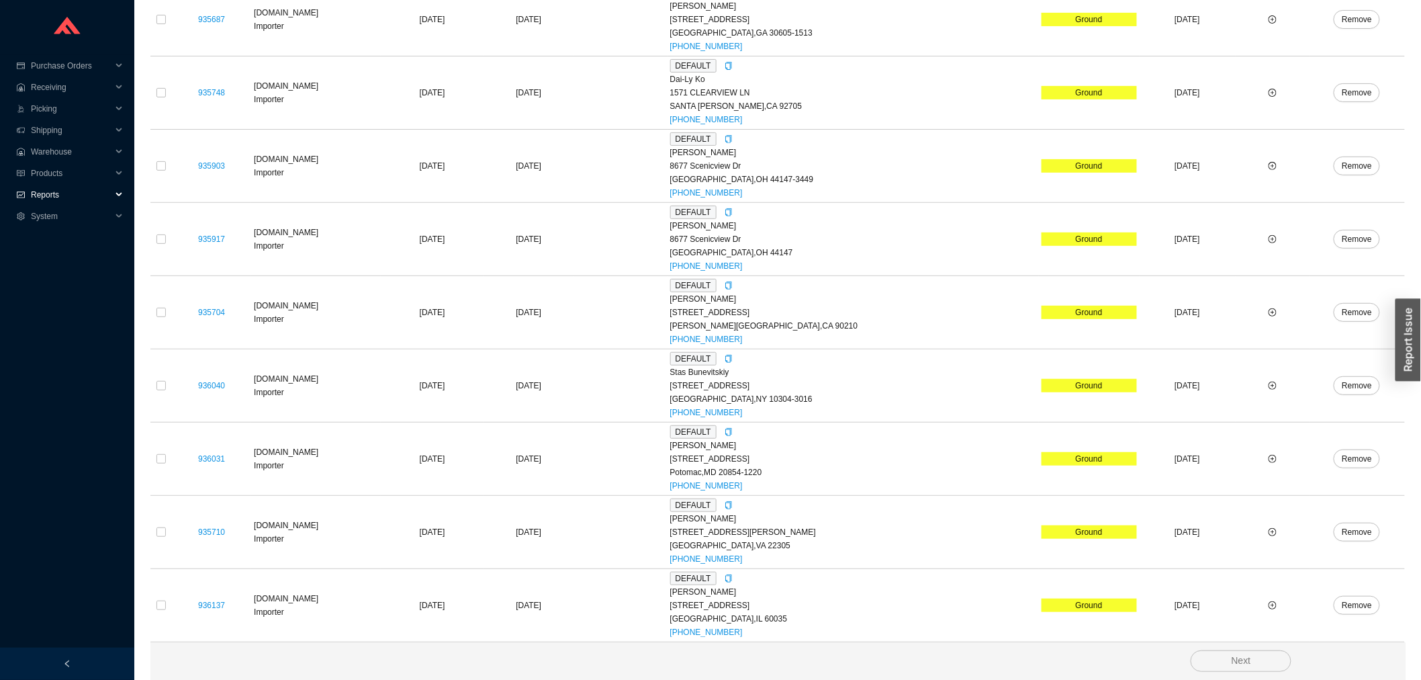
click at [71, 188] on span "Reports" at bounding box center [71, 194] width 81 height 21
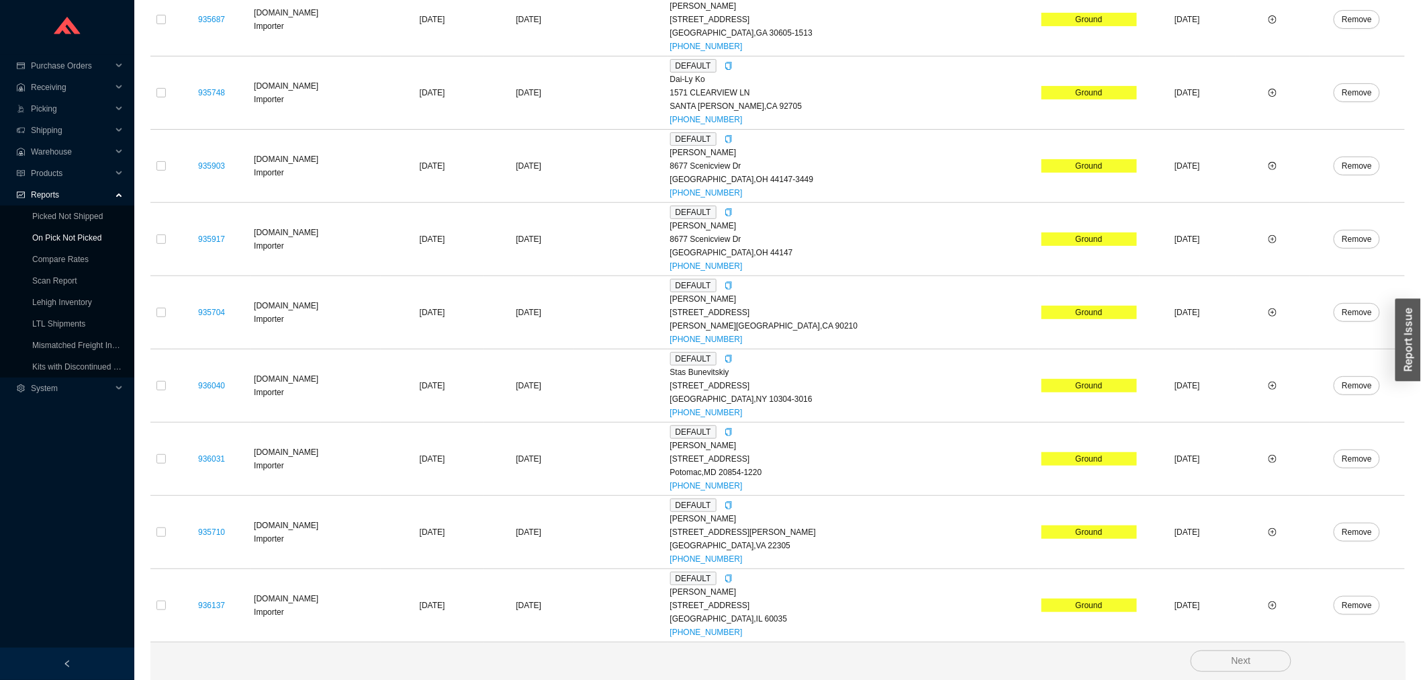
click at [69, 240] on link "On Pick Not Picked" at bounding box center [66, 237] width 69 height 9
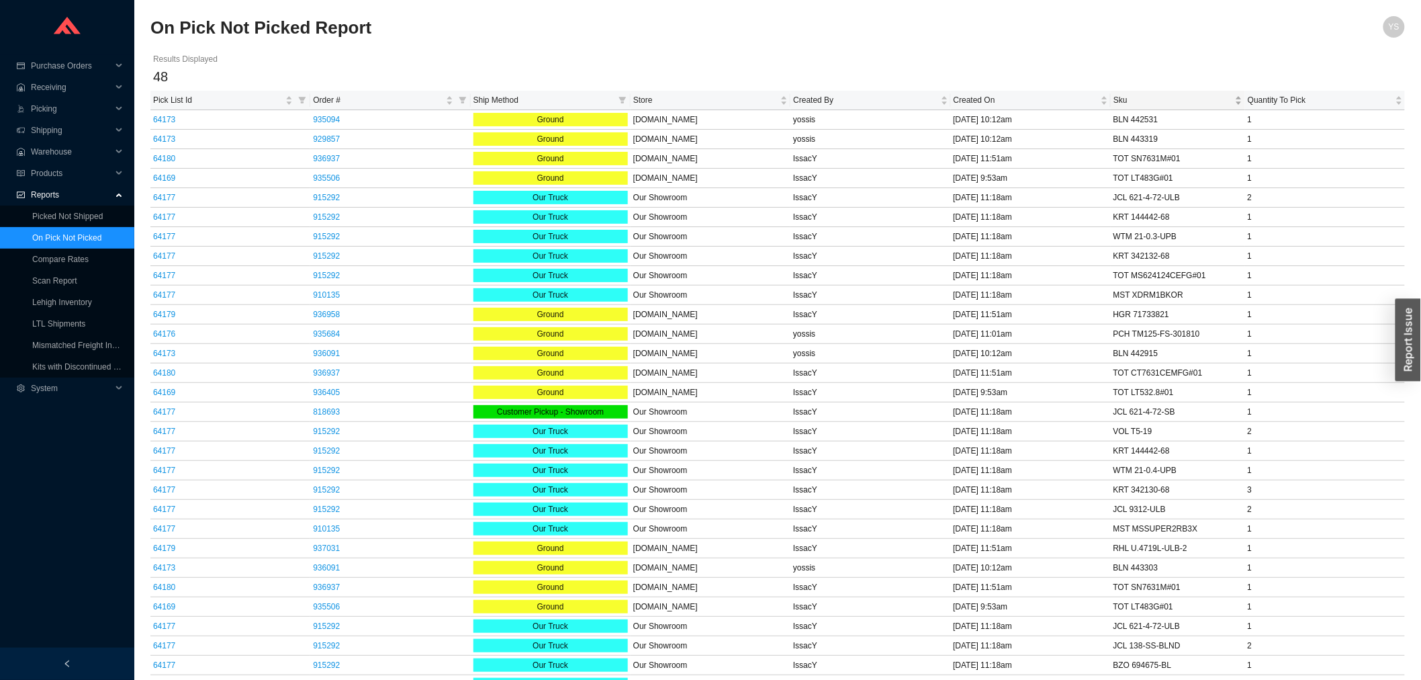
click at [1155, 101] on span "Sku" at bounding box center [1173, 99] width 119 height 13
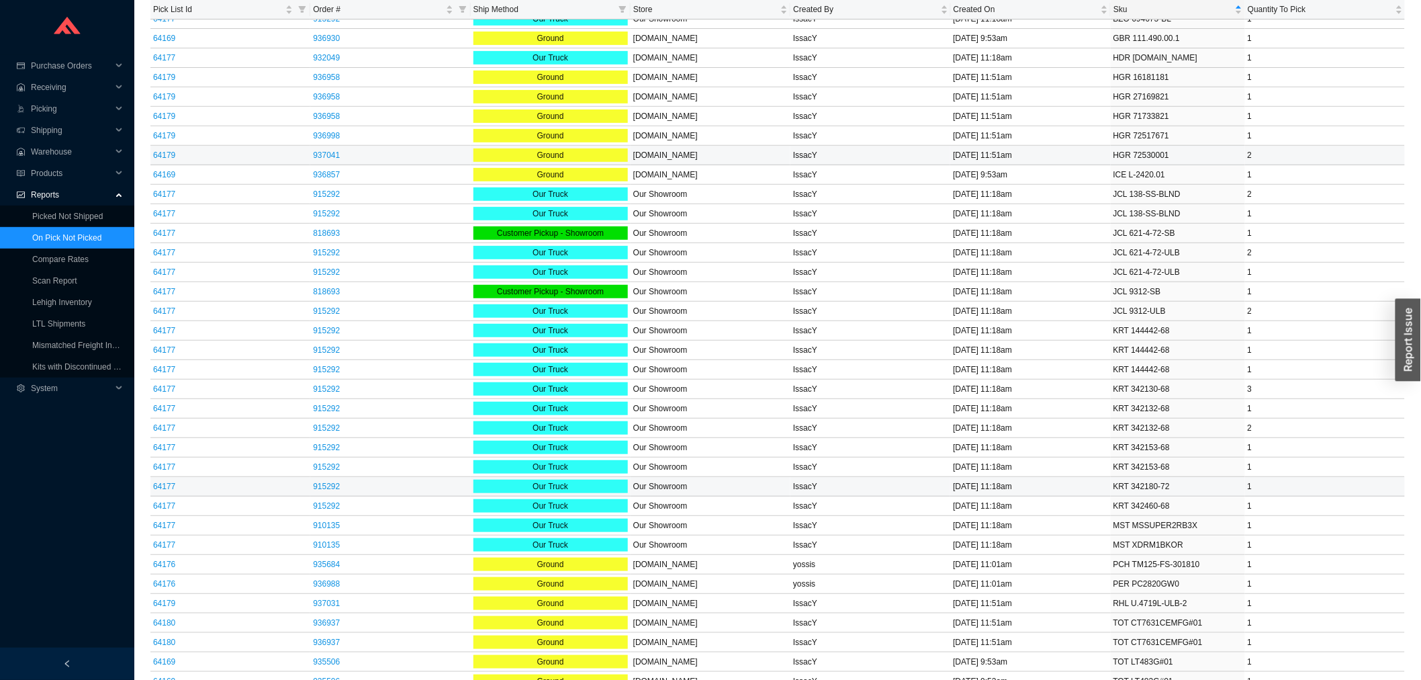
scroll to position [381, 0]
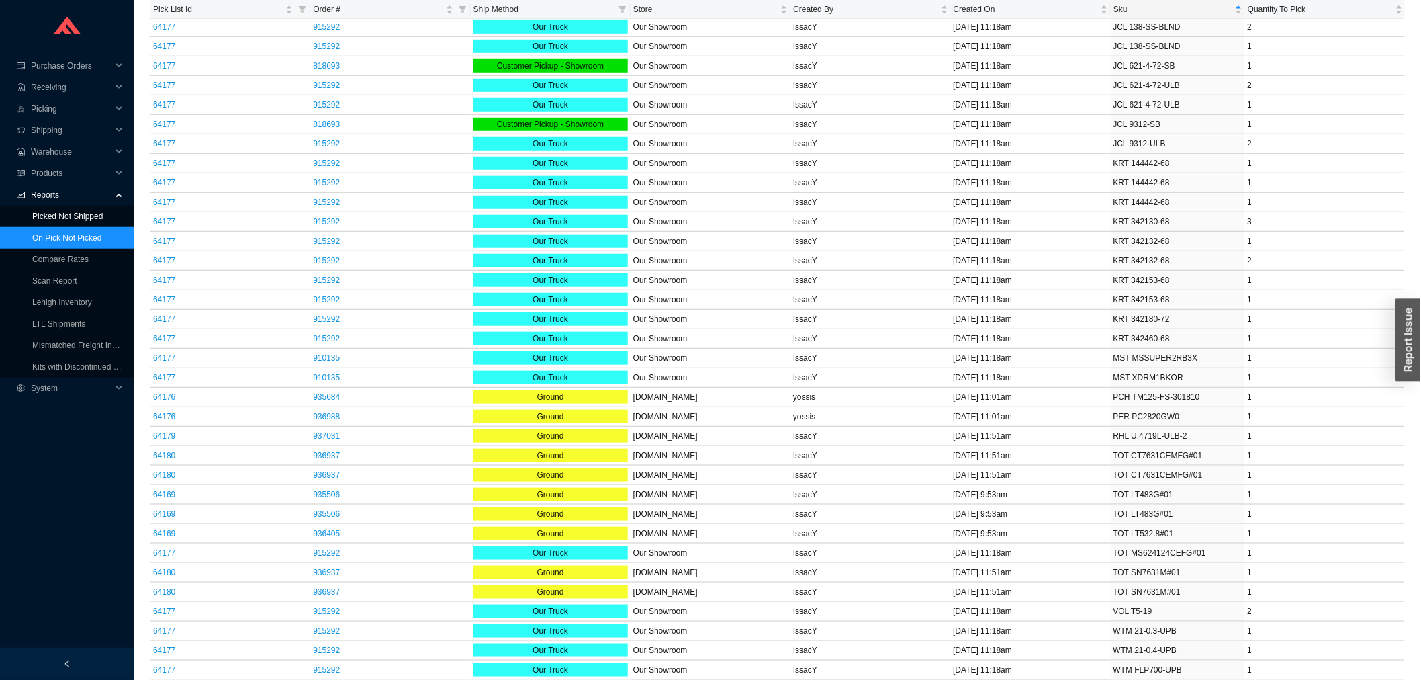
click at [62, 218] on link "Picked Not Shipped" at bounding box center [67, 216] width 71 height 9
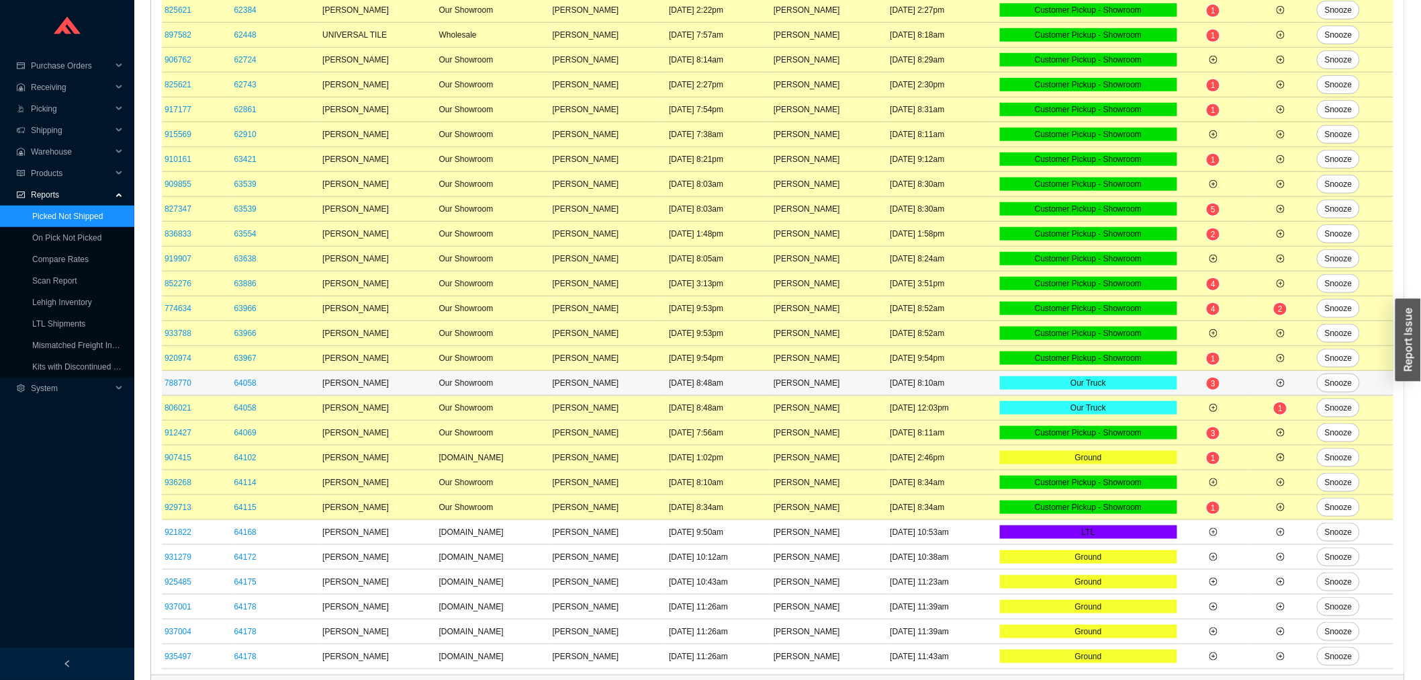
scroll to position [400, 0]
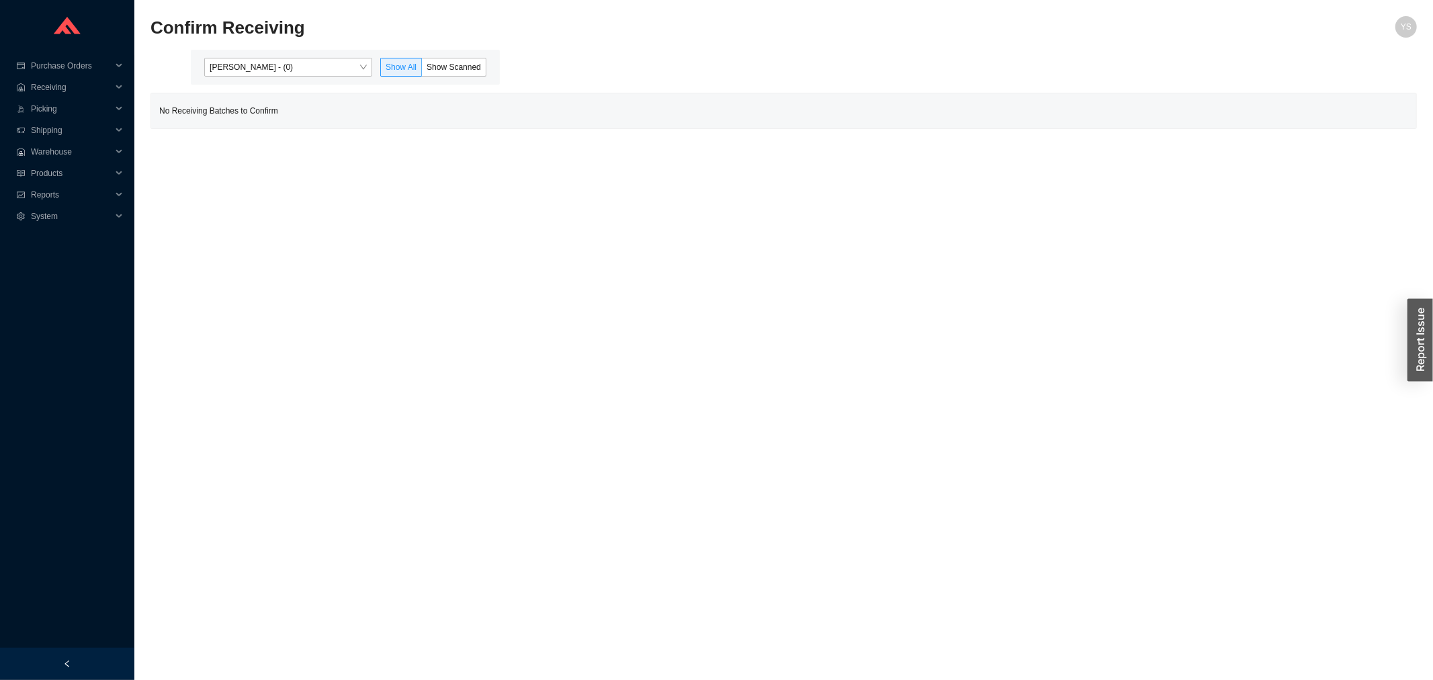
click at [293, 77] on div "[PERSON_NAME] - (0) Show All Show Scanned" at bounding box center [345, 67] width 309 height 35
click at [279, 71] on span "[PERSON_NAME] - (0)" at bounding box center [288, 66] width 157 height 17
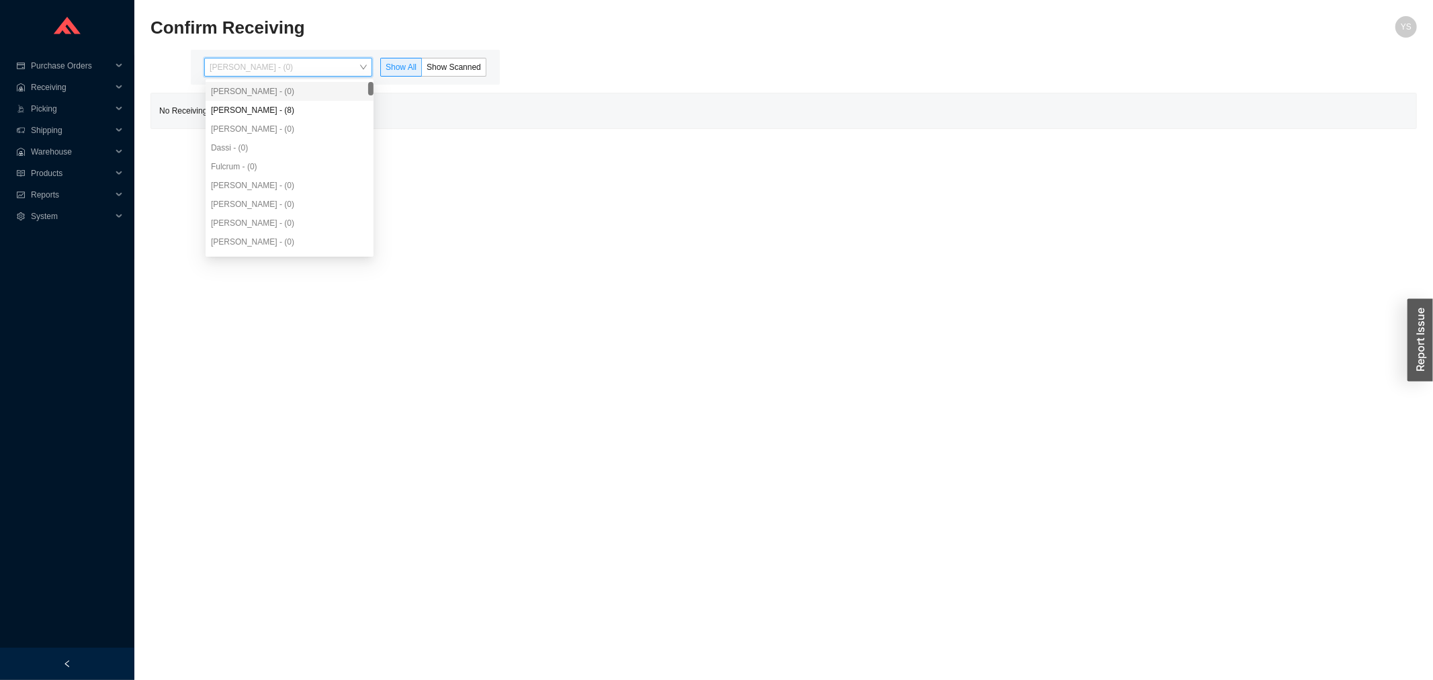
click at [275, 99] on div "[PERSON_NAME] - (0)" at bounding box center [290, 91] width 168 height 19
click at [272, 108] on div "[PERSON_NAME] - (8)" at bounding box center [289, 110] width 157 height 12
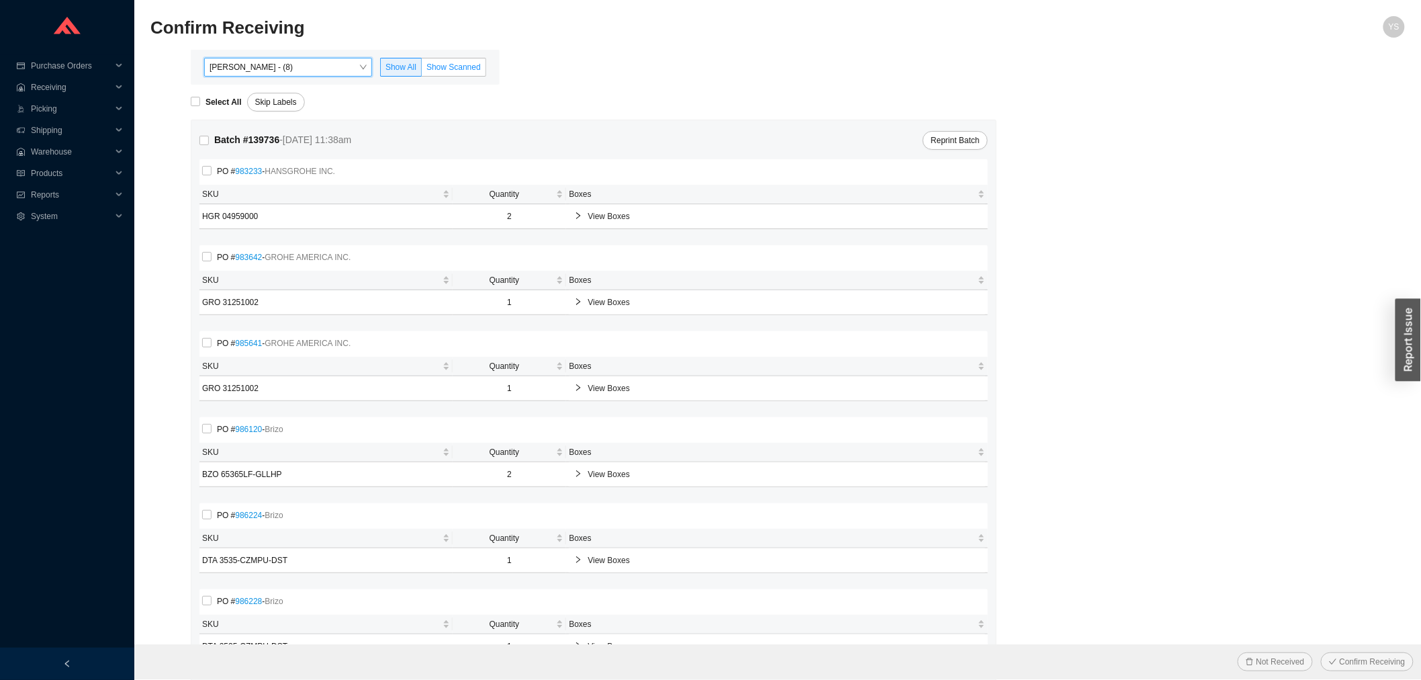
click at [441, 71] on span "Show Scanned" at bounding box center [454, 66] width 54 height 9
click at [422, 70] on input "Show Scanned" at bounding box center [422, 70] width 0 height 0
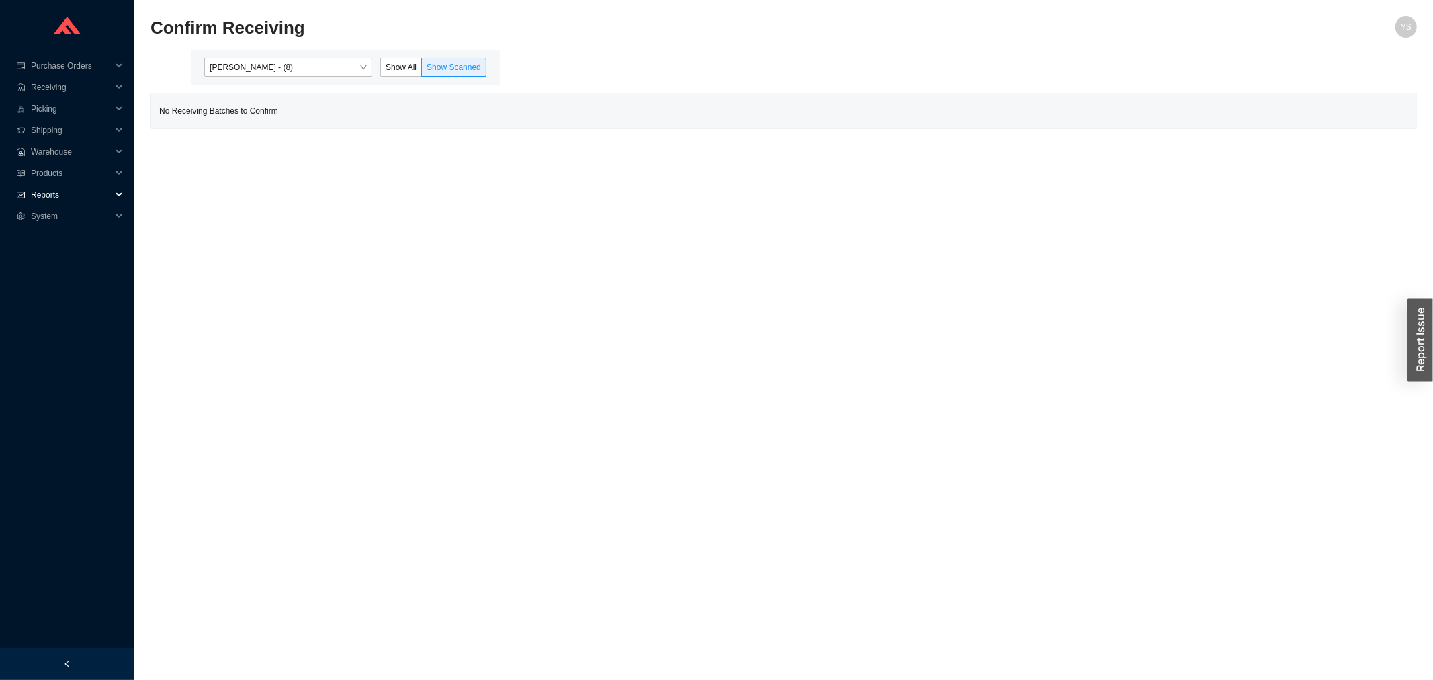
click at [47, 185] on span "Reports" at bounding box center [71, 194] width 81 height 21
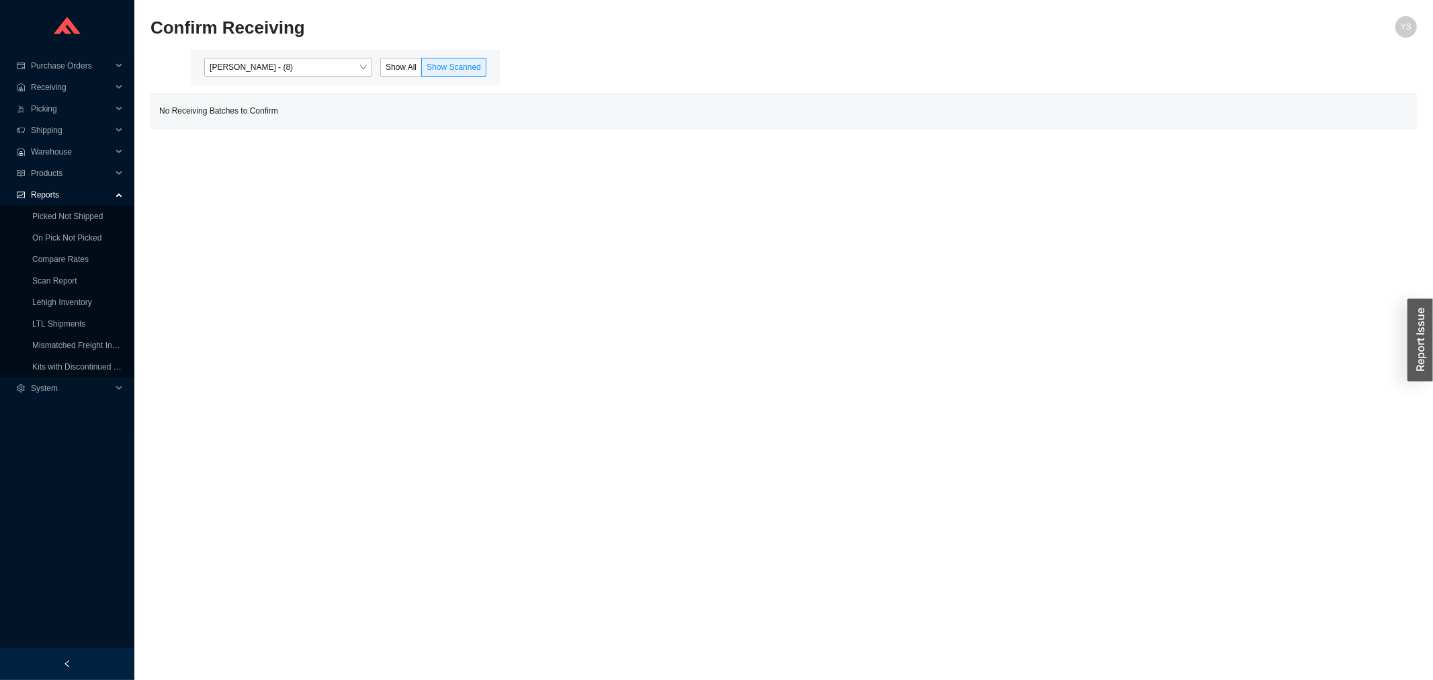
click at [50, 195] on span "Reports" at bounding box center [71, 194] width 81 height 21
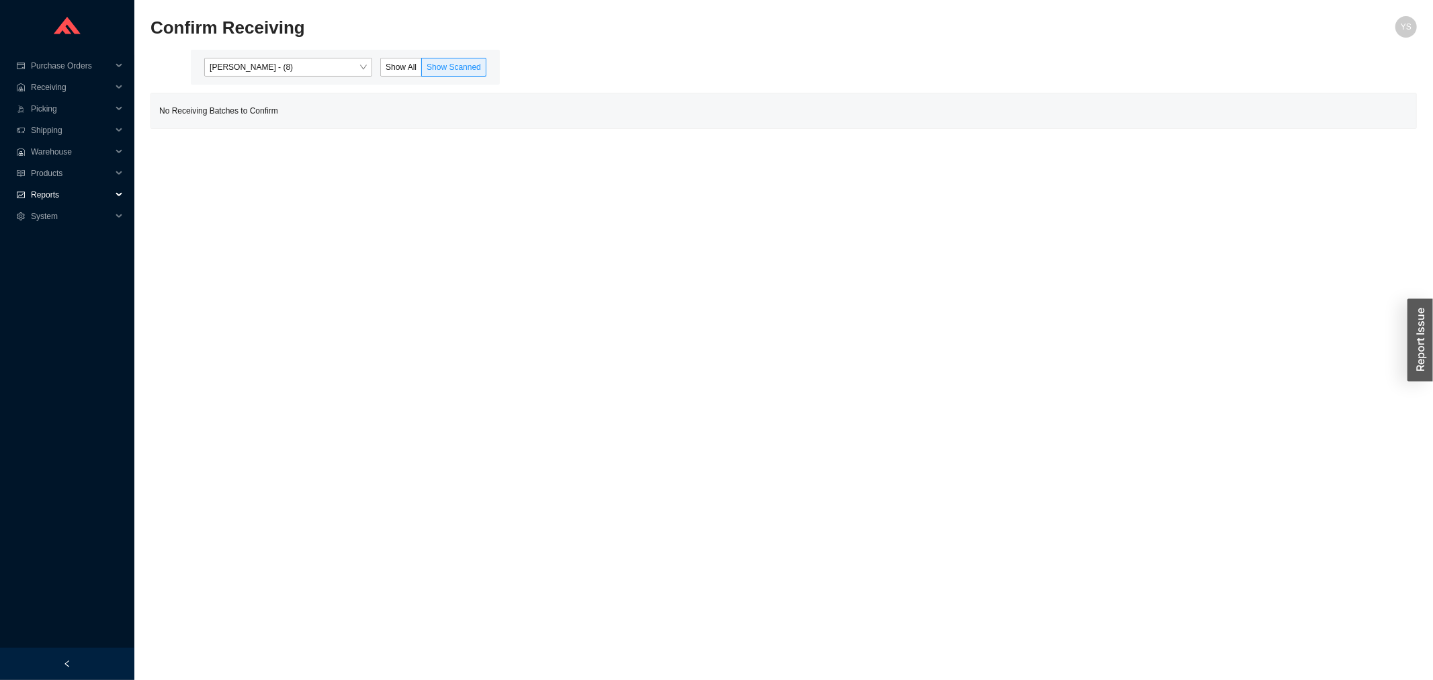
click at [51, 195] on span "Reports" at bounding box center [71, 194] width 81 height 21
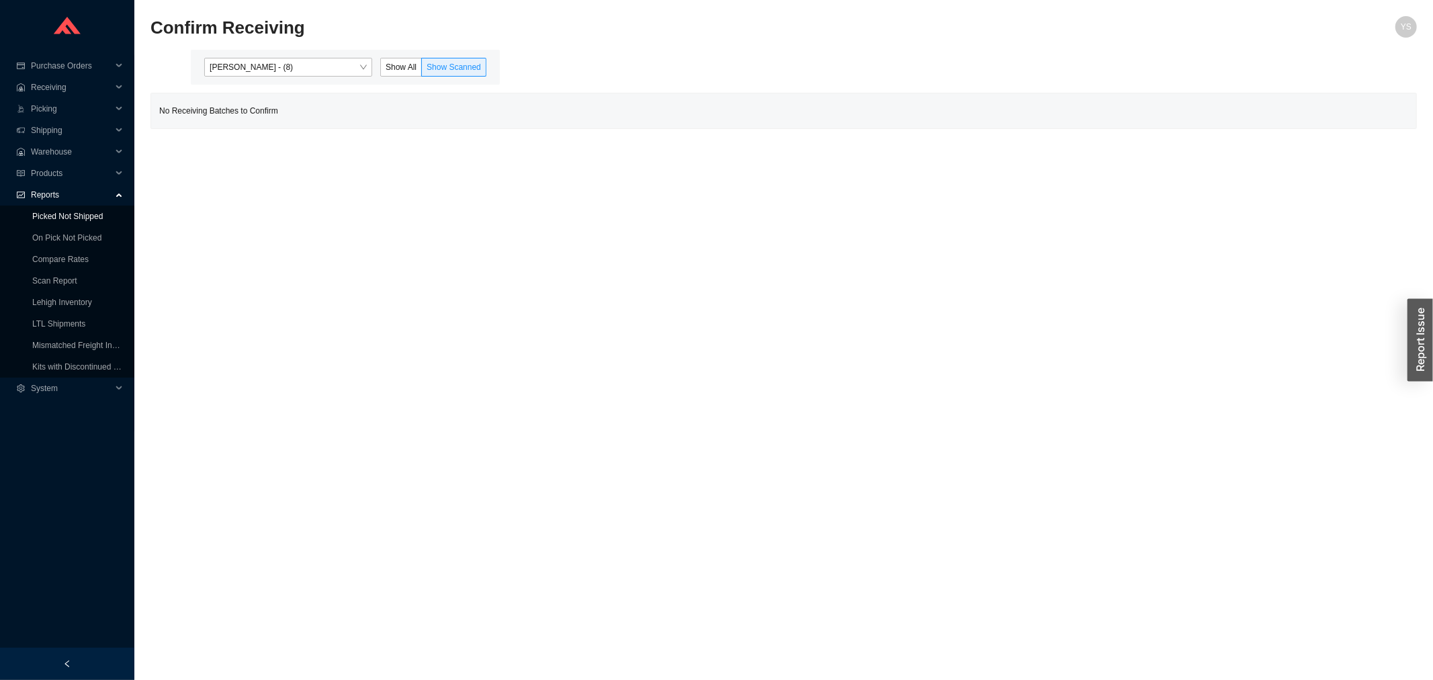
click at [58, 212] on link "Picked Not Shipped" at bounding box center [67, 216] width 71 height 9
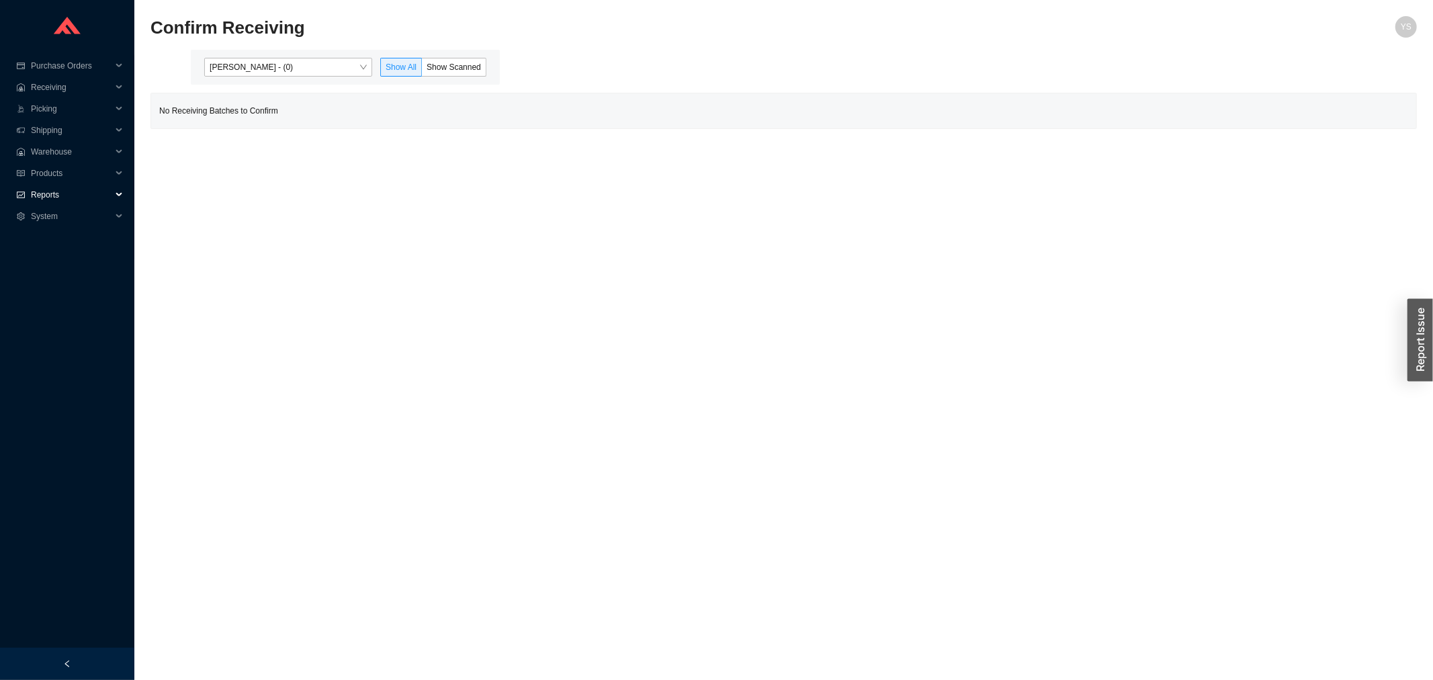
click at [37, 195] on span "Reports" at bounding box center [71, 194] width 81 height 21
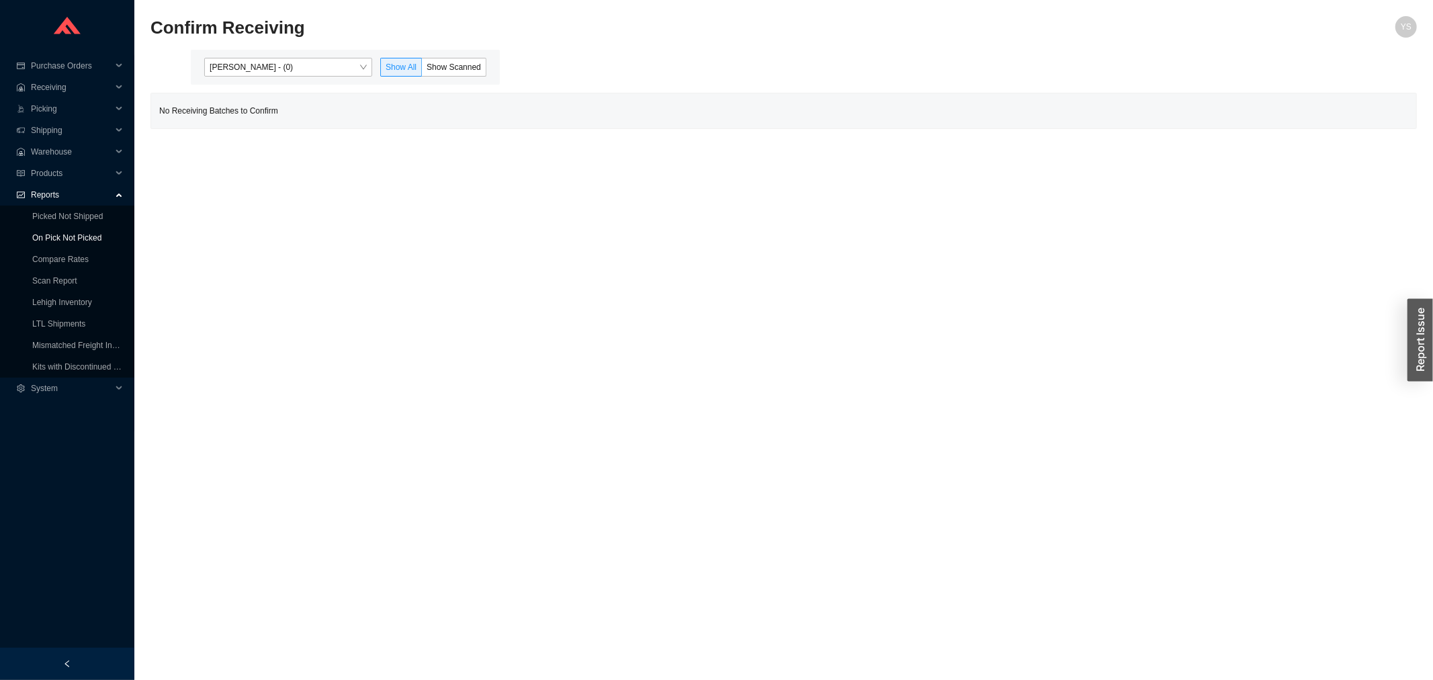
click at [54, 235] on link "On Pick Not Picked" at bounding box center [66, 237] width 69 height 9
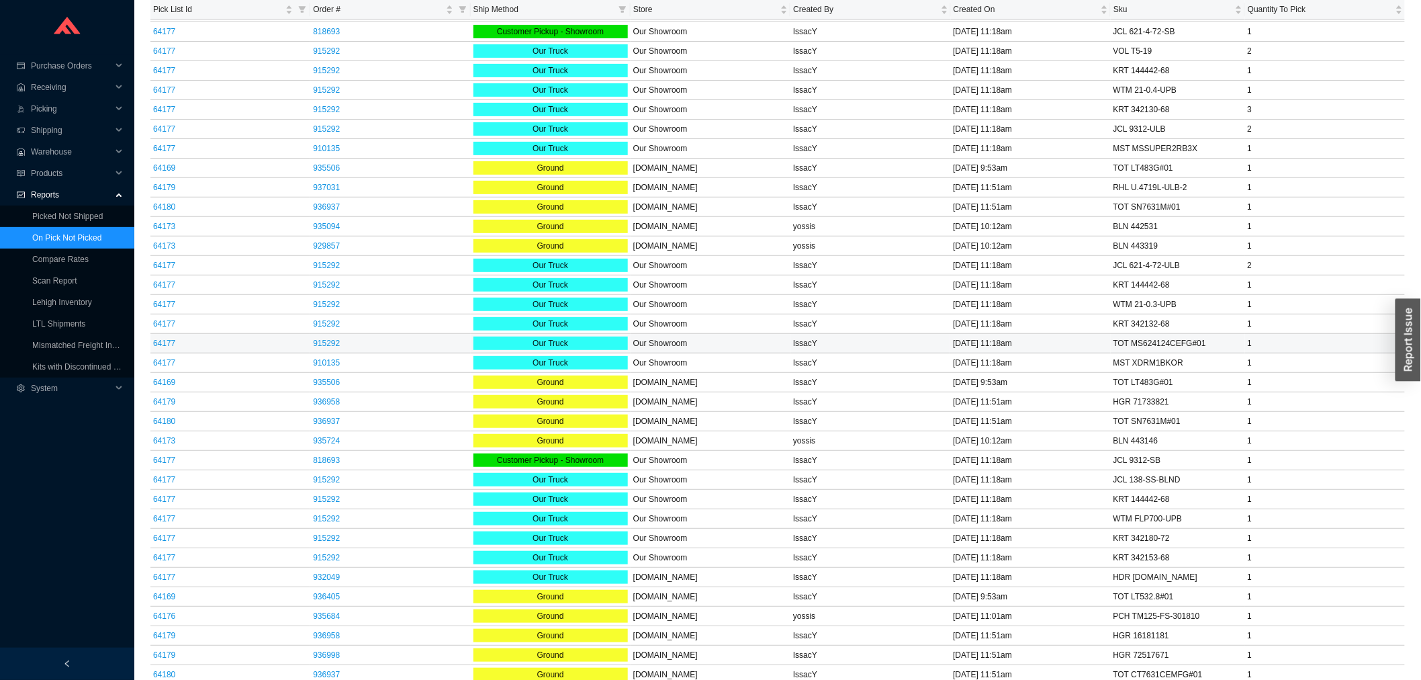
scroll to position [381, 0]
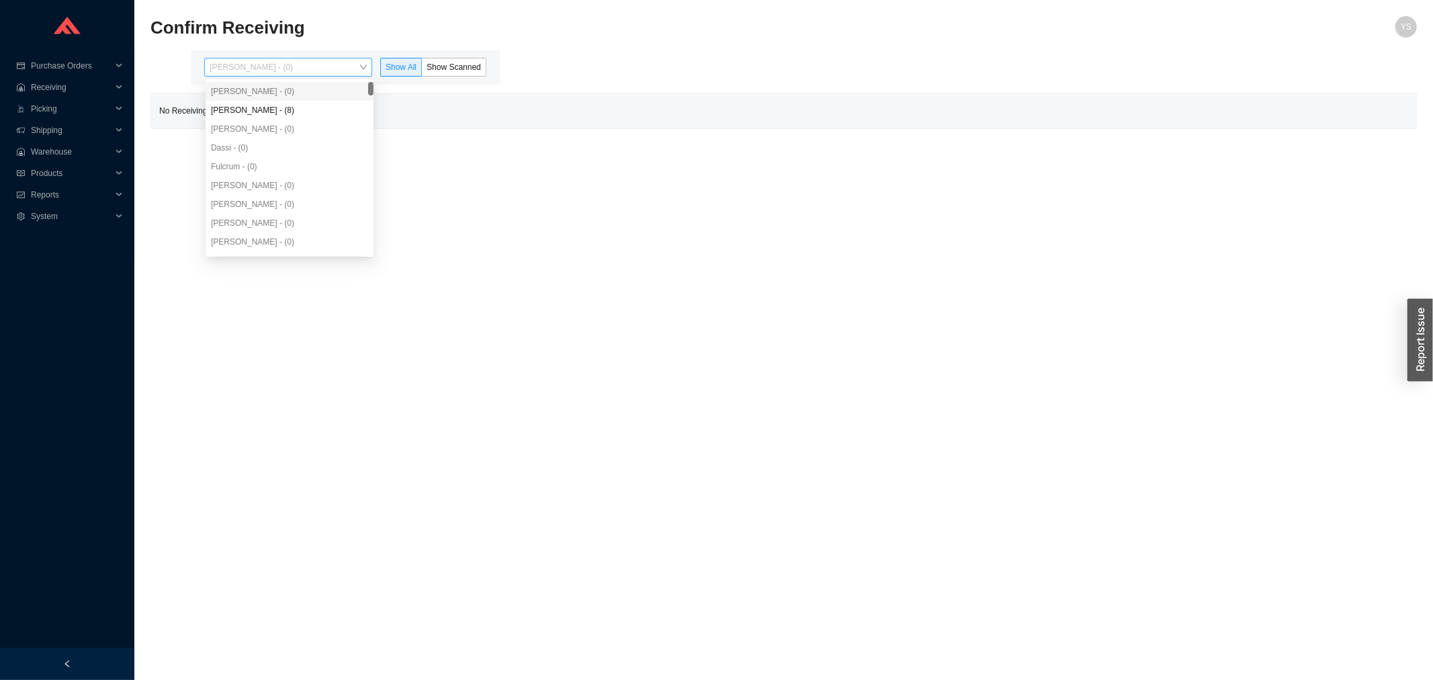
click at [253, 64] on span "[PERSON_NAME] - (0)" at bounding box center [288, 66] width 157 height 17
drag, startPoint x: 250, startPoint y: 95, endPoint x: 252, endPoint y: 105, distance: 9.6
click at [250, 97] on div "[PERSON_NAME] - (0)" at bounding box center [290, 91] width 168 height 19
click at [252, 107] on div "[PERSON_NAME] - (8)" at bounding box center [289, 110] width 157 height 12
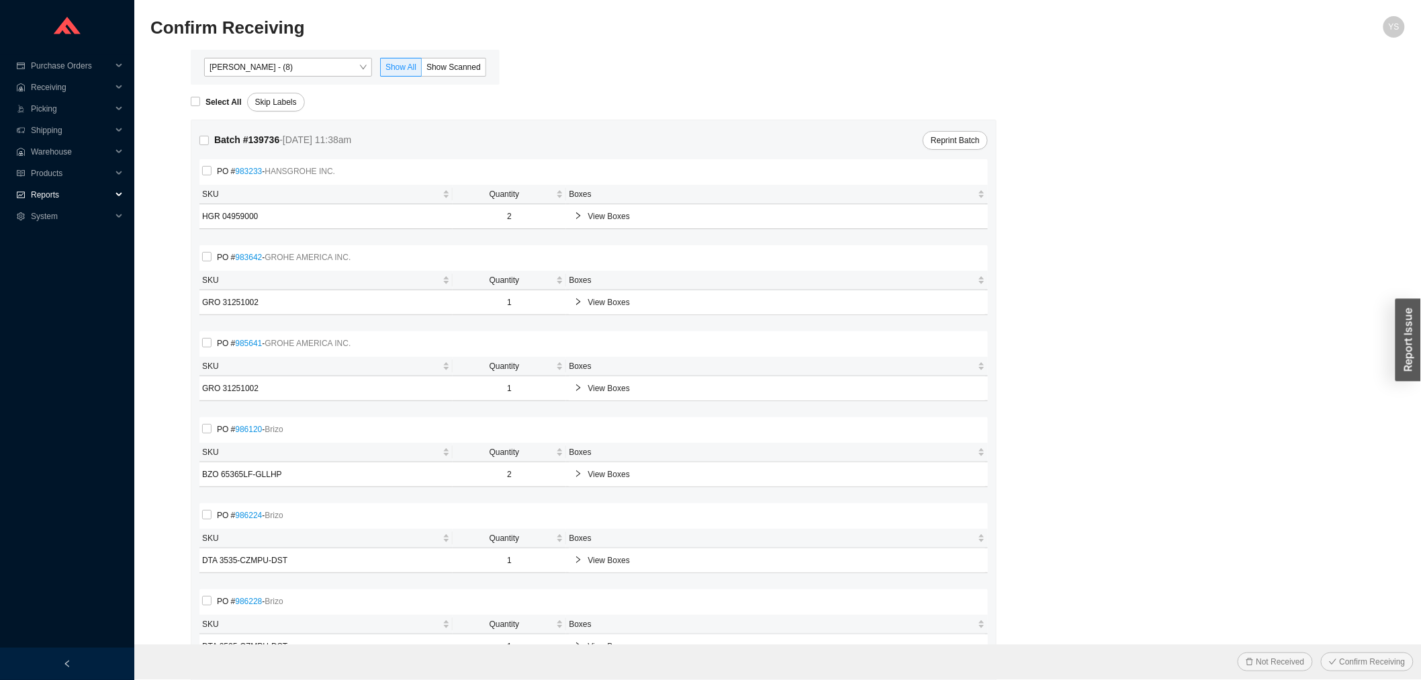
click at [46, 186] on span "Reports" at bounding box center [71, 194] width 81 height 21
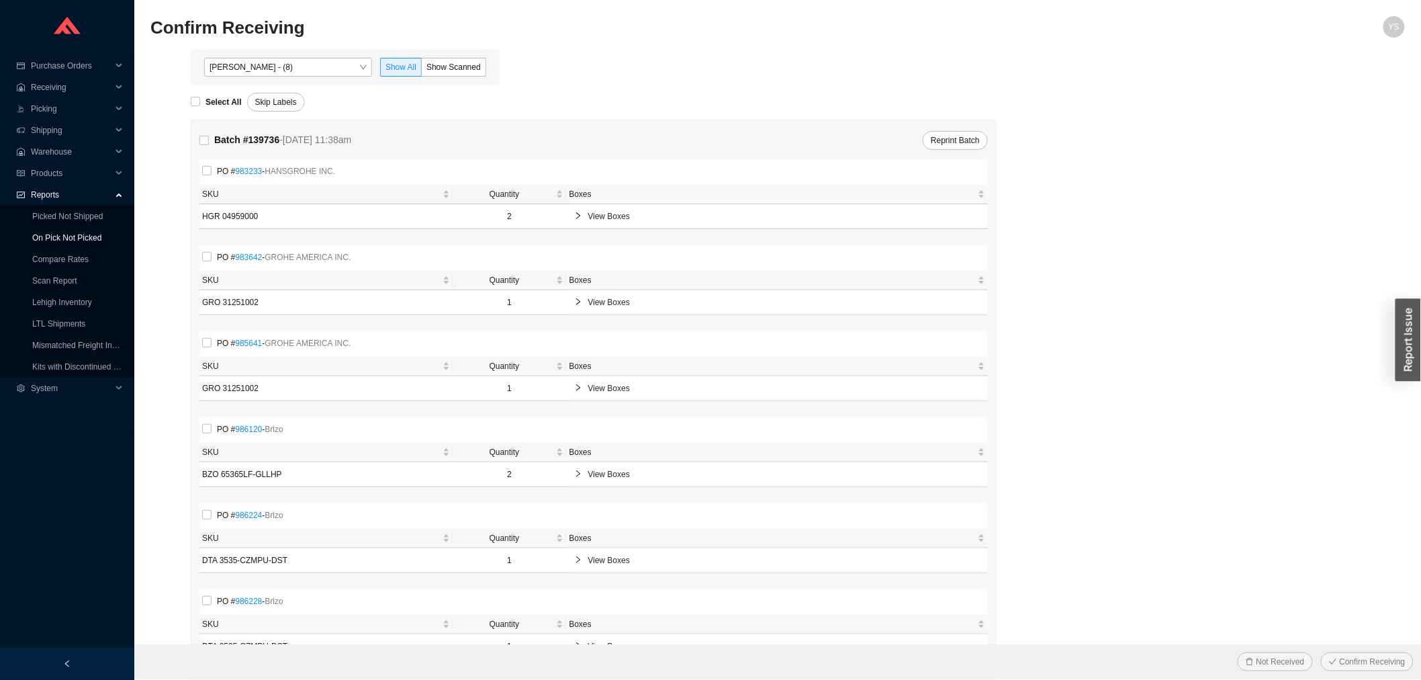
click at [62, 235] on link "On Pick Not Picked" at bounding box center [66, 237] width 69 height 9
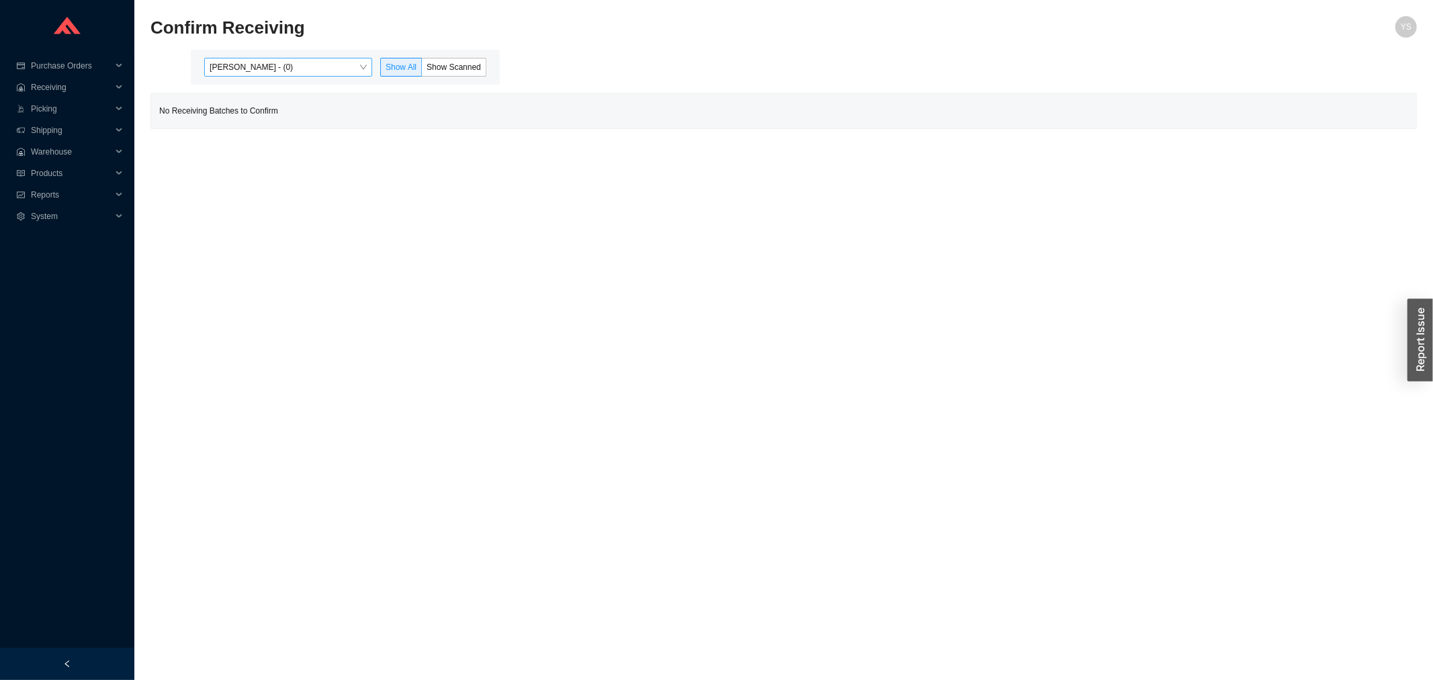
click at [351, 65] on span "[PERSON_NAME] - (0)" at bounding box center [288, 66] width 157 height 17
click at [330, 101] on div "[PERSON_NAME] - (8)" at bounding box center [290, 110] width 168 height 19
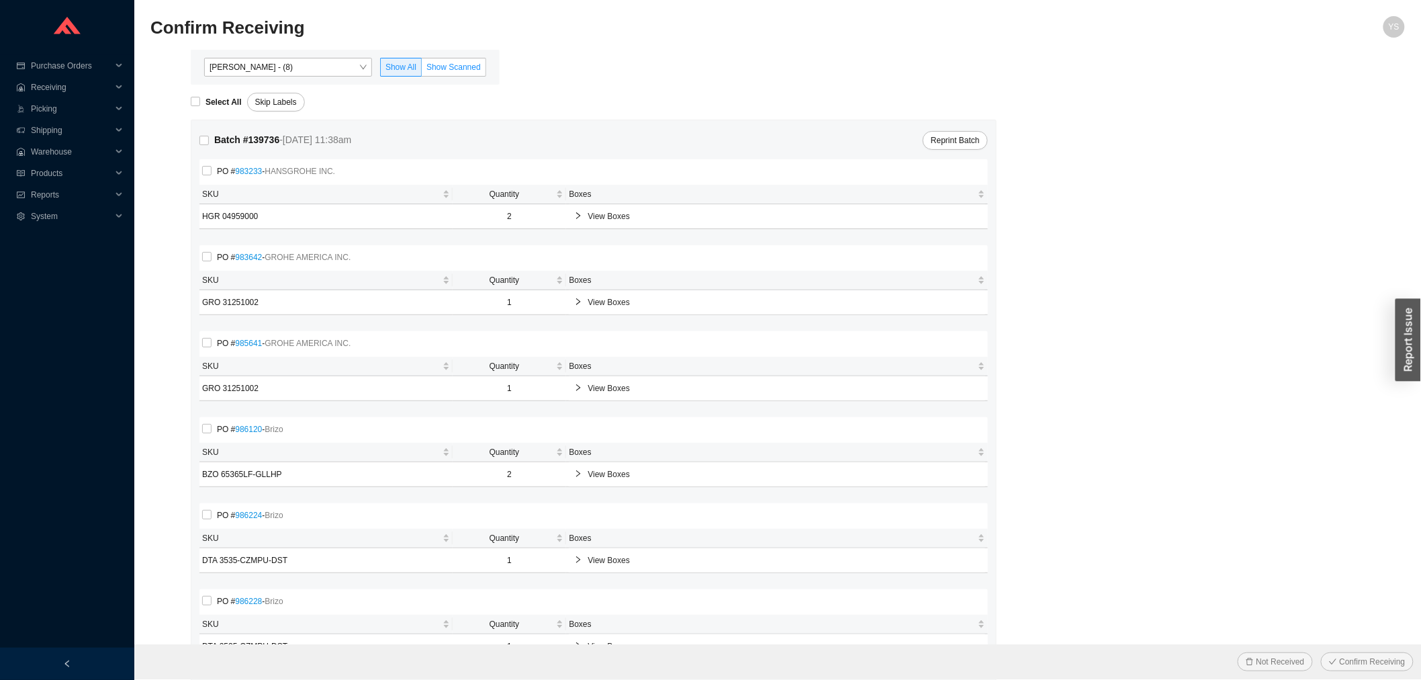
click at [453, 67] on span "Show Scanned" at bounding box center [454, 66] width 54 height 9
click at [422, 70] on input "Show Scanned" at bounding box center [422, 70] width 0 height 0
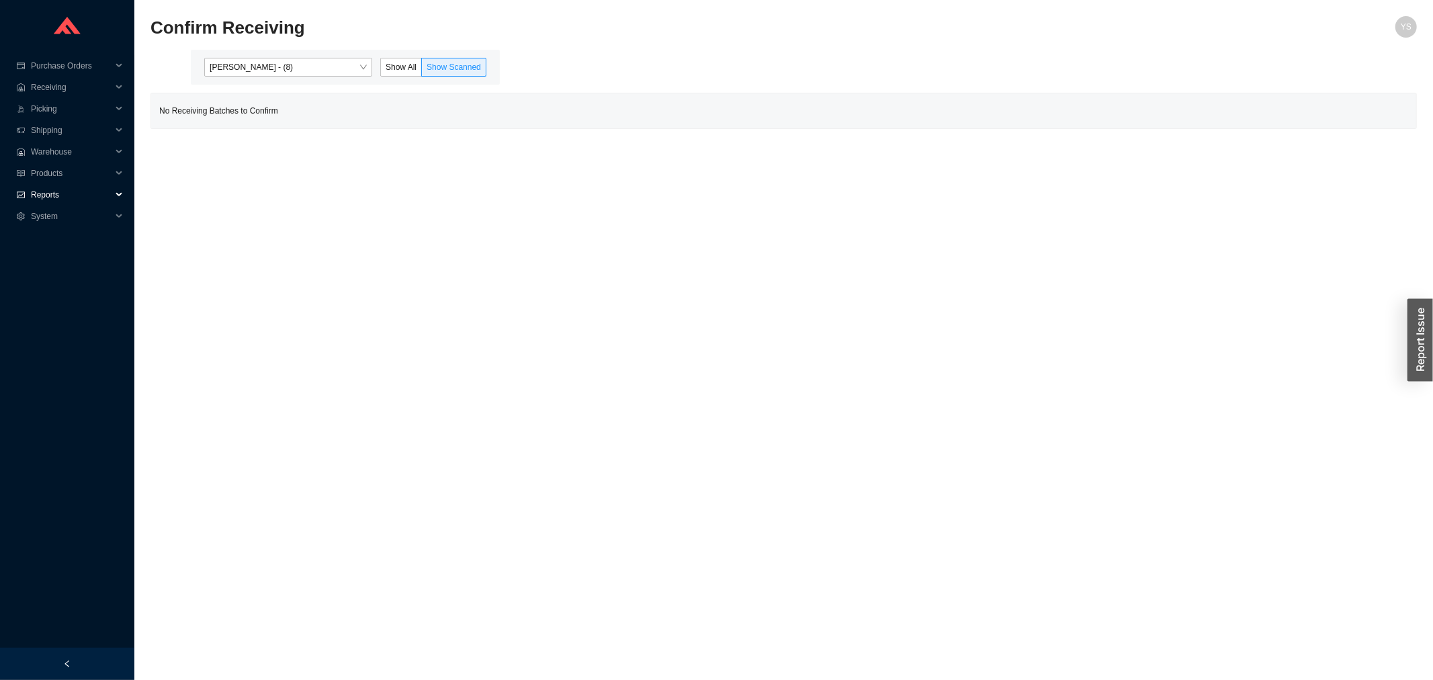
click at [81, 193] on span "Reports" at bounding box center [71, 194] width 81 height 21
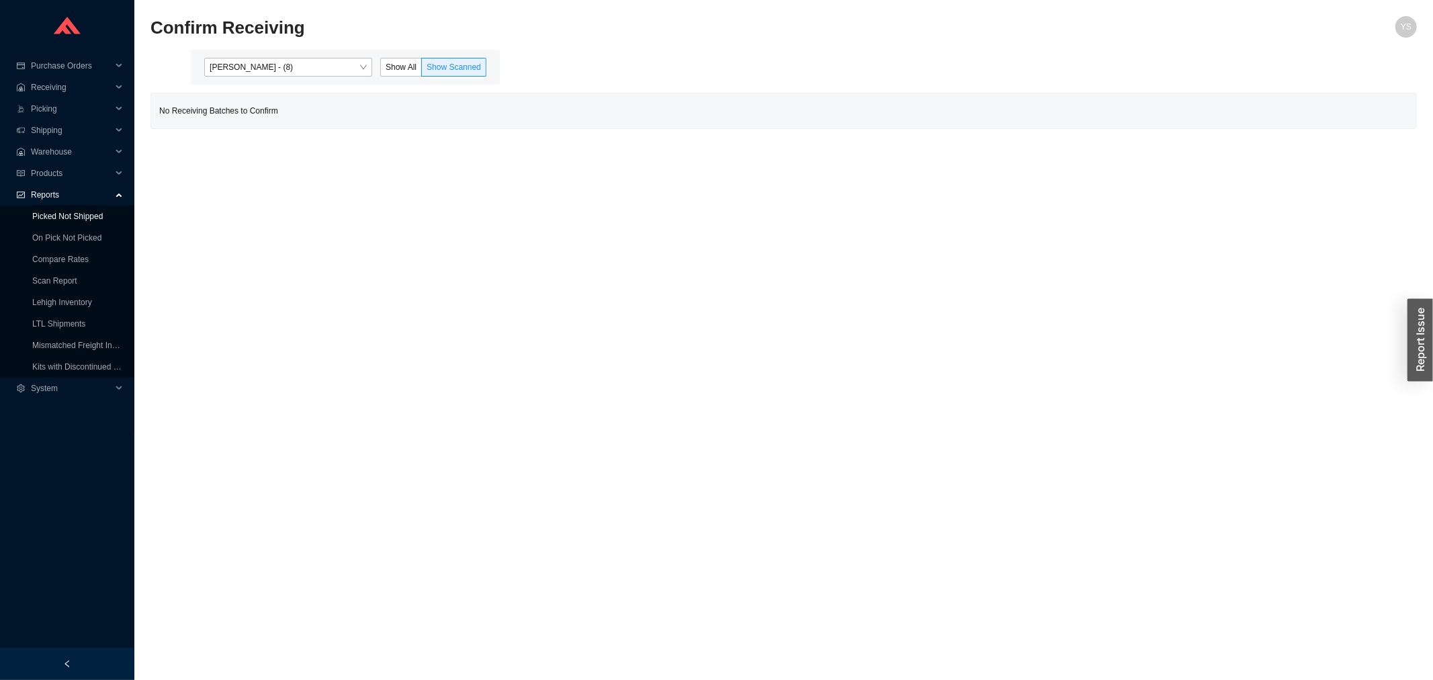
click at [92, 221] on link "Picked Not Shipped" at bounding box center [67, 216] width 71 height 9
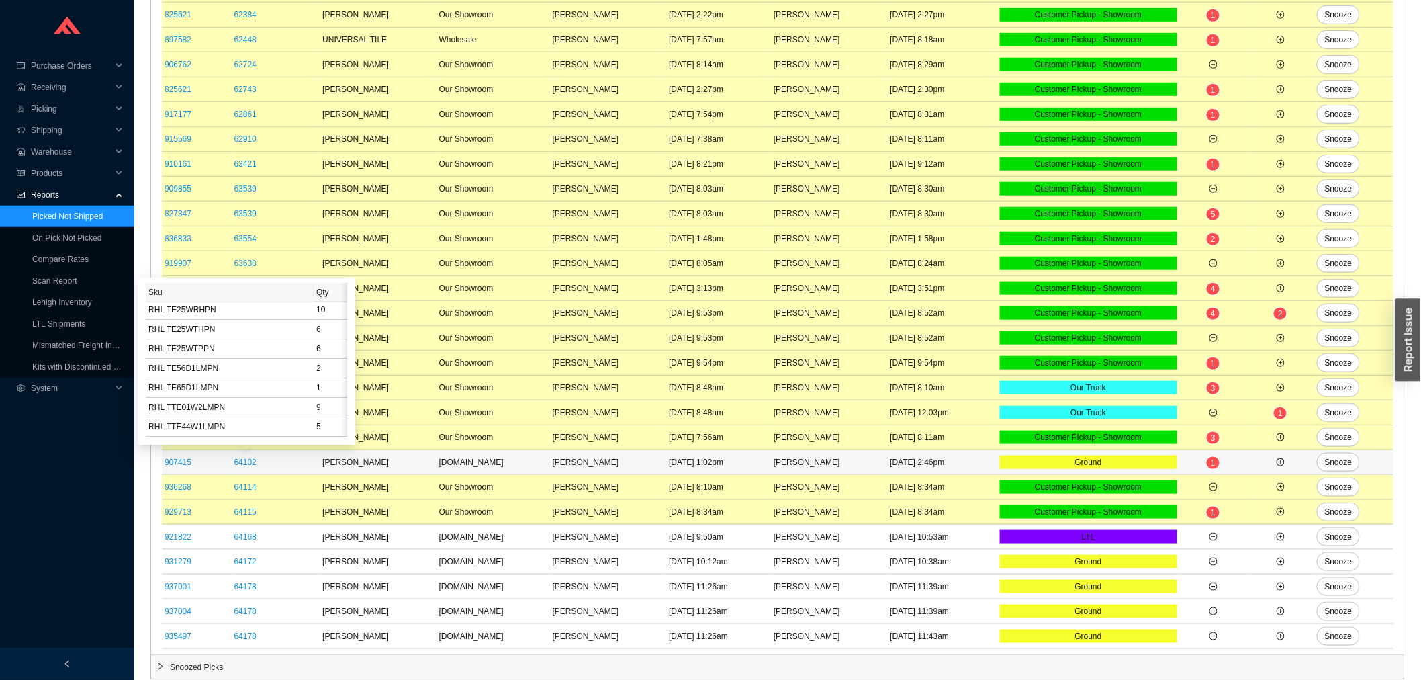
scroll to position [130, 0]
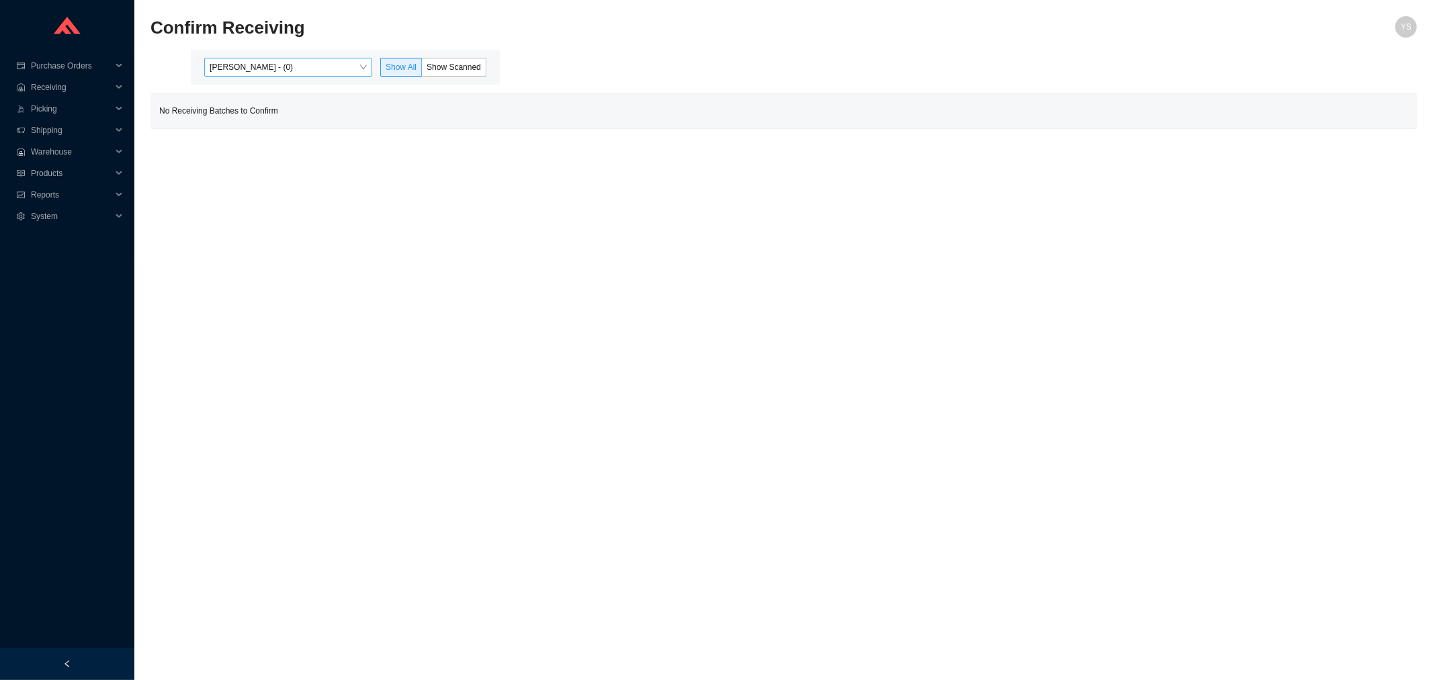
click at [286, 72] on span "[PERSON_NAME] - (0)" at bounding box center [288, 66] width 157 height 17
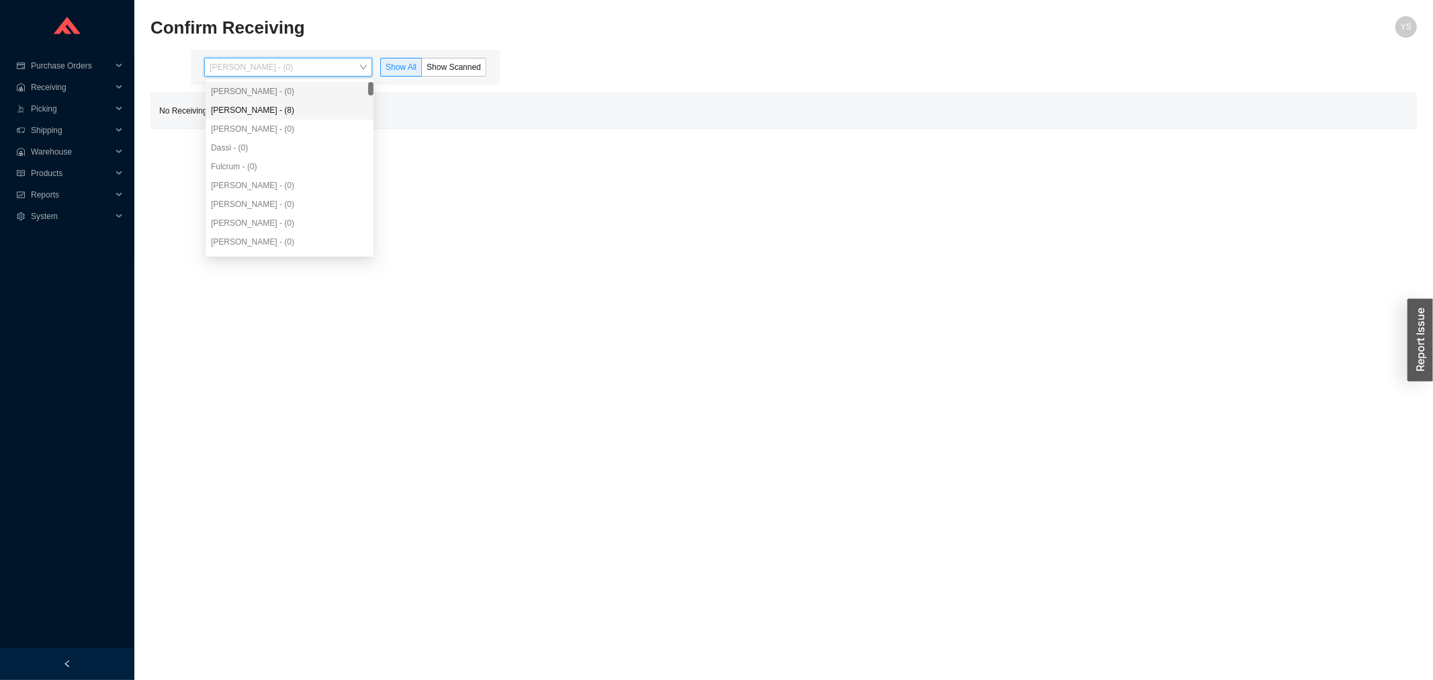
click at [284, 117] on div "[PERSON_NAME] - (8)" at bounding box center [290, 110] width 168 height 19
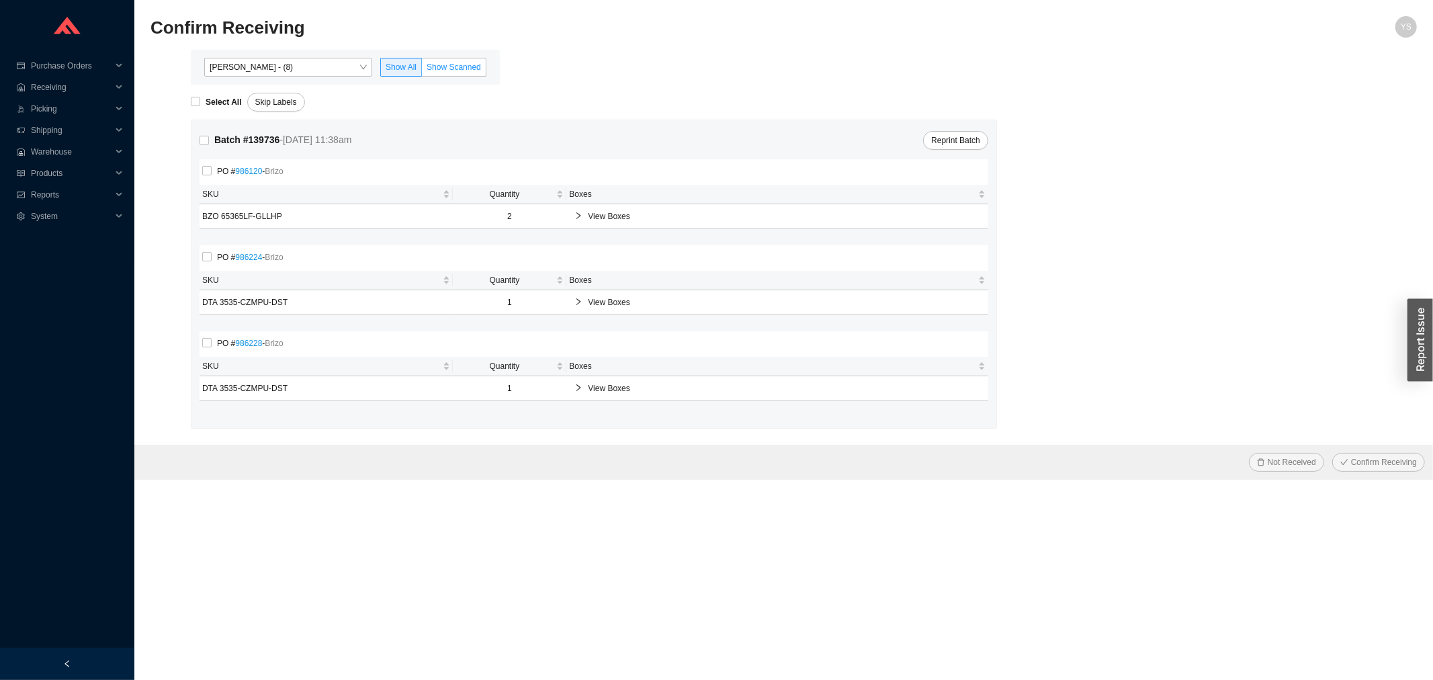
click at [447, 67] on span "Show Scanned" at bounding box center [454, 66] width 54 height 9
click at [422, 70] on input "Show Scanned" at bounding box center [422, 70] width 0 height 0
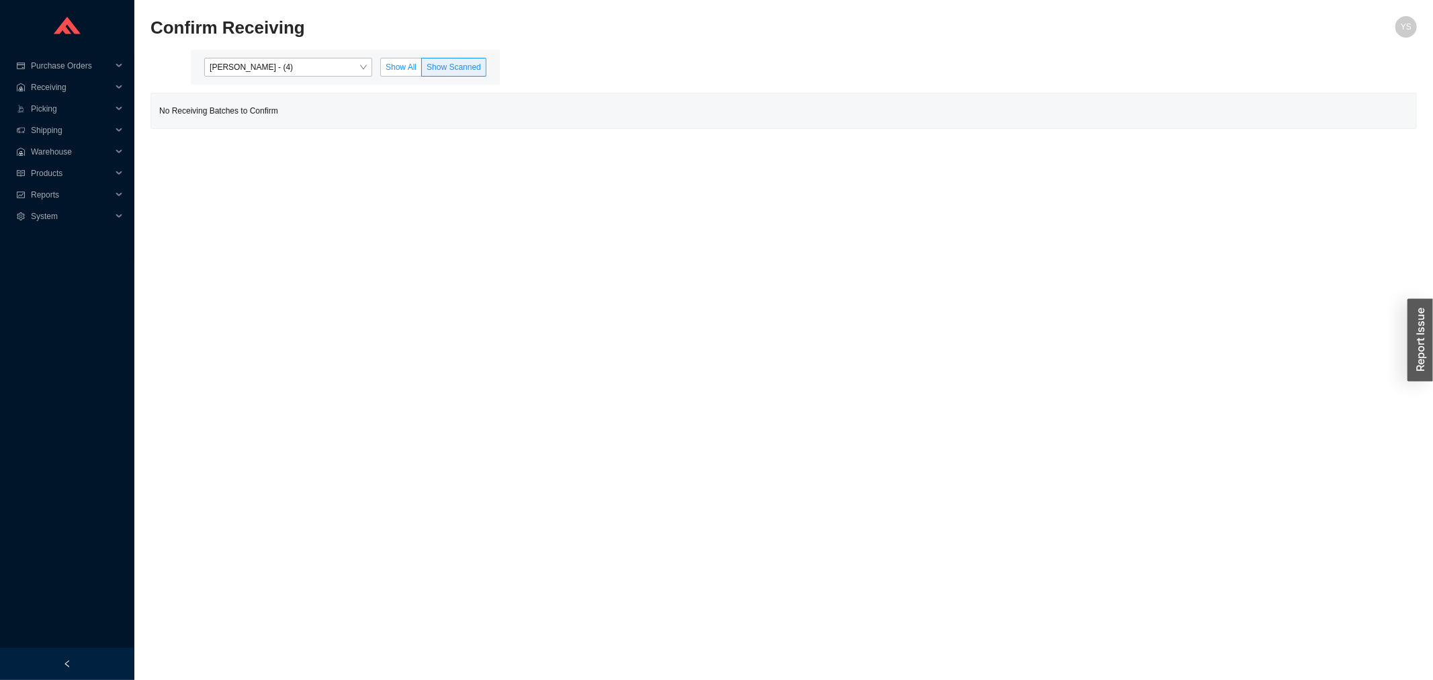
click at [399, 75] on label "Show All" at bounding box center [401, 67] width 42 height 19
click at [381, 70] on input "Show All" at bounding box center [381, 70] width 0 height 0
